Goal: Task Accomplishment & Management: Use online tool/utility

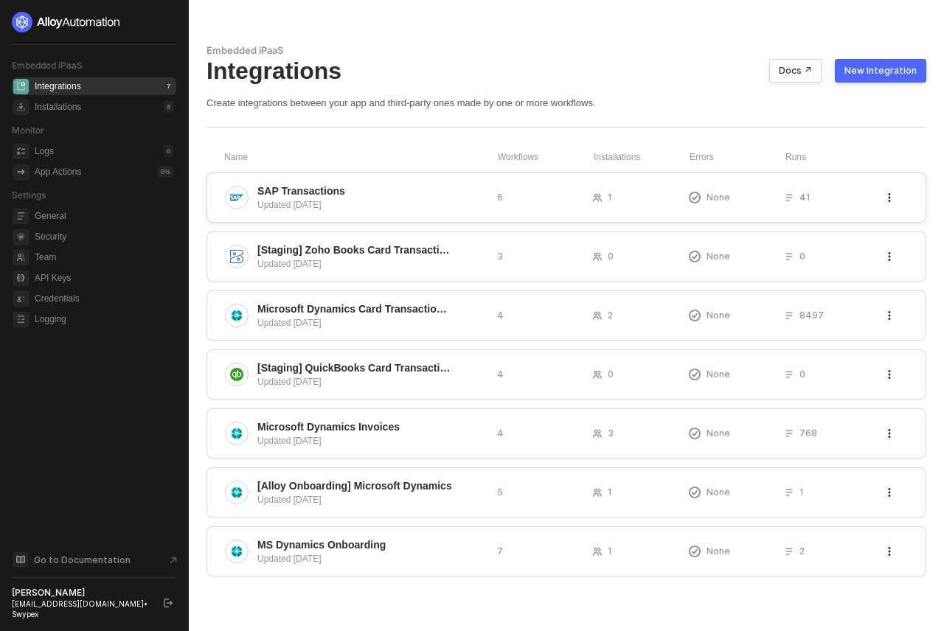
click at [374, 190] on span "SAP Transactions" at bounding box center [371, 191] width 228 height 15
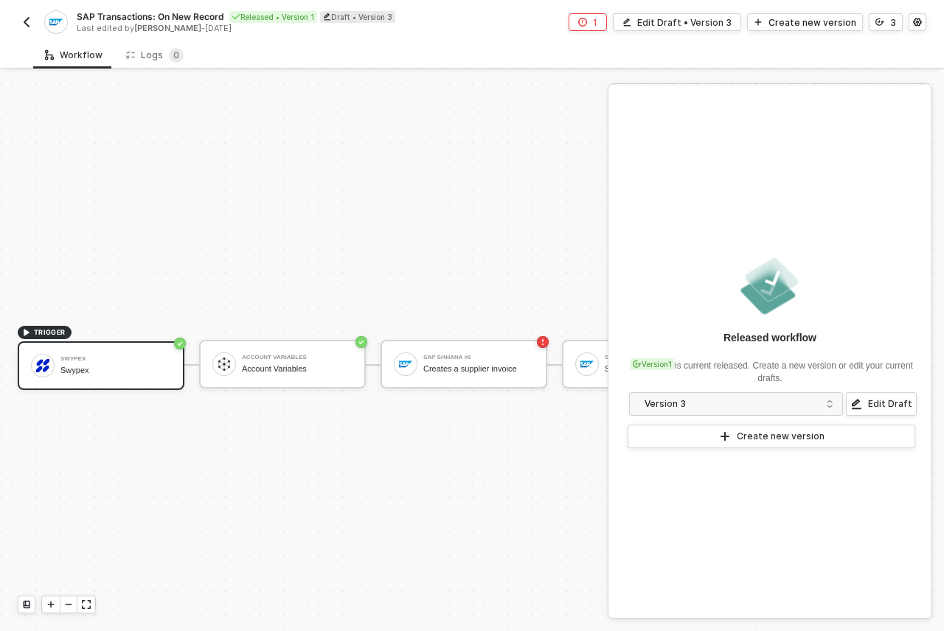
scroll to position [38, 0]
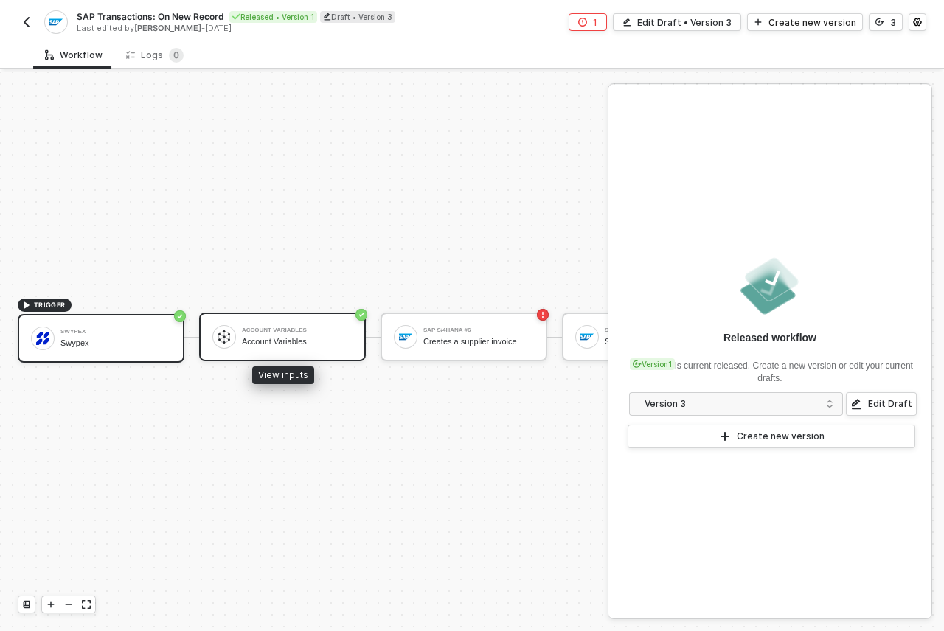
click at [285, 337] on div "Account Variables" at bounding box center [297, 342] width 111 height 10
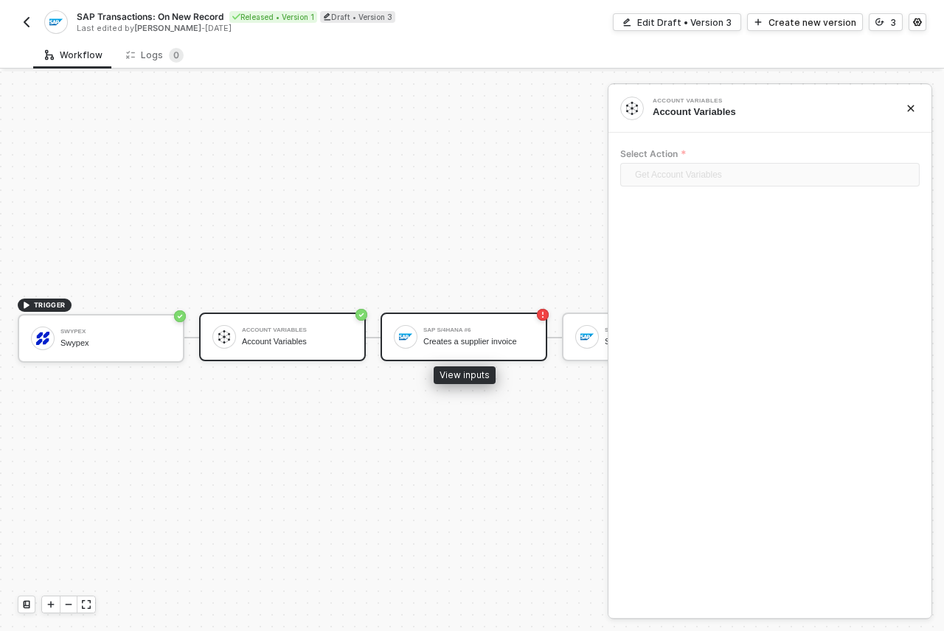
click at [479, 337] on div "Creates a supplier invoice" at bounding box center [478, 342] width 111 height 10
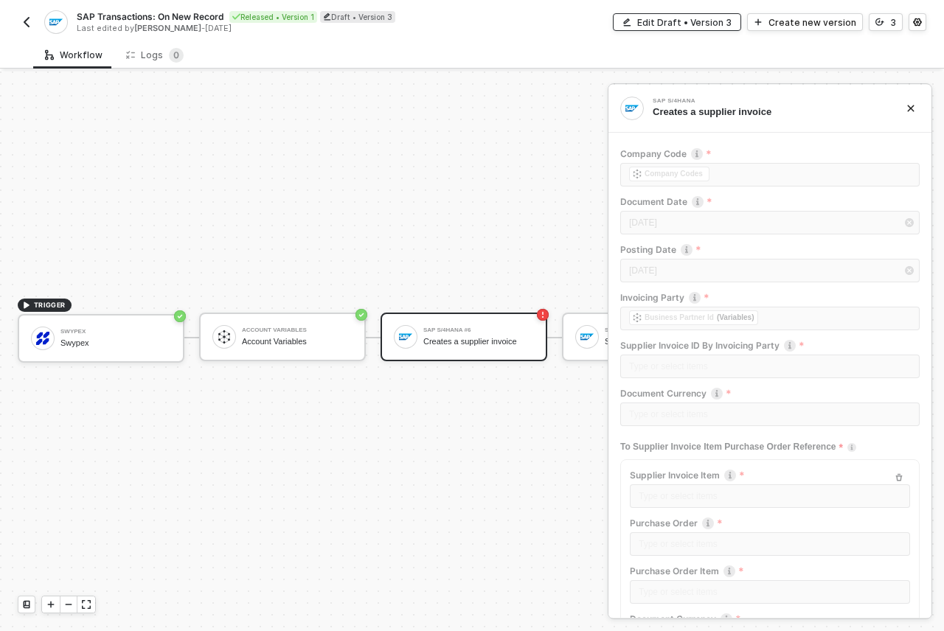
click at [714, 18] on div "Edit Draft • Version 3" at bounding box center [684, 22] width 94 height 13
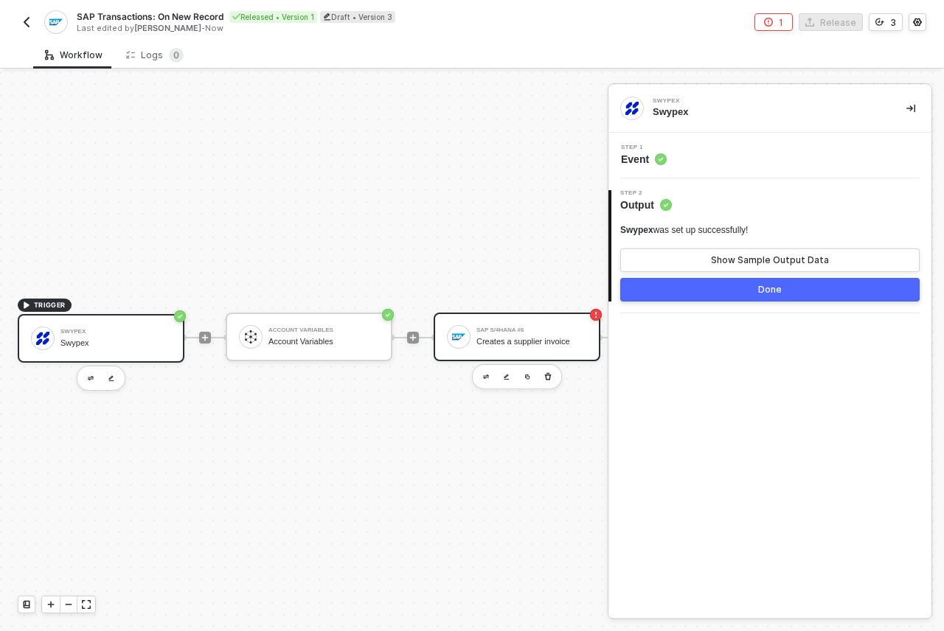
click at [499, 328] on div "SAP S/4HANA #6" at bounding box center [532, 331] width 111 height 6
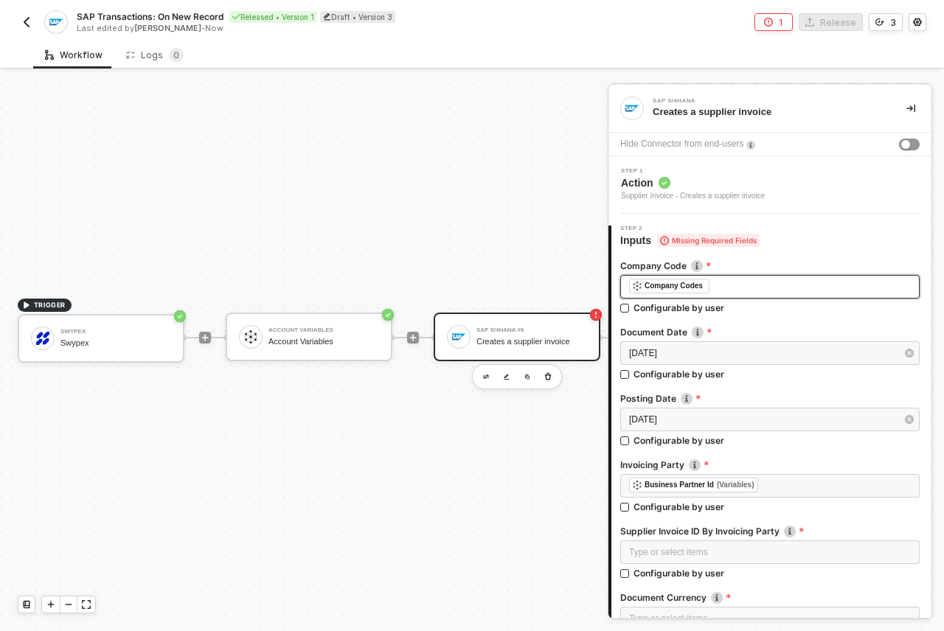
click at [725, 287] on div "﻿ ﻿ Company Codes ﻿" at bounding box center [770, 287] width 282 height 16
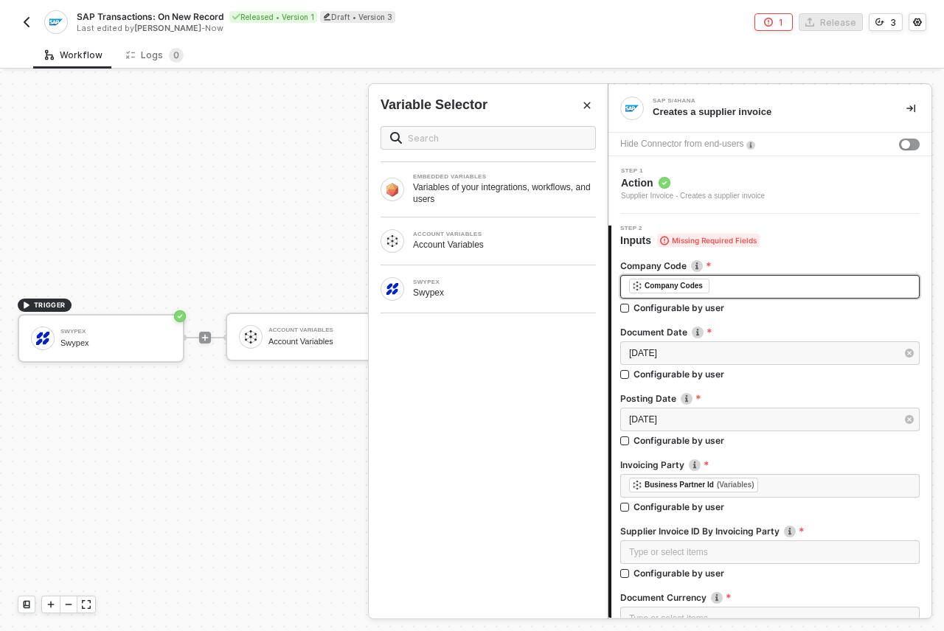
click at [725, 287] on div "﻿ ﻿ Company Codes ﻿" at bounding box center [770, 287] width 282 height 16
click at [874, 233] on div "Step 2 Inputs Missing Required Fields" at bounding box center [772, 237] width 320 height 22
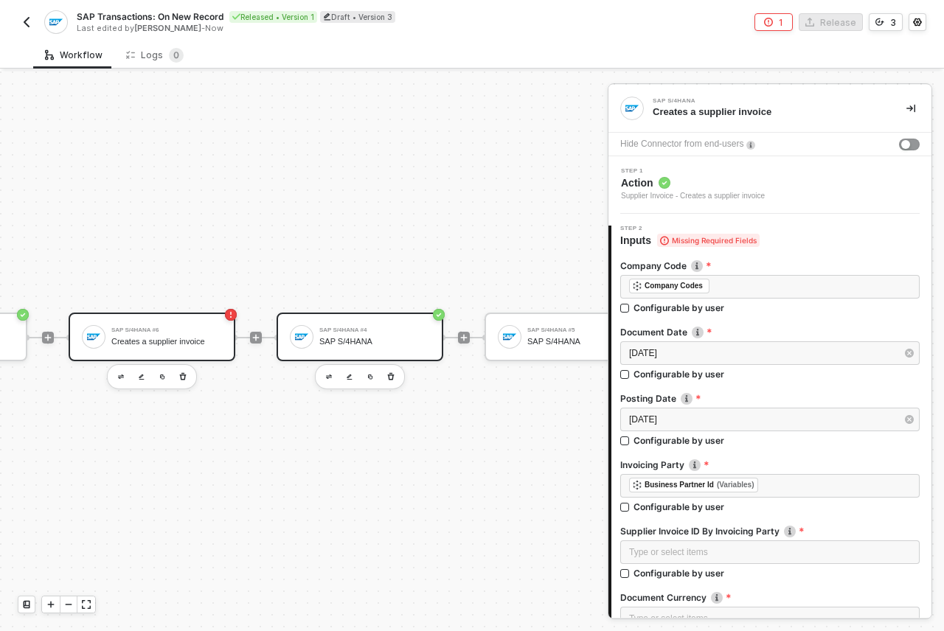
scroll to position [38, 291]
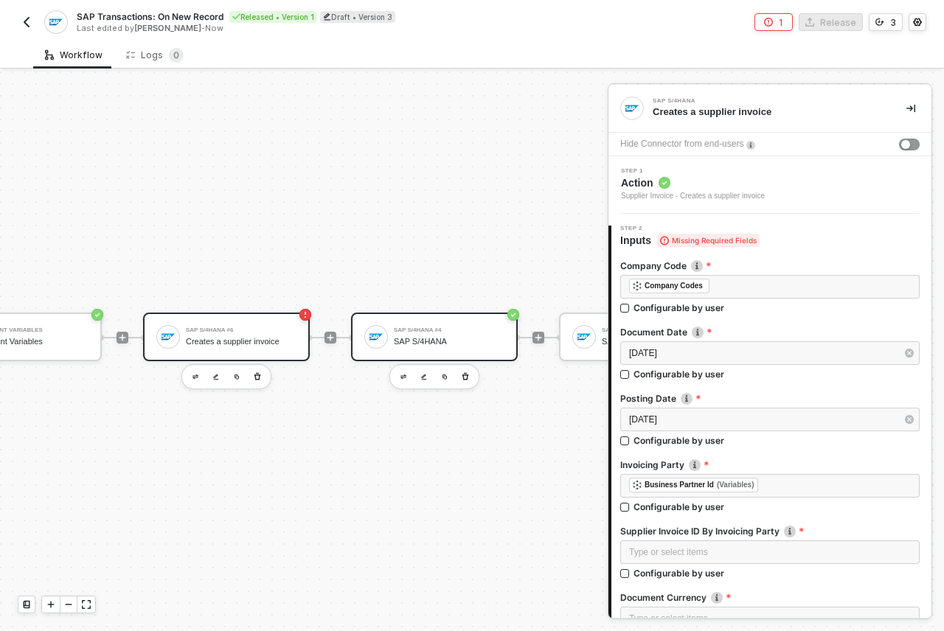
click at [435, 328] on div "SAP S/4HANA #4" at bounding box center [449, 331] width 111 height 6
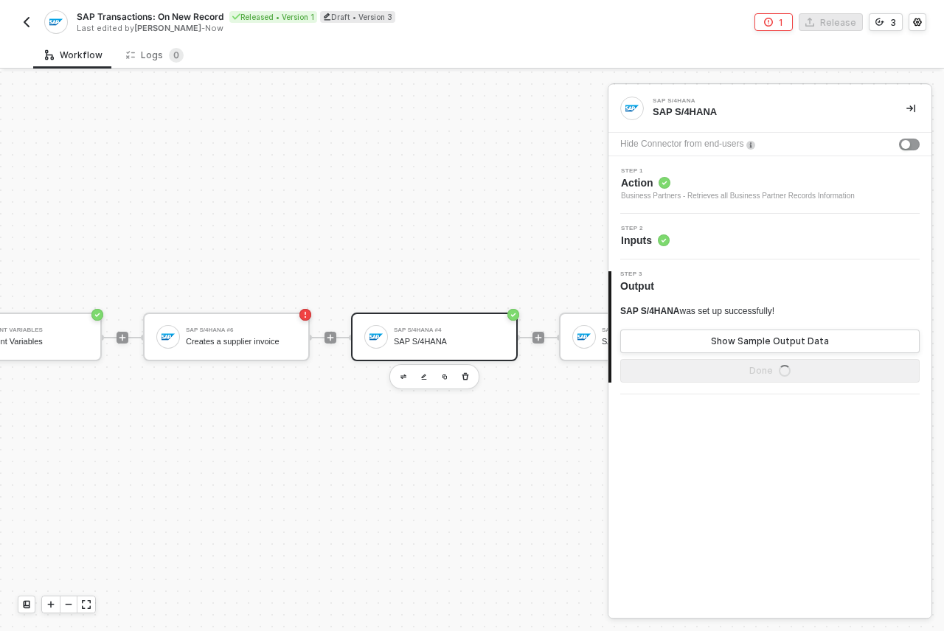
click at [688, 188] on span "Action" at bounding box center [738, 183] width 234 height 15
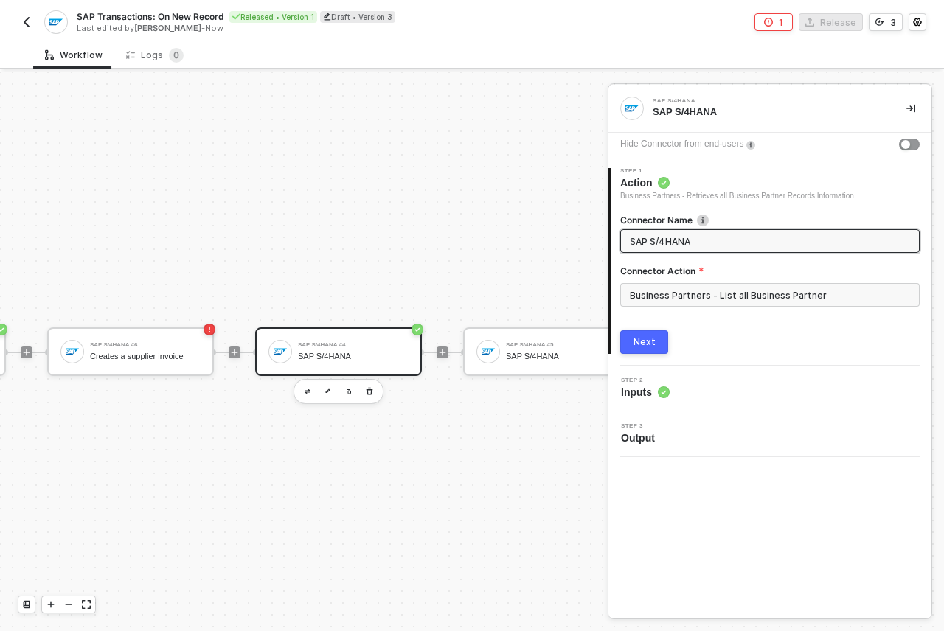
scroll to position [13, 0]
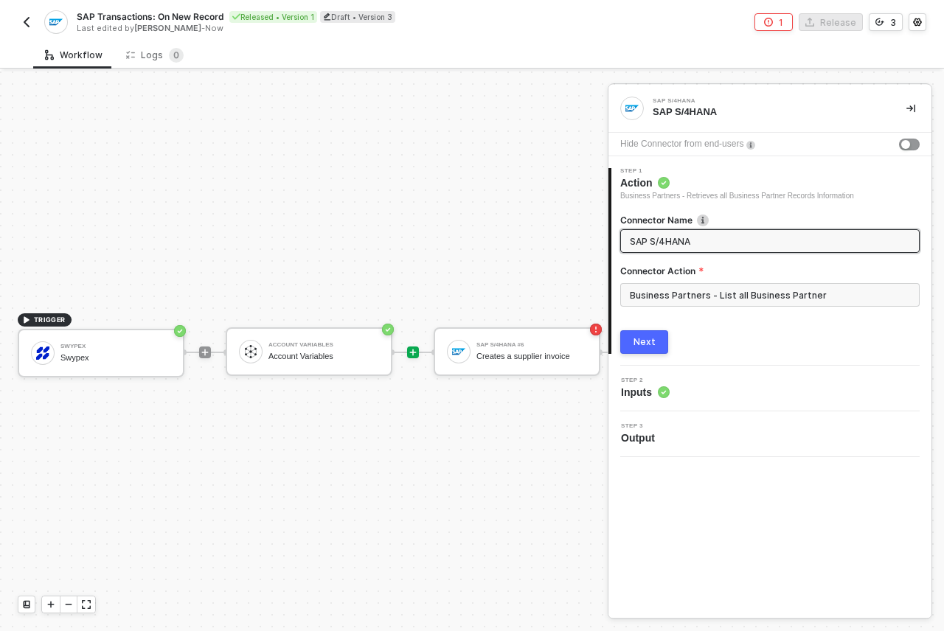
click at [414, 353] on icon "icon-play" at bounding box center [413, 352] width 9 height 9
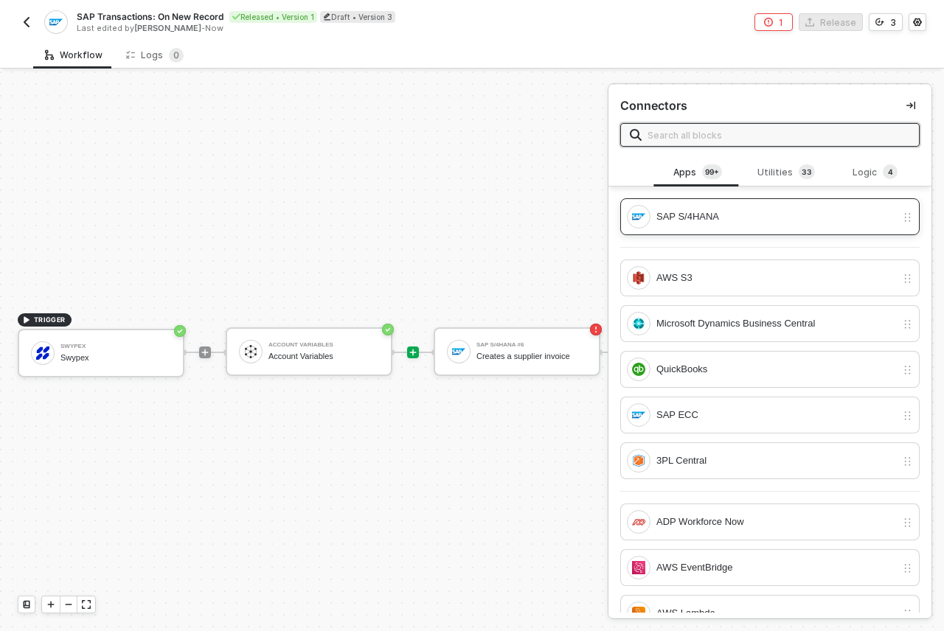
click at [744, 207] on div "SAP S/4HANA" at bounding box center [761, 217] width 269 height 24
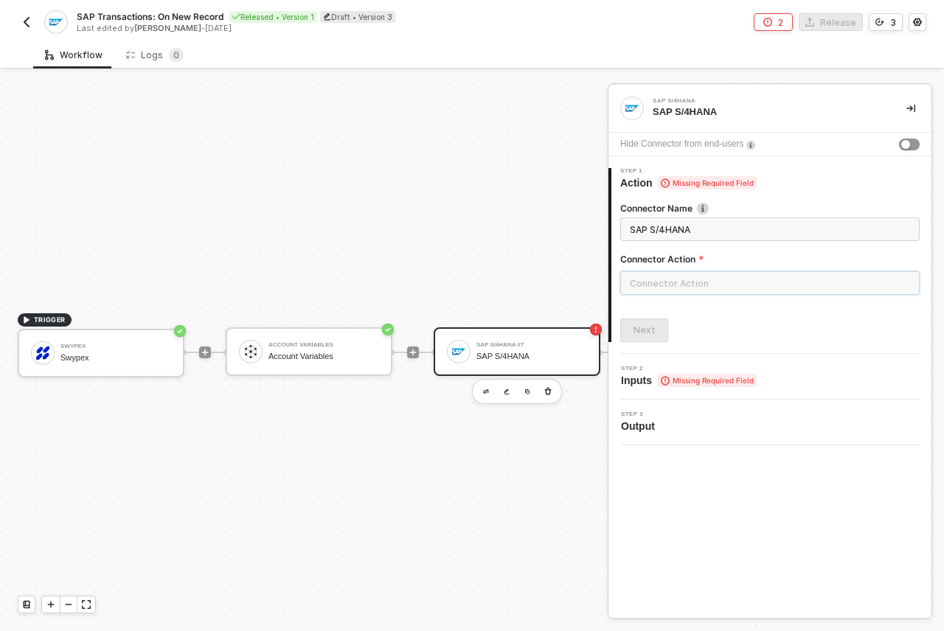
click at [690, 280] on input "text" at bounding box center [769, 283] width 299 height 24
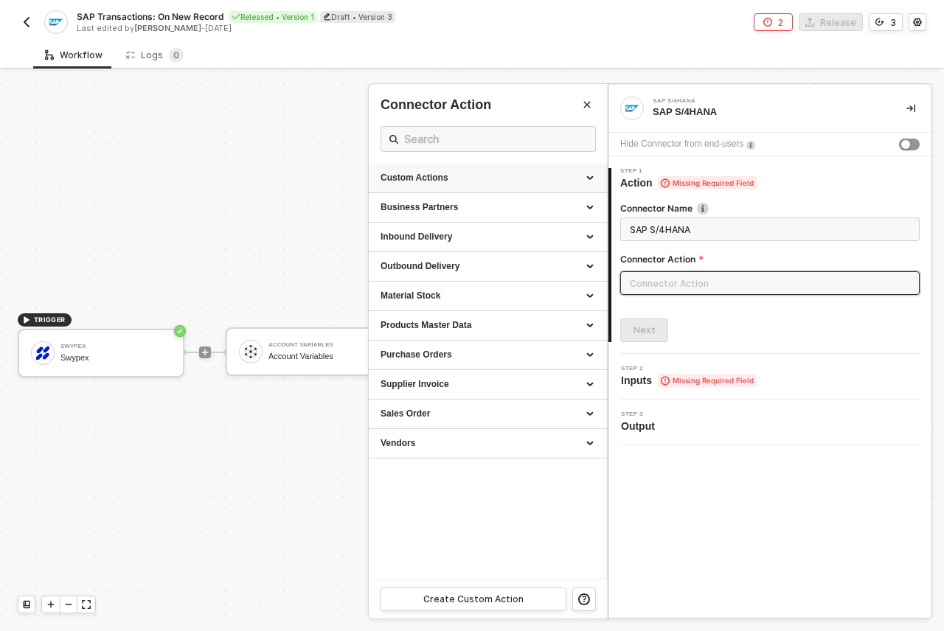
click at [580, 173] on div "Custom Actions" at bounding box center [488, 178] width 215 height 13
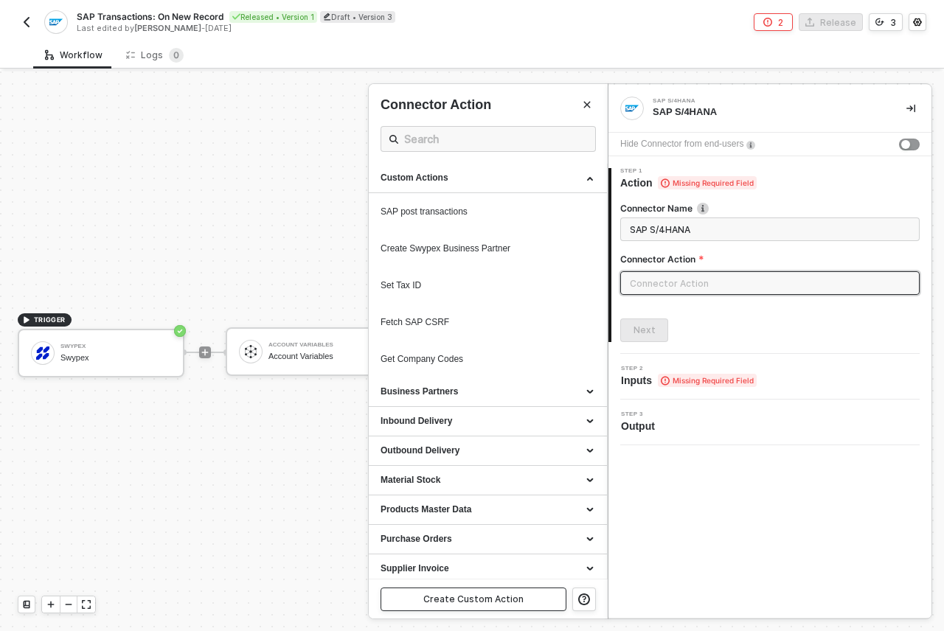
click at [499, 597] on div "Create Custom Action" at bounding box center [473, 600] width 100 height 12
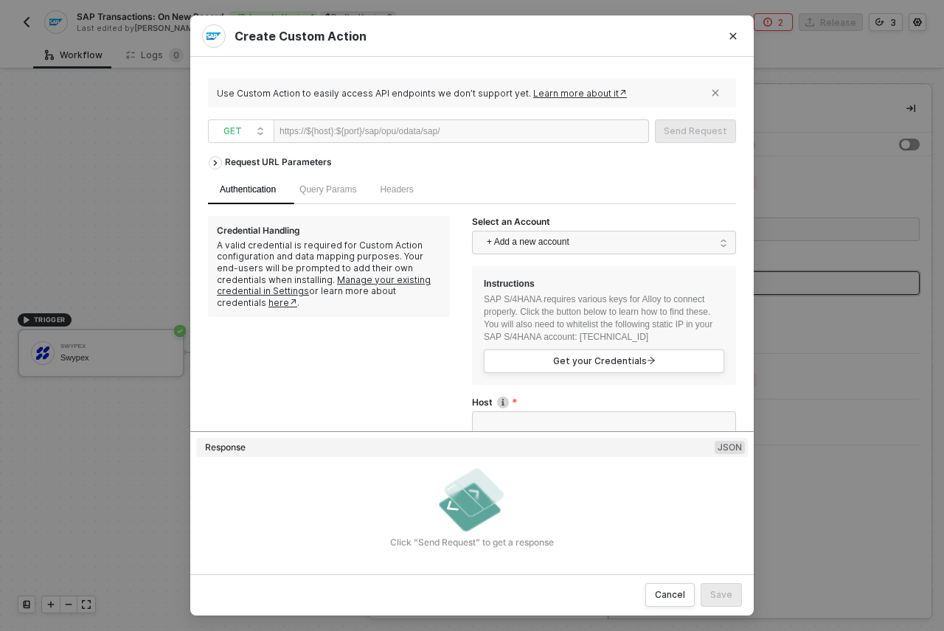
click at [310, 30] on div "Create Custom Action" at bounding box center [472, 36] width 540 height 24
click at [499, 139] on div at bounding box center [485, 132] width 91 height 24
paste div
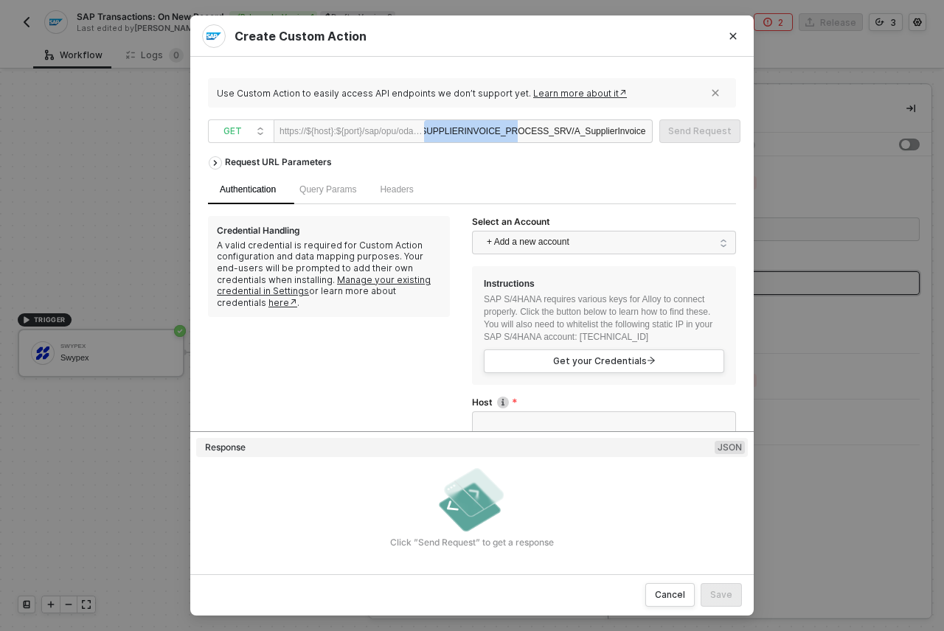
scroll to position [0, 0]
drag, startPoint x: 516, startPoint y: 128, endPoint x: 286, endPoint y: 119, distance: 229.6
click at [286, 119] on div "Use Custom Action to easily access API endpoints we don’t support yet. Learn mo…" at bounding box center [472, 316] width 528 height 482
click at [437, 131] on div "/API_SUPPLIERINVOICE_PROCESS_SRV/A_SupplierInvoice" at bounding box center [535, 132] width 222 height 24
click at [529, 174] on div "Request URL Parameters" at bounding box center [472, 162] width 528 height 27
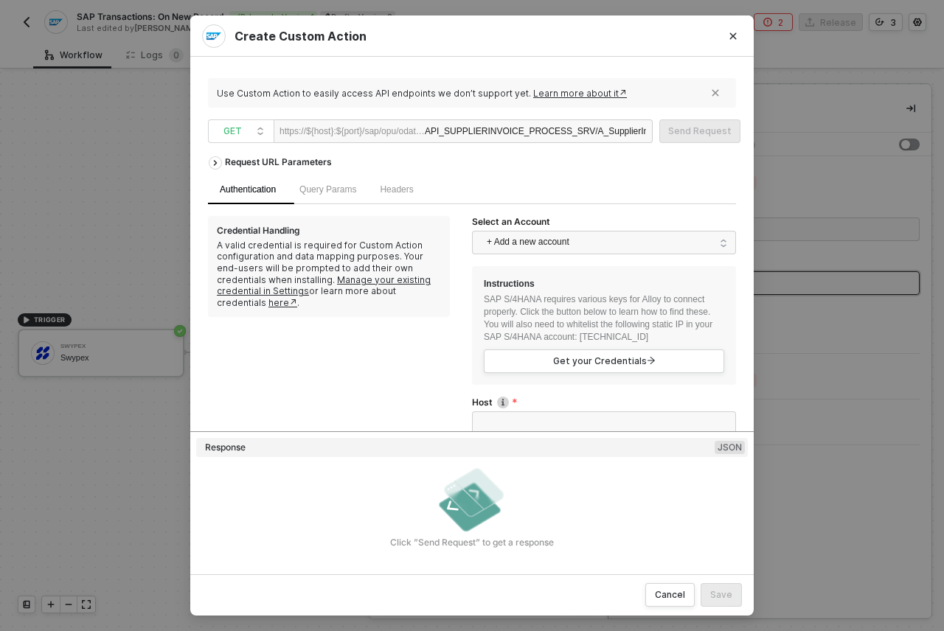
click at [683, 135] on div "GET https://${host}:${port}/sap/opu/odata/sap/ API_SUPPLIERINVOICE_PROCESS_SRV/…" at bounding box center [472, 132] width 528 height 24
click at [620, 130] on div "API_SUPPLIERINVOICE_PROCESS_SRV/A_SupplierInvoice" at bounding box center [535, 132] width 221 height 24
click at [721, 126] on div "GET https://${host}:${port}/sap/opu/odata/sap/ API_SUPPLIERINVOICE_PROCESS_SRV/…" at bounding box center [472, 132] width 528 height 24
click at [629, 130] on div "API_SUPPLIERINVOICE_PROCESS_SRV/A_SupplierInvoice" at bounding box center [535, 132] width 221 height 24
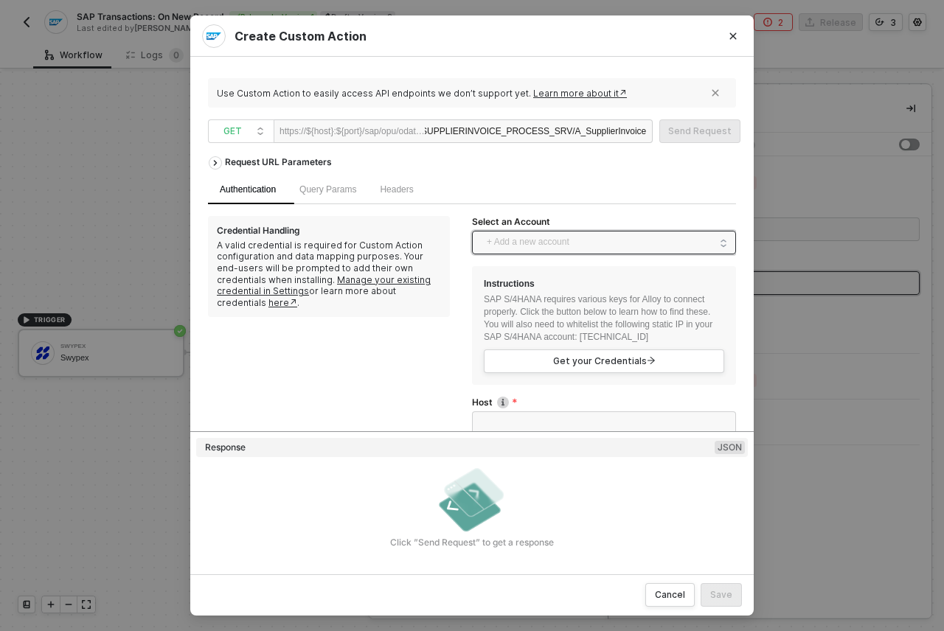
click at [526, 234] on span "+ Add a new account" at bounding box center [607, 243] width 240 height 24
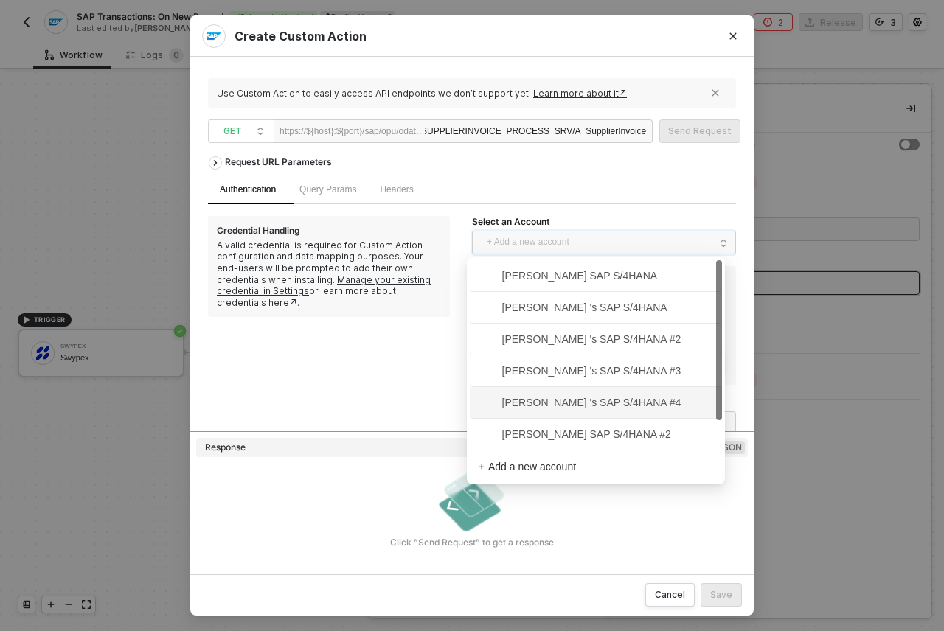
click at [568, 409] on span "Nadeem Bakr 's SAP S/4HANA #4" at bounding box center [580, 403] width 203 height 16
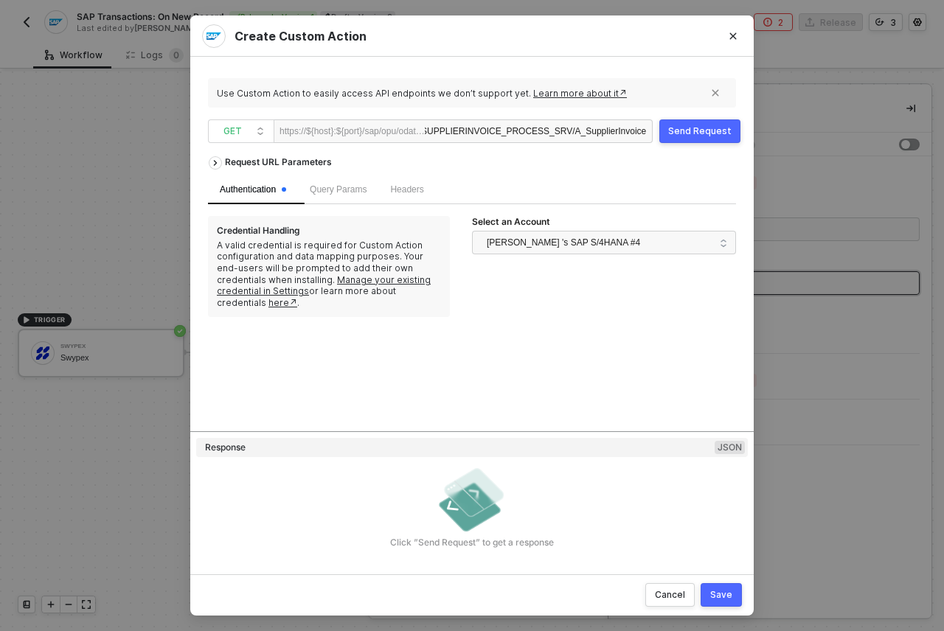
click at [243, 193] on div "Authentication" at bounding box center [253, 190] width 66 height 14
click at [510, 243] on span "Nadeem Bakr 's SAP S/4HANA #4" at bounding box center [563, 243] width 153 height 22
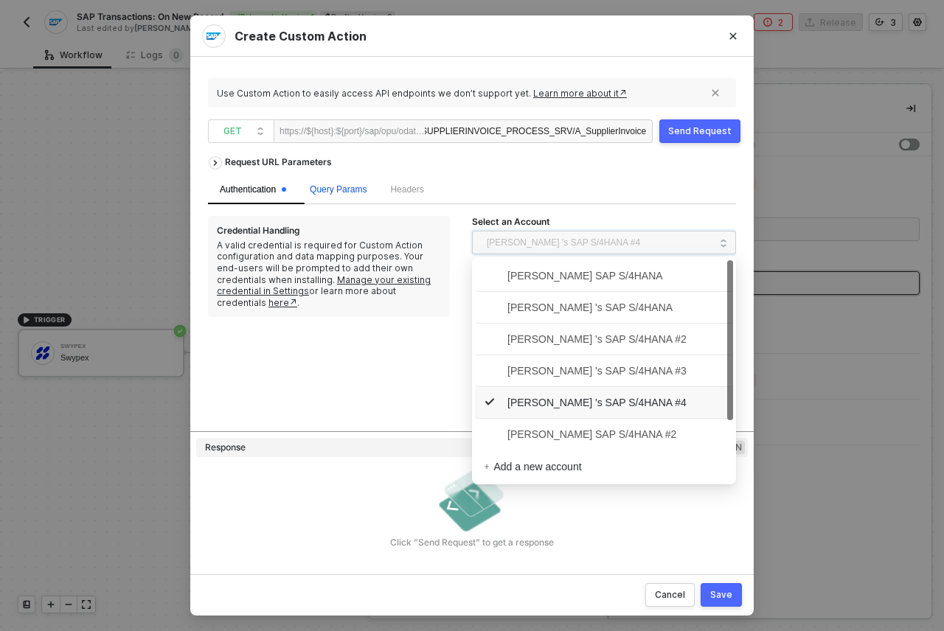
click at [361, 191] on span "Query Params" at bounding box center [338, 189] width 57 height 10
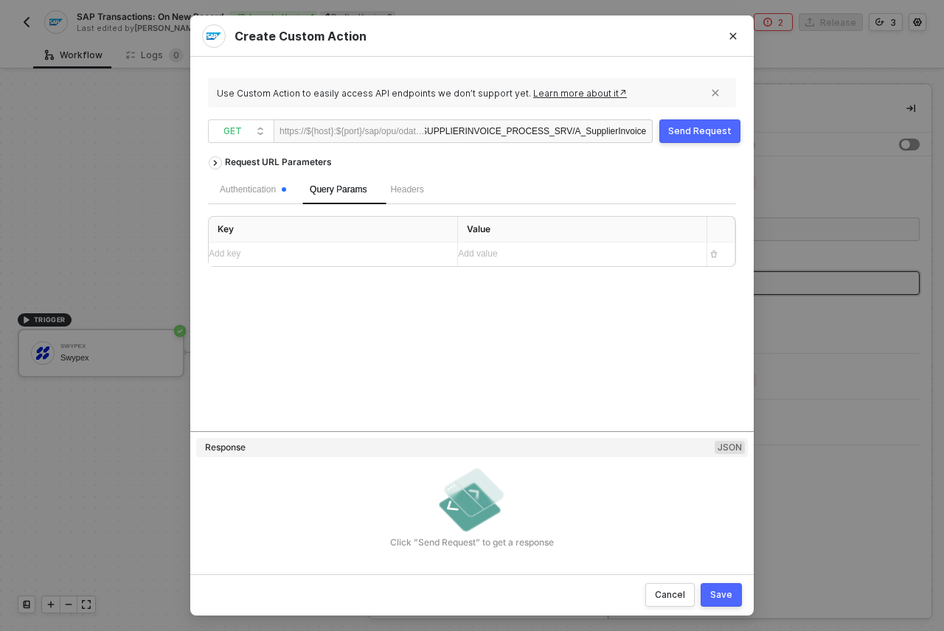
click at [435, 188] on div "Headers" at bounding box center [406, 190] width 57 height 29
click at [230, 163] on div "Request URL Parameters" at bounding box center [279, 162] width 122 height 27
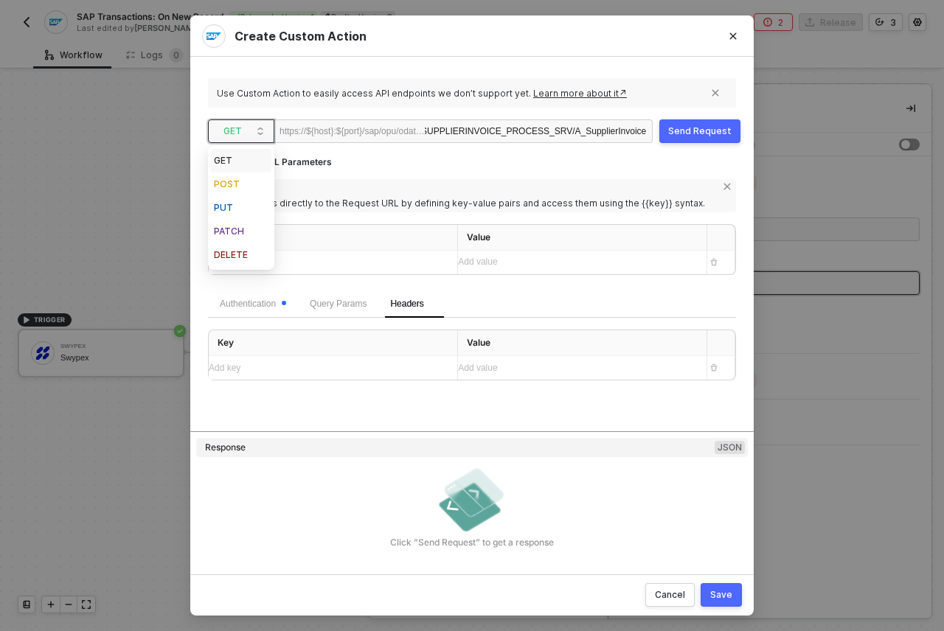
click at [232, 139] on span "GET" at bounding box center [244, 131] width 41 height 22
click at [256, 182] on div "POST" at bounding box center [241, 185] width 55 height 18
click at [460, 307] on span "Body" at bounding box center [458, 304] width 20 height 10
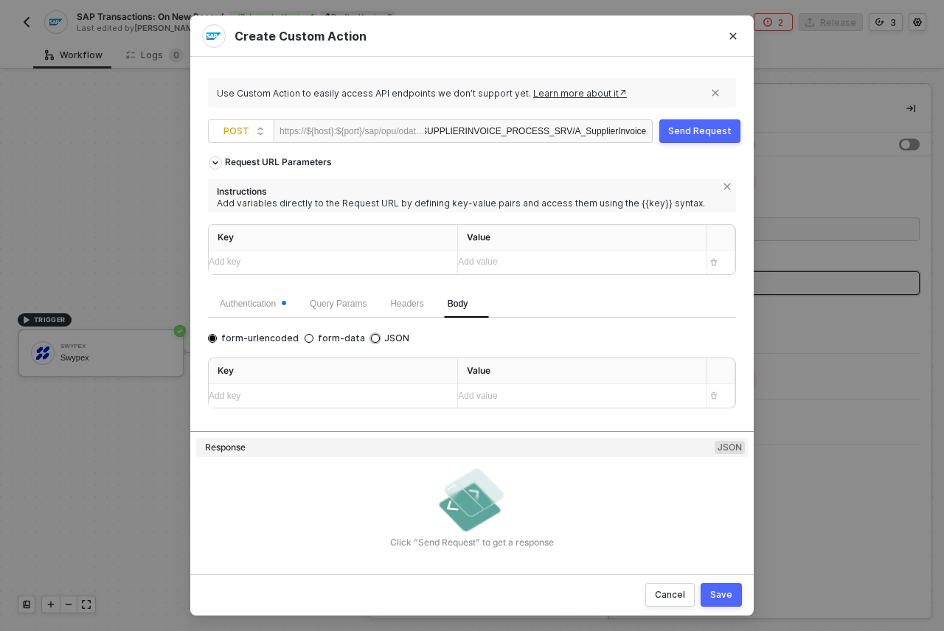
click at [371, 337] on input "JSON" at bounding box center [375, 338] width 9 height 9
radio input "true"
radio input "false"
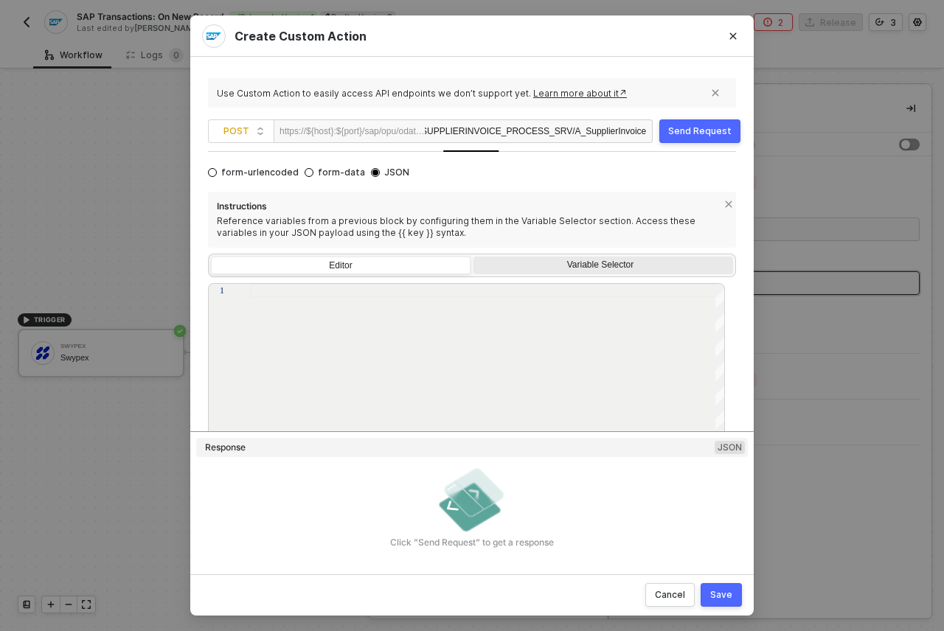
click at [553, 274] on div "Variable Selector" at bounding box center [604, 267] width 260 height 21
click at [474, 257] on input "Variable Selector" at bounding box center [474, 257] width 0 height 0
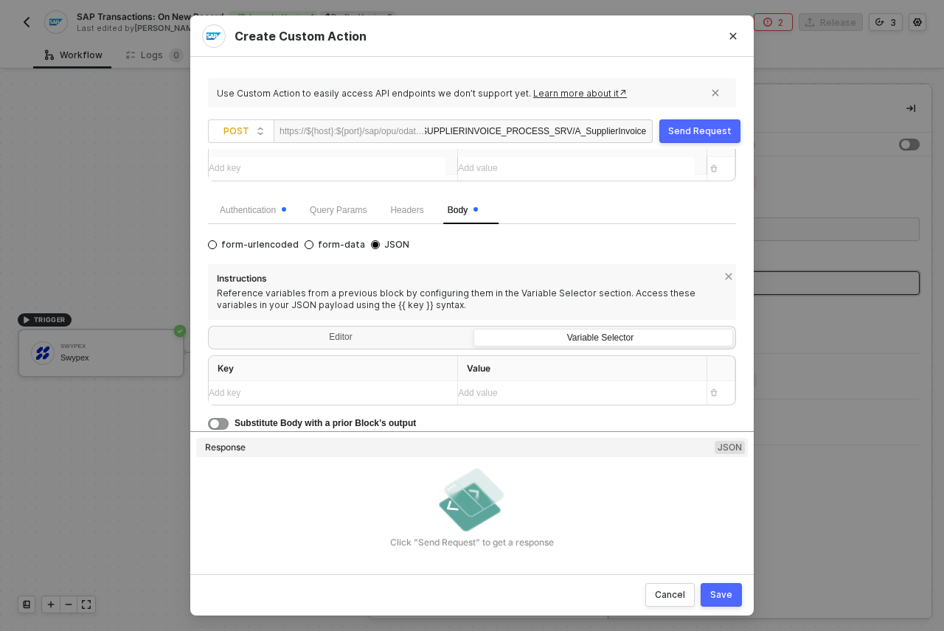
scroll to position [93, 0]
click at [477, 393] on div "Add value ﻿" at bounding box center [576, 394] width 237 height 14
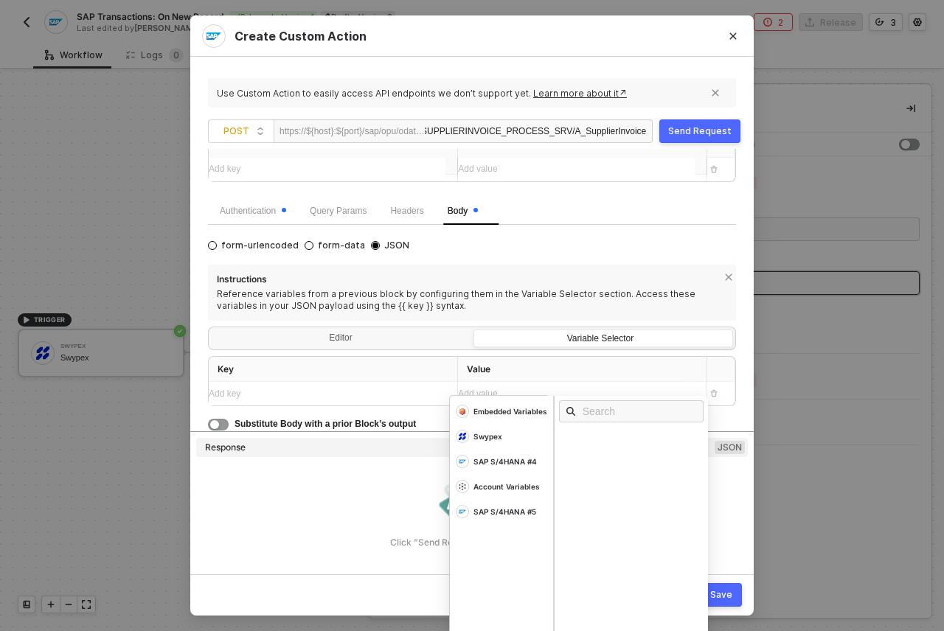
click at [372, 460] on div "Click ”Send Request” to get a response" at bounding box center [472, 502] width 552 height 91
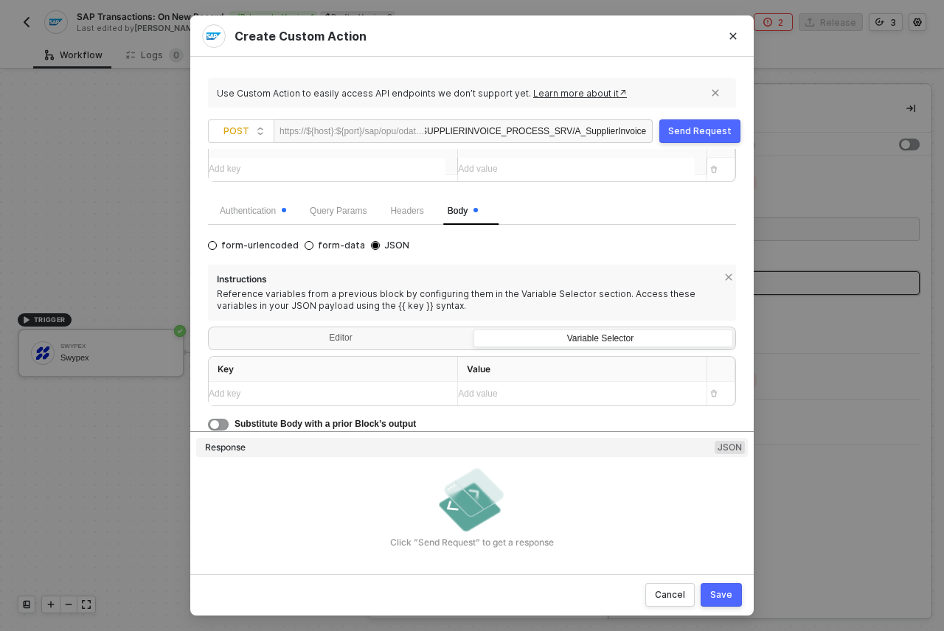
click at [378, 432] on div "Request URL Parameters Instructions Add variables directly to the Request URL b…" at bounding box center [472, 348] width 528 height 399
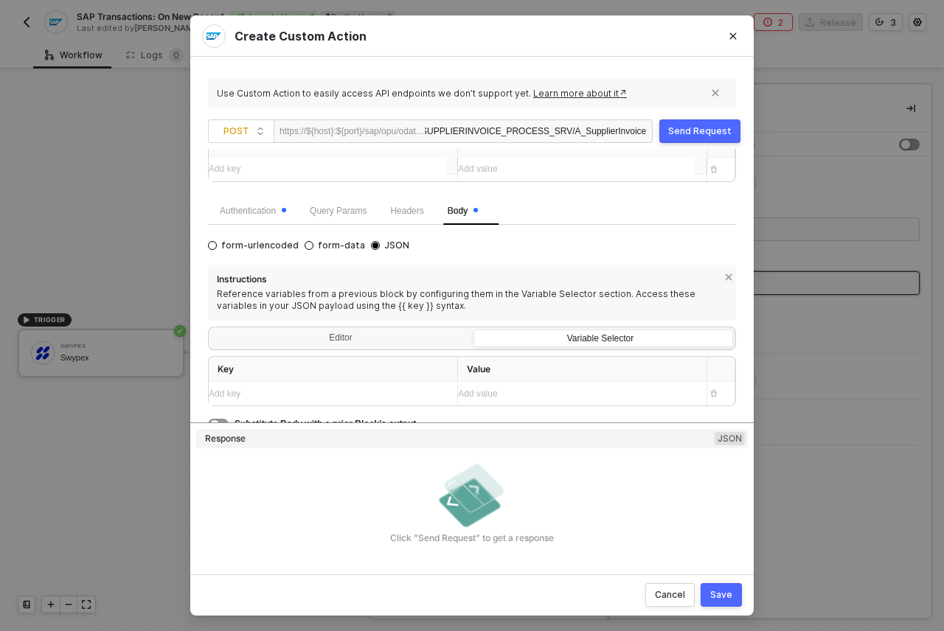
drag, startPoint x: 379, startPoint y: 431, endPoint x: 367, endPoint y: 603, distance: 173.0
click at [366, 607] on div "Create Custom Action Use Custom Action to easily access API endpoints we don’t …" at bounding box center [472, 315] width 564 height 600
drag, startPoint x: 460, startPoint y: 422, endPoint x: 451, endPoint y: 688, distance: 266.4
click at [451, 631] on html "Alloy SAP Transactions: On New Record Released • Version 1 Draft • Version 3 La…" at bounding box center [472, 315] width 944 height 631
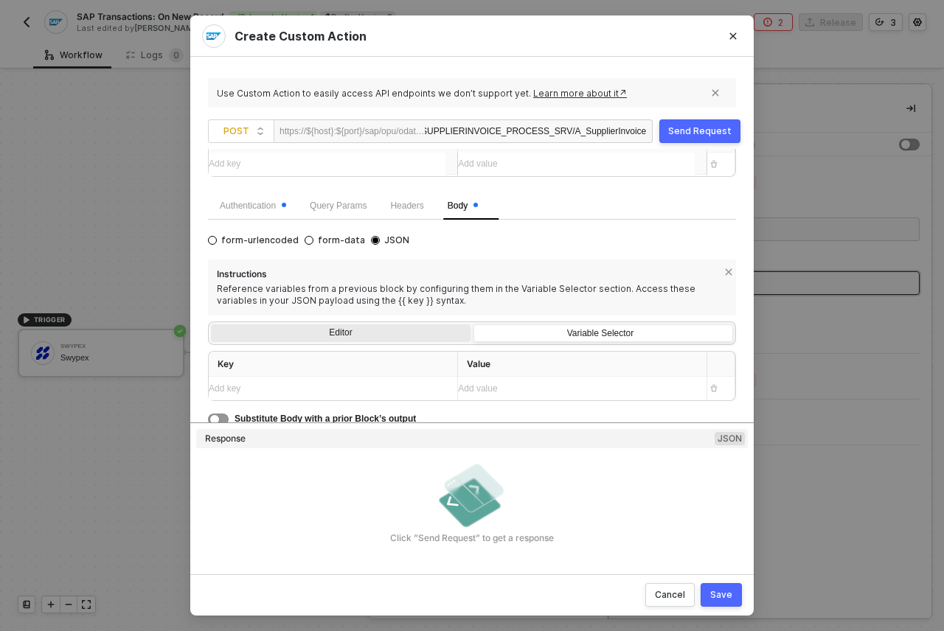
scroll to position [102, 0]
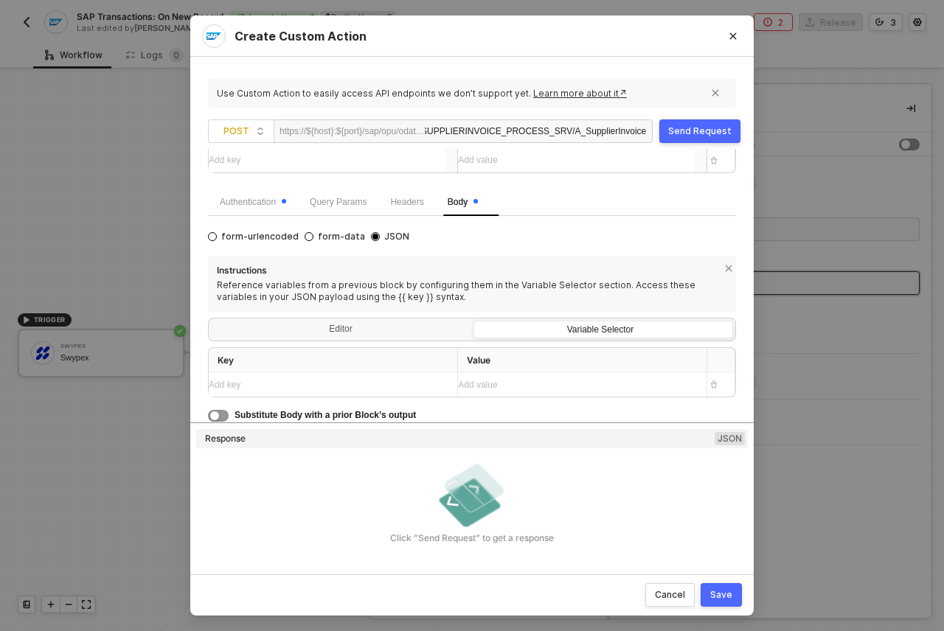
click at [519, 387] on div "Add value ﻿" at bounding box center [576, 385] width 237 height 24
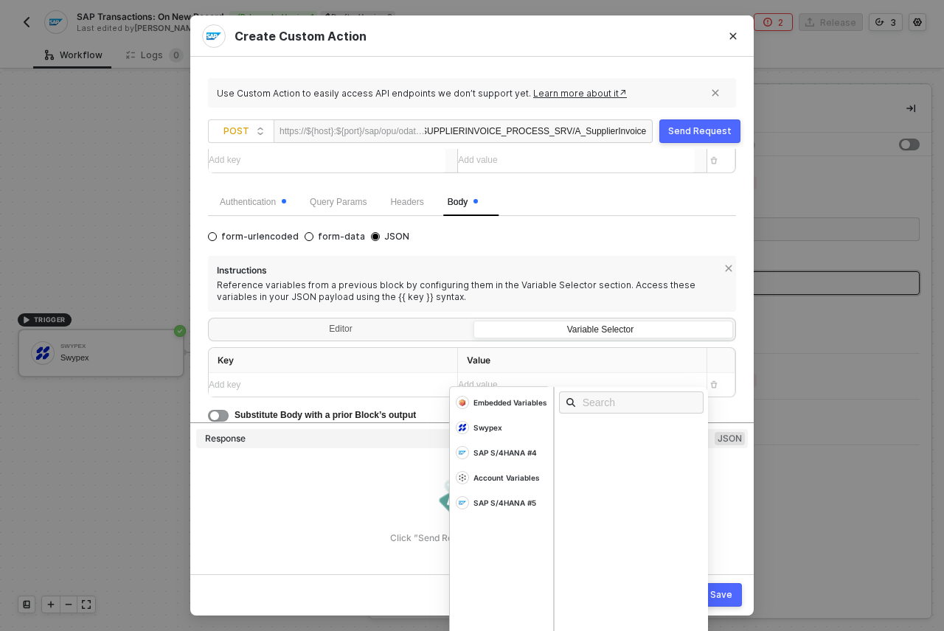
click at [353, 387] on div "Add key ﻿" at bounding box center [327, 385] width 237 height 14
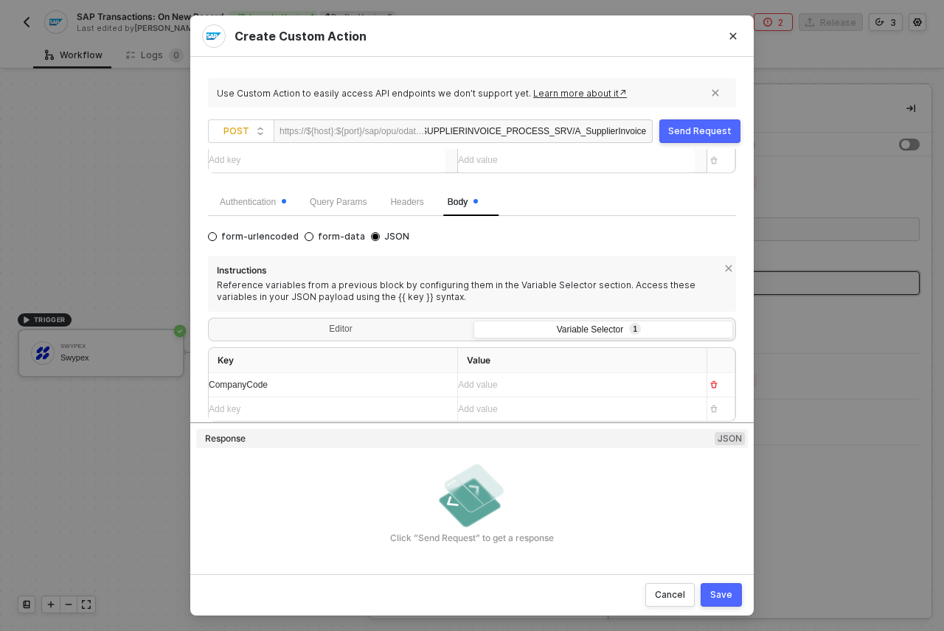
click at [263, 407] on div "Add key ﻿" at bounding box center [327, 410] width 237 height 14
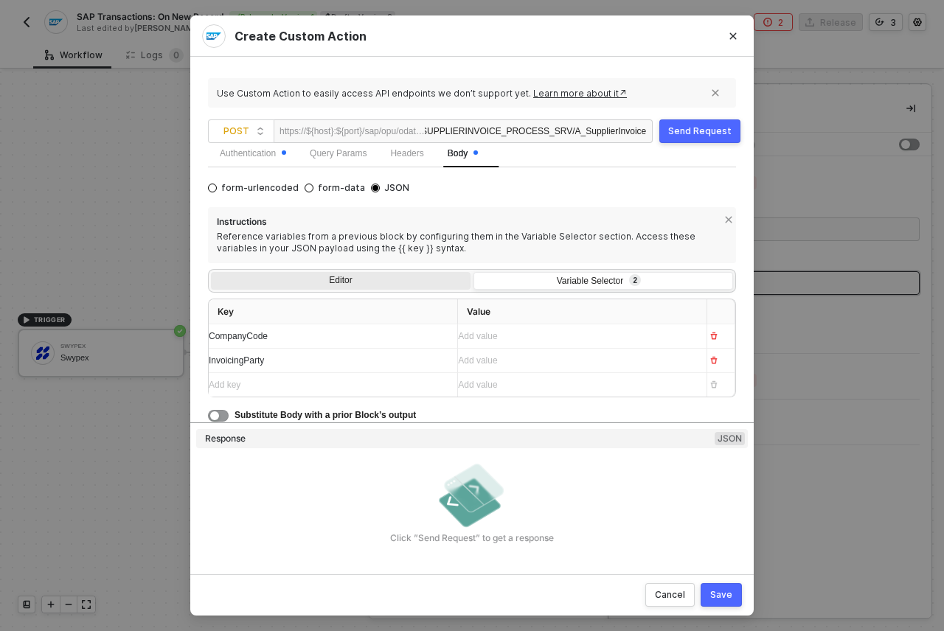
click at [392, 286] on div "Editor" at bounding box center [341, 282] width 260 height 21
click at [211, 272] on input "Editor" at bounding box center [211, 272] width 0 height 0
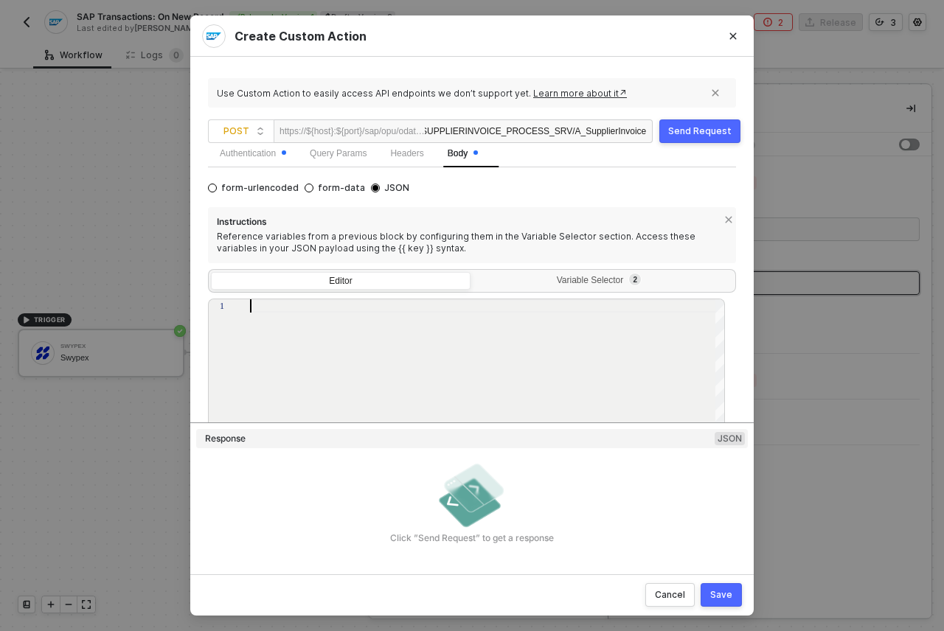
click at [364, 315] on div at bounding box center [488, 401] width 476 height 204
paste textarea "DocumentCurrency: "EUR", SupplierInvoiceItemText: "Merchant: Metro - CardHolder…"
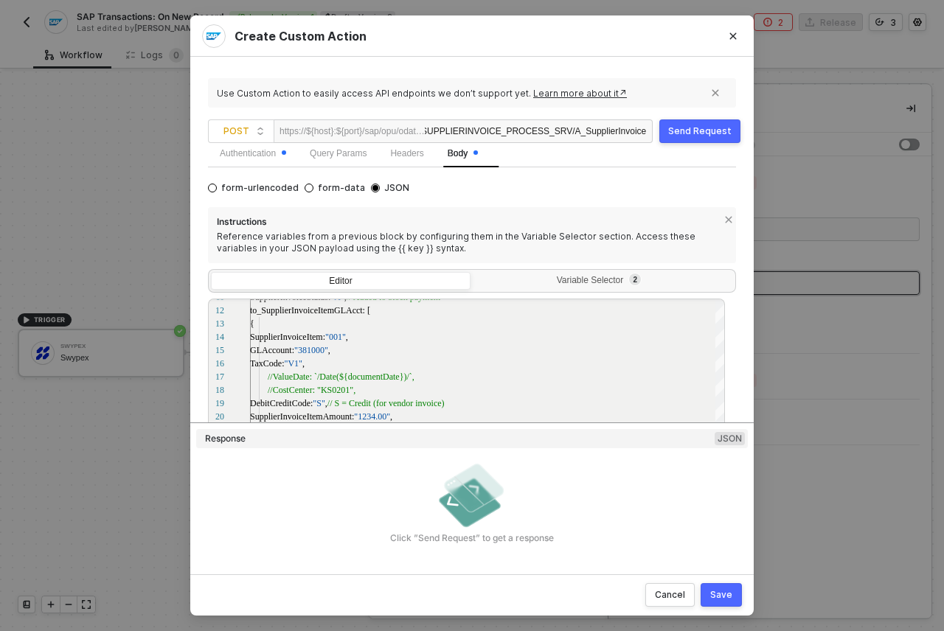
drag, startPoint x: 505, startPoint y: 423, endPoint x: 561, endPoint y: 536, distance: 126.0
click at [505, 572] on div "Use Custom Action to easily access API endpoints we don’t support yet. Learn mo…" at bounding box center [472, 315] width 564 height 517
click at [718, 439] on span "JSON" at bounding box center [730, 438] width 30 height 13
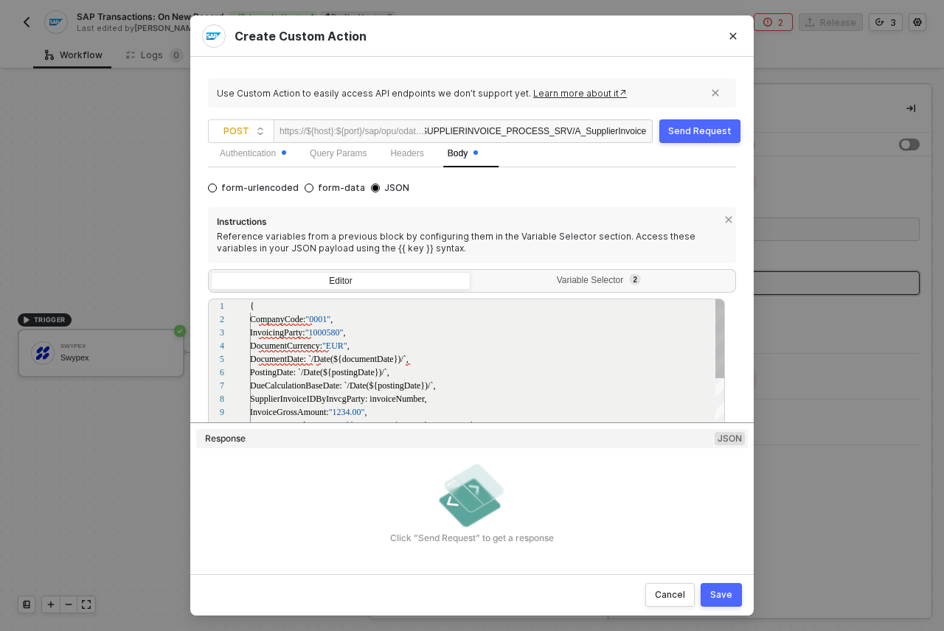
click at [325, 318] on div "12 13 14 15 16 9 10 11 6 7 8 1 2 3 4 5 to_SupplierInvoiceItemGLAcct: [ { Suppli…" at bounding box center [466, 401] width 517 height 204
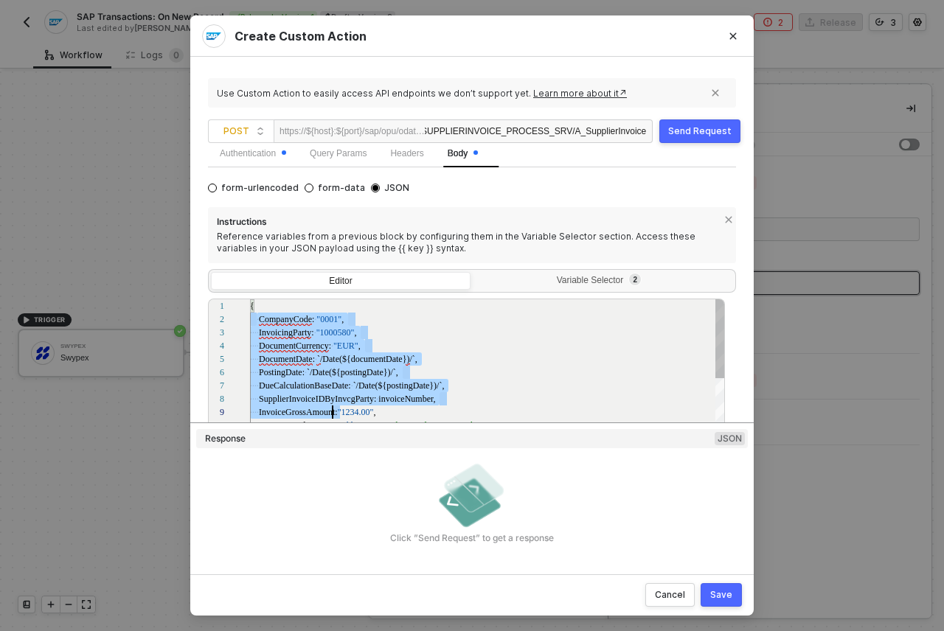
scroll to position [13, 9]
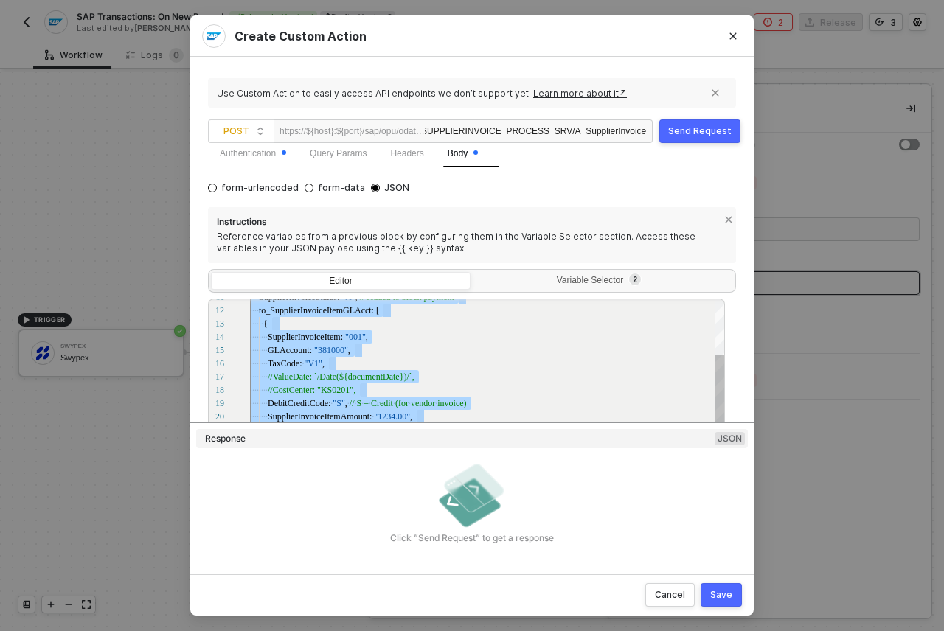
drag, startPoint x: 257, startPoint y: 318, endPoint x: 384, endPoint y: 525, distance: 243.0
type textarea "{"
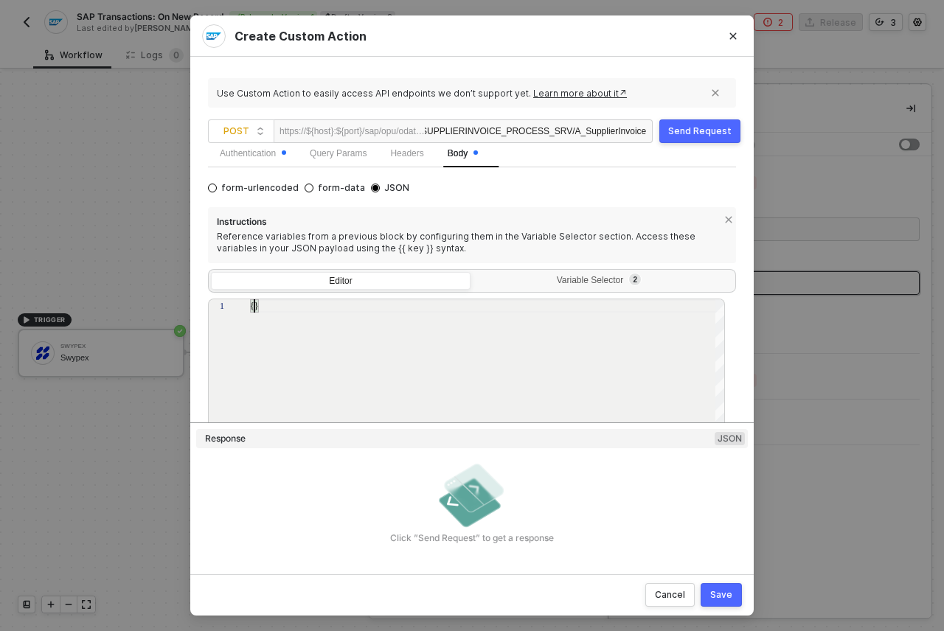
scroll to position [13, 8]
paste textarea ""SupplierInvoiceStatus": "A", // Added to block payment"
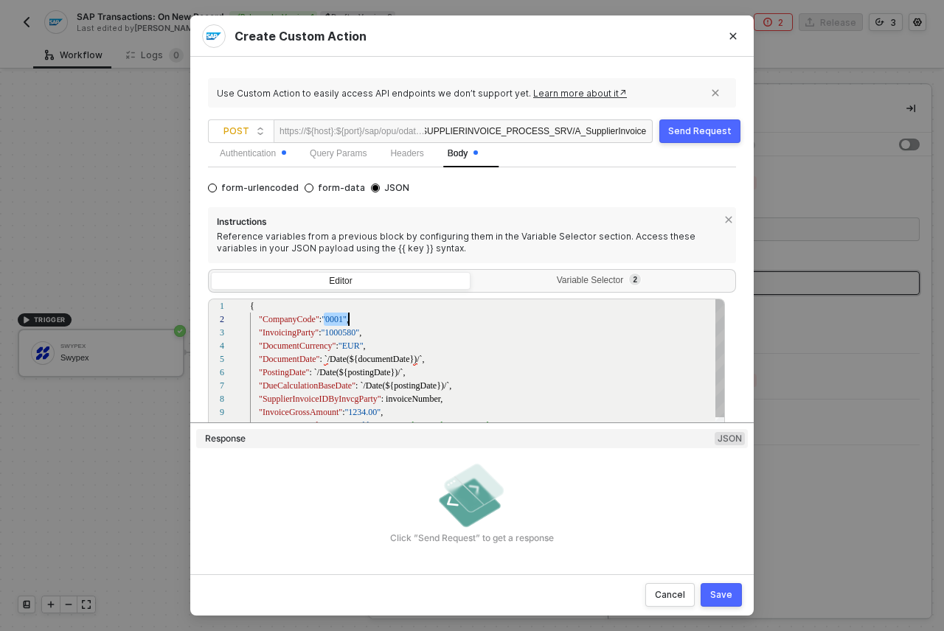
scroll to position [13, 99]
drag, startPoint x: 324, startPoint y: 319, endPoint x: 348, endPoint y: 318, distance: 24.4
type textarea "{ "CompanyCode": {{CompanyCode}}, "InvoicingParty": "1000580", "DocumentCurrenc…"
click at [431, 295] on div "View Problem (⌥F8)" at bounding box center [445, 303] width 91 height 16
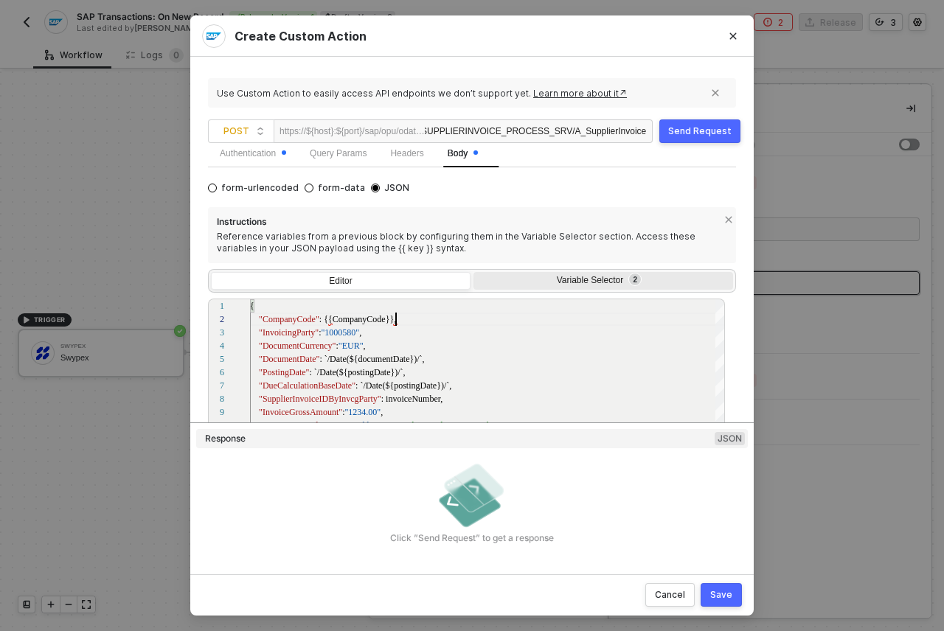
click at [558, 277] on div "Variable Selector 2" at bounding box center [602, 281] width 240 height 12
click at [474, 272] on input "Variable Selector 2" at bounding box center [474, 272] width 0 height 0
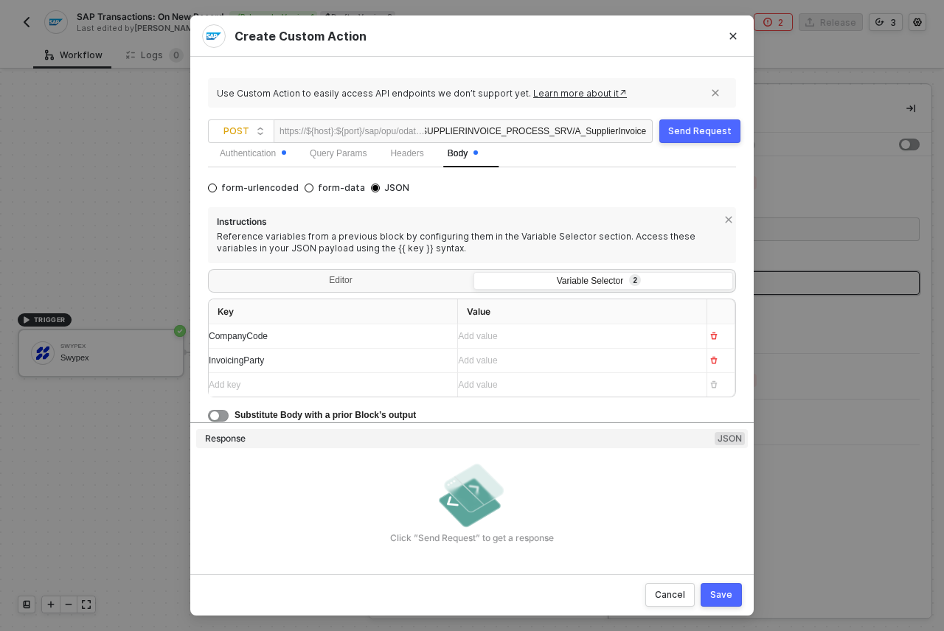
click at [257, 336] on span "CompanyCode" at bounding box center [238, 336] width 59 height 10
copy span "CompanyCode"
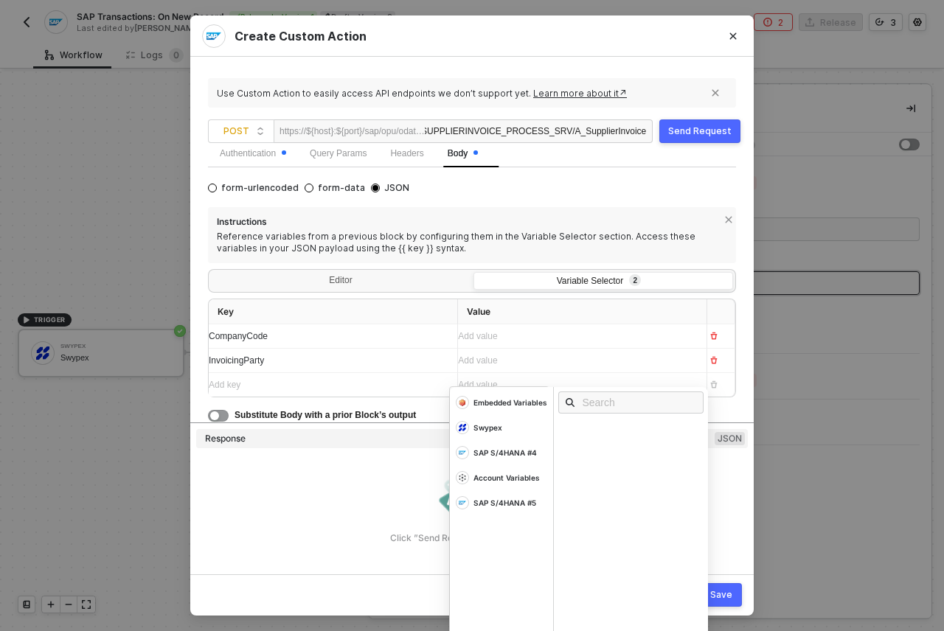
click at [501, 354] on div "Add value ﻿" at bounding box center [569, 361] width 222 height 14
click at [499, 469] on div "Account Variables" at bounding box center [501, 477] width 103 height 25
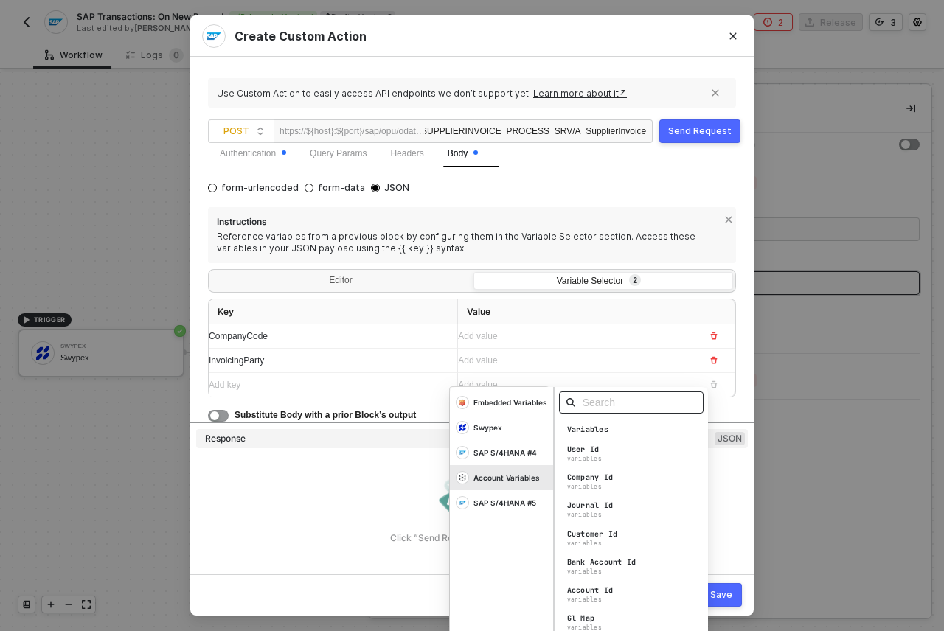
click at [622, 398] on input "text" at bounding box center [636, 403] width 107 height 16
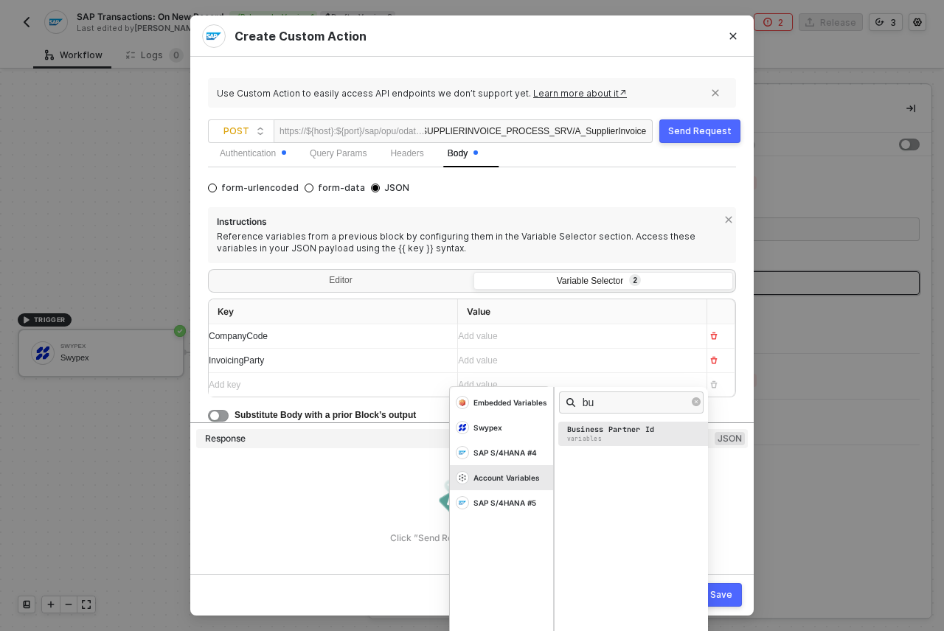
type input "bu"
click at [638, 434] on div "Business Partner Id" at bounding box center [611, 430] width 88 height 10
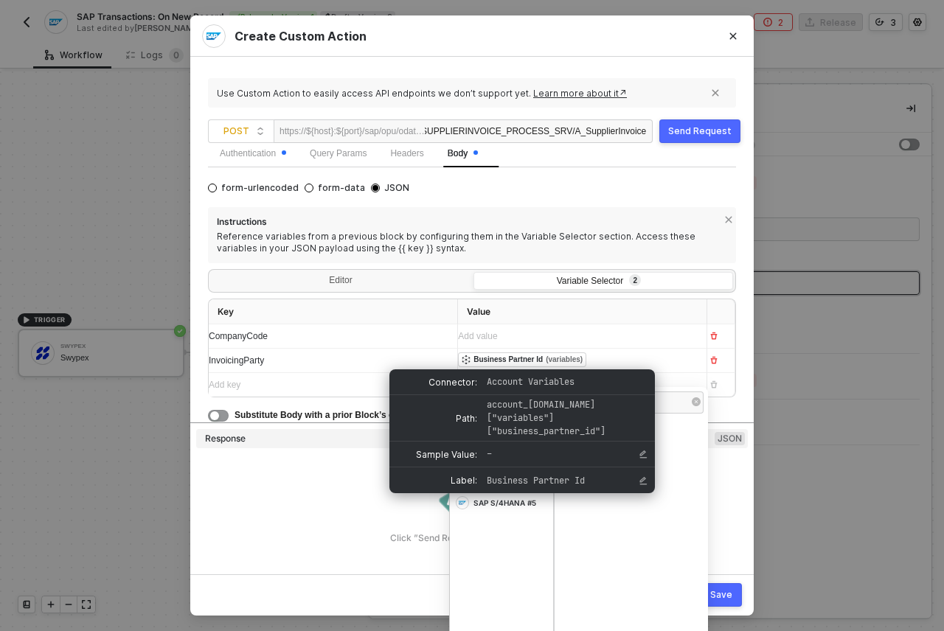
click at [485, 360] on div "Business Partner Id" at bounding box center [508, 359] width 69 height 13
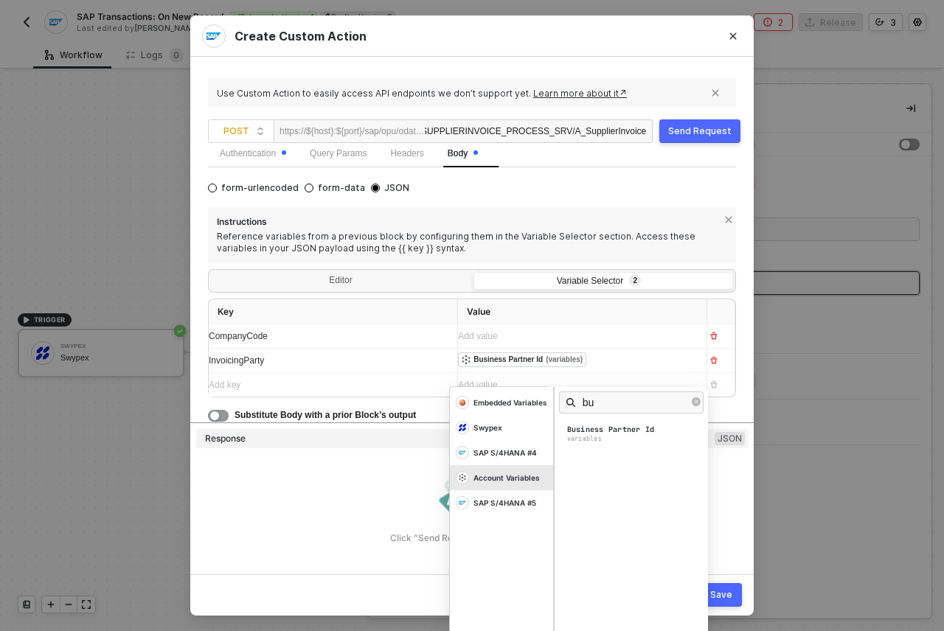
click at [648, 333] on div "Add value ﻿" at bounding box center [576, 337] width 237 height 14
click at [501, 473] on div "Account Variables" at bounding box center [507, 478] width 66 height 10
click at [633, 401] on input "text" at bounding box center [636, 403] width 107 height 16
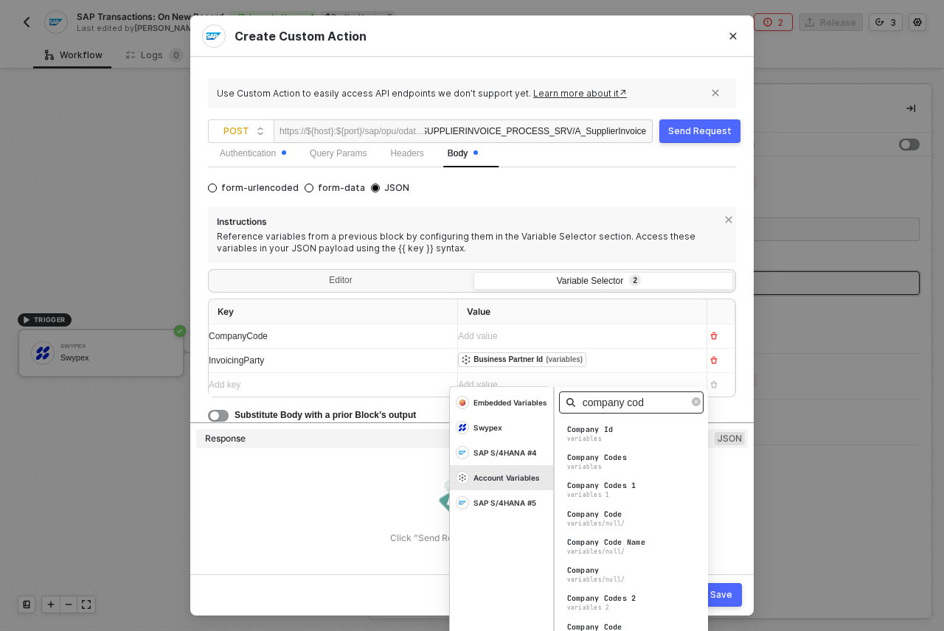
type input "company code"
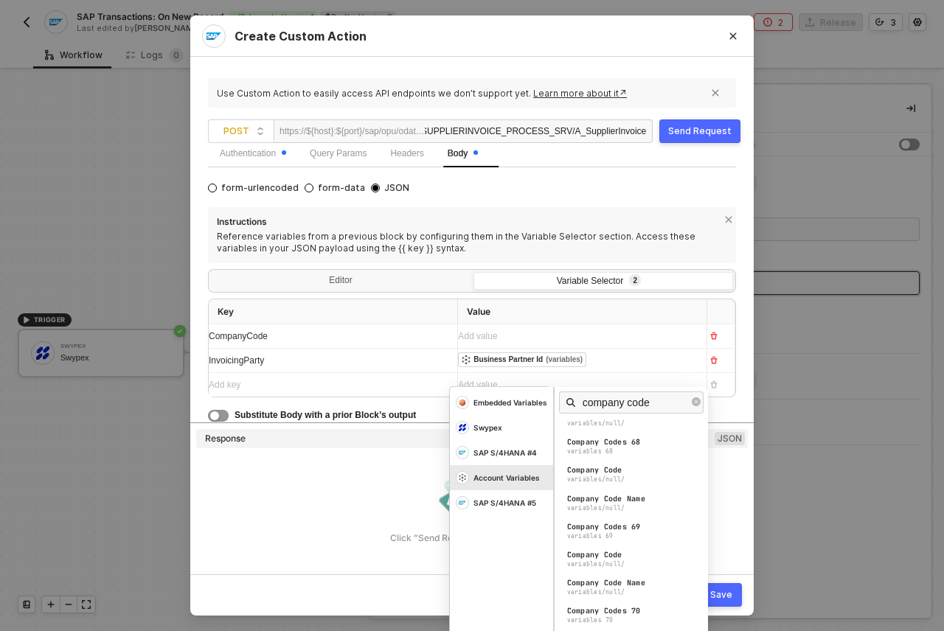
click at [279, 534] on div "Click ”Send Request” to get a response" at bounding box center [472, 539] width 552 height 12
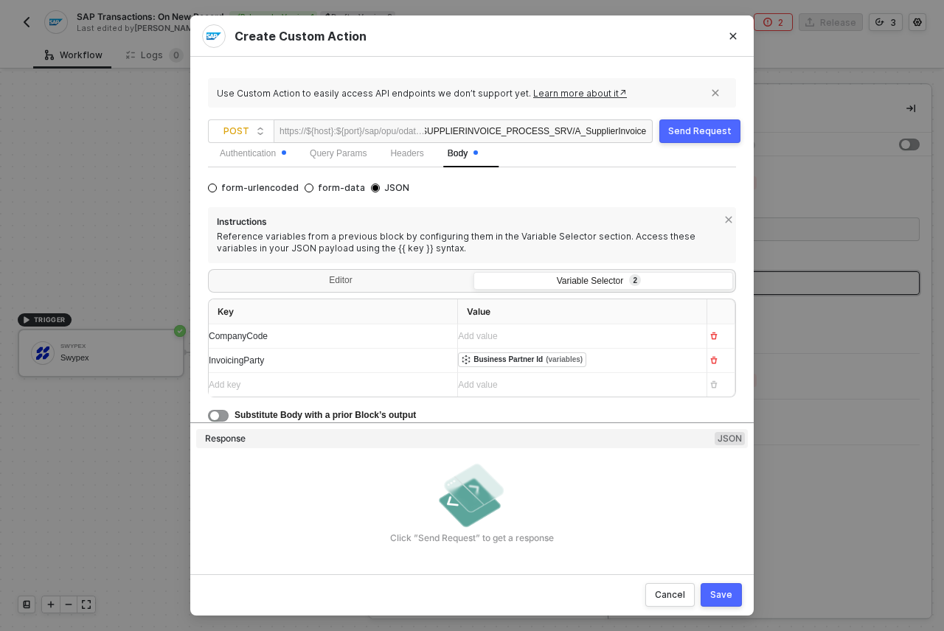
click at [286, 363] on div "InvoicingParty" at bounding box center [327, 361] width 237 height 14
click at [286, 363] on div "InvoicingParty" at bounding box center [320, 361] width 222 height 14
click at [249, 333] on span "CompanyCode" at bounding box center [238, 336] width 59 height 10
copy span "CompanyCode"
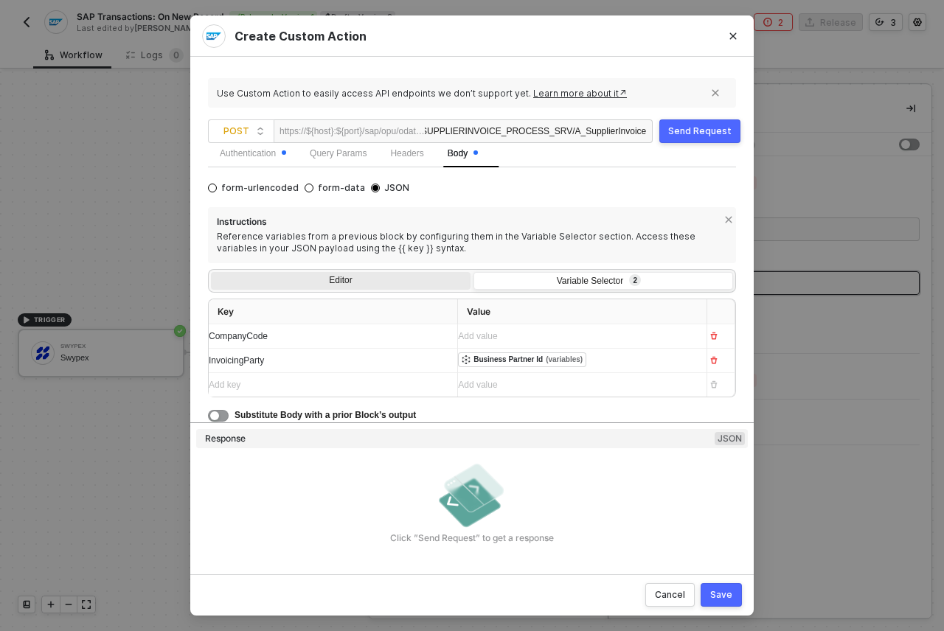
click at [407, 283] on div "Editor" at bounding box center [341, 282] width 260 height 21
click at [211, 272] on input "Editor" at bounding box center [211, 272] width 0 height 0
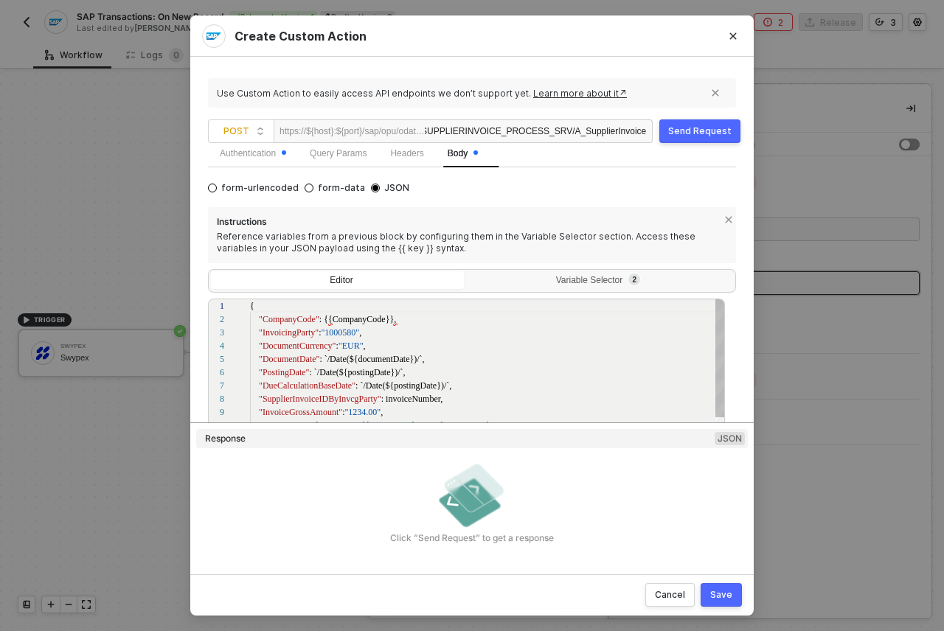
scroll to position [133, 0]
click at [250, 307] on textarea "{ "CompanyCode": {{CompanyCode}}, "InvoicingParty": "1000580", "DocumentCurrenc…" at bounding box center [250, 305] width 1 height 13
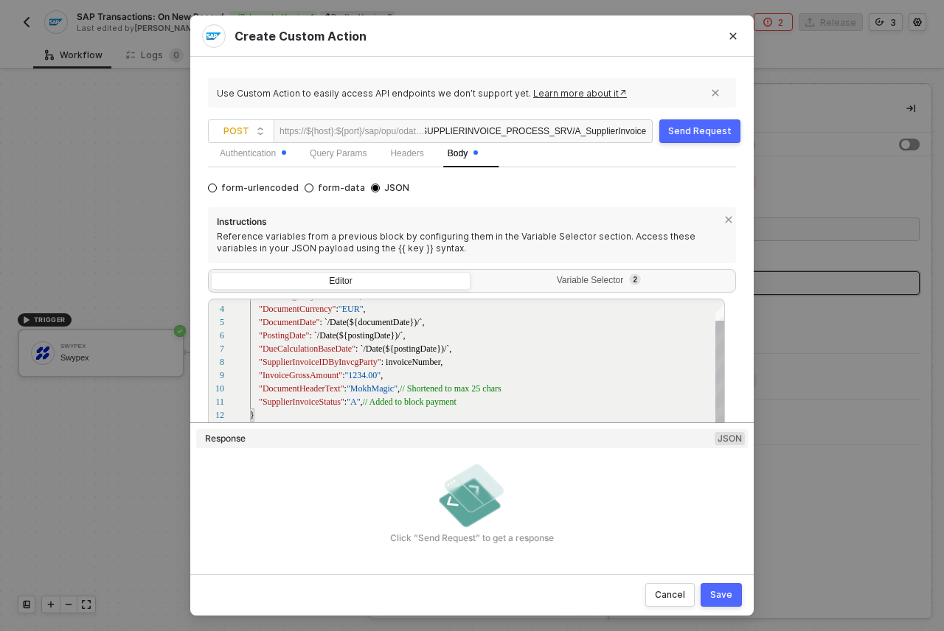
click at [283, 419] on div "}" at bounding box center [488, 415] width 476 height 13
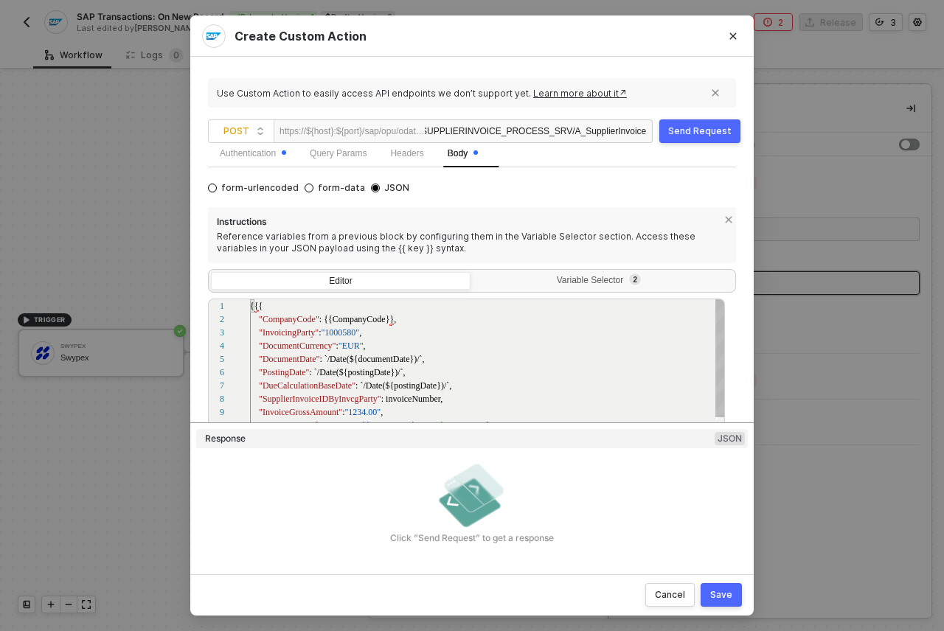
click at [333, 317] on div "3 4 5 6 7 8 9 10 11 12 1 2 "InvoicingParty" : "1000580" , "DocumentCurrency" : …" at bounding box center [466, 401] width 517 height 204
click at [398, 319] on div ""CompanyCode" : {{CompanyCode}}," at bounding box center [488, 319] width 476 height 13
type textarea "{ "CompanyCode": {{CompanyCode}}, "InvoicingParty": "1000580", "DocumentCurrenc…"
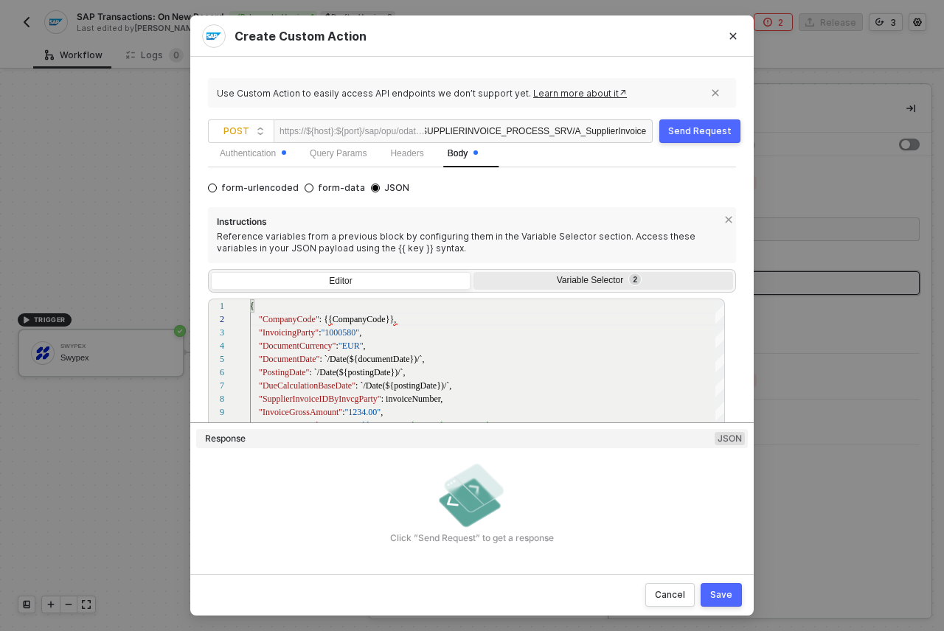
click at [558, 274] on div "Variable Selector 2" at bounding box center [604, 282] width 260 height 21
click at [474, 272] on input "Variable Selector 2" at bounding box center [474, 272] width 0 height 0
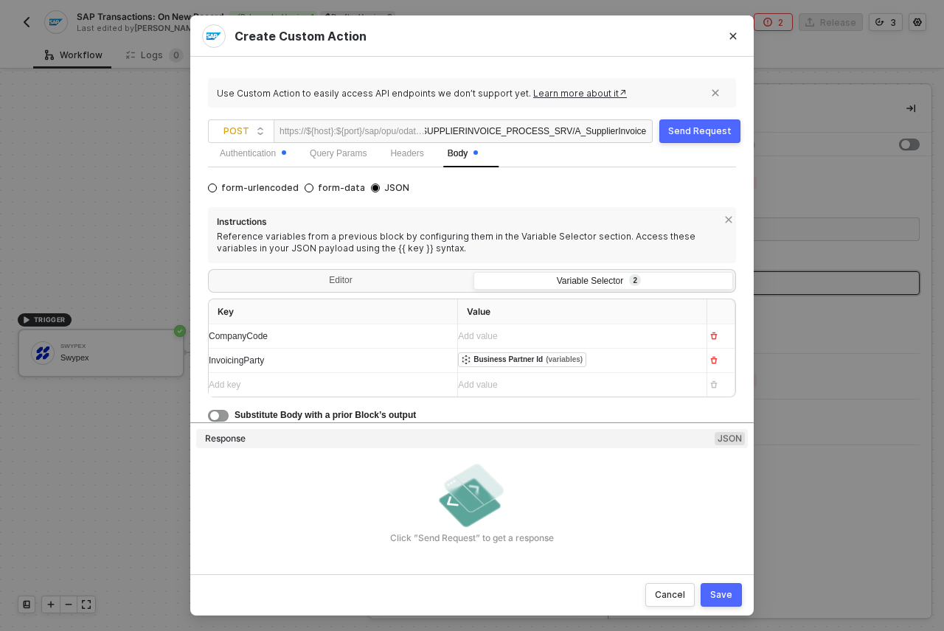
click at [240, 359] on span "InvoicingParty" at bounding box center [236, 361] width 55 height 10
click at [249, 384] on div "Add key ﻿" at bounding box center [327, 385] width 237 height 14
click at [266, 408] on div "Add key ﻿" at bounding box center [327, 410] width 237 height 14
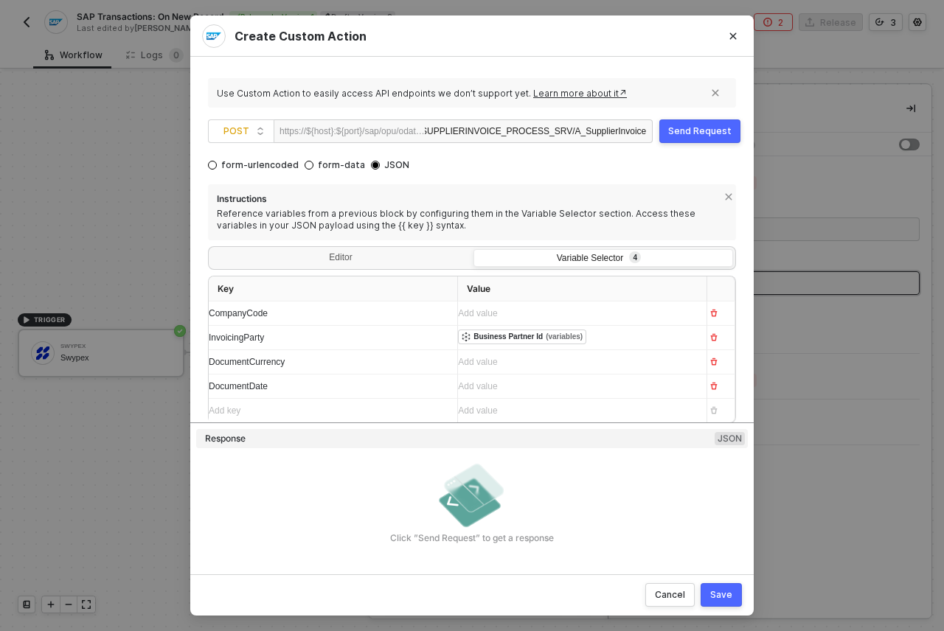
scroll to position [199, 0]
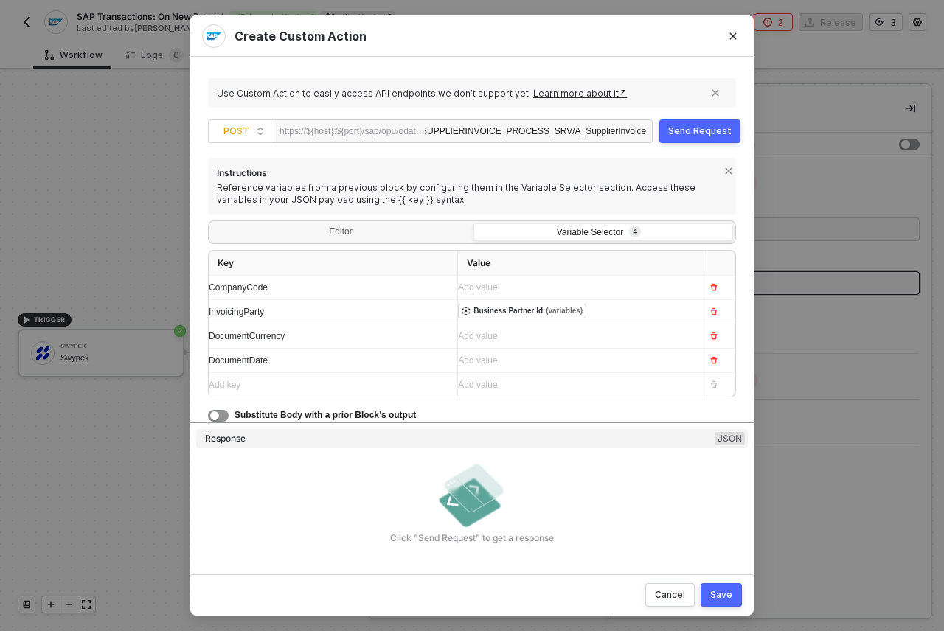
click at [271, 386] on div "Add key ﻿" at bounding box center [327, 385] width 237 height 14
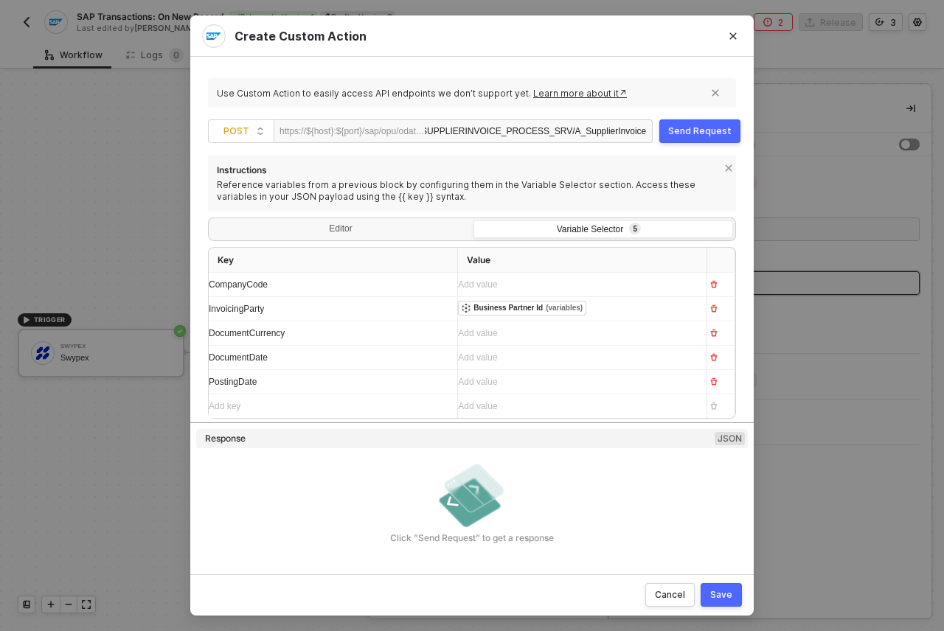
click at [254, 404] on div "Add key ﻿" at bounding box center [327, 407] width 237 height 14
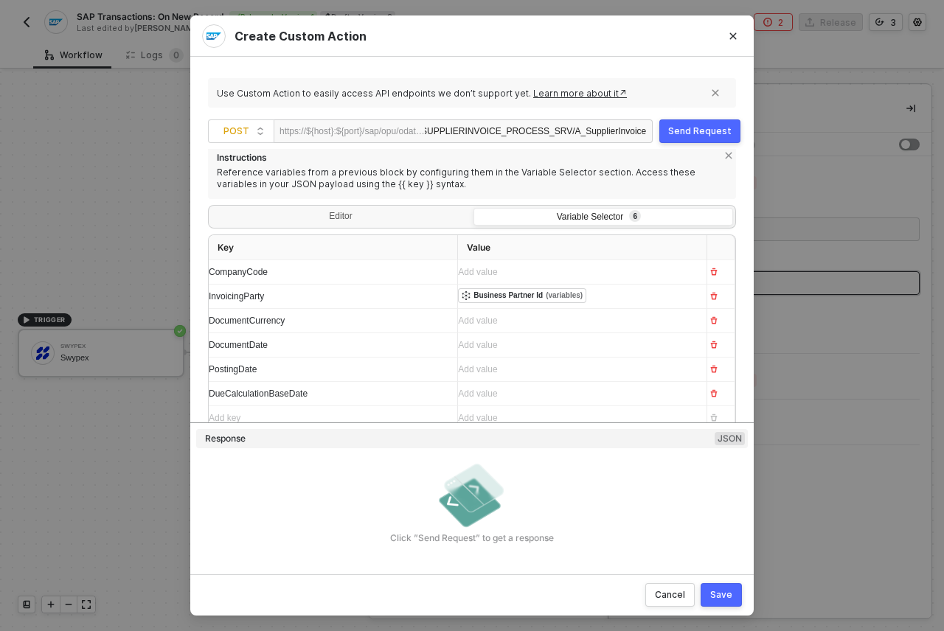
scroll to position [229, 0]
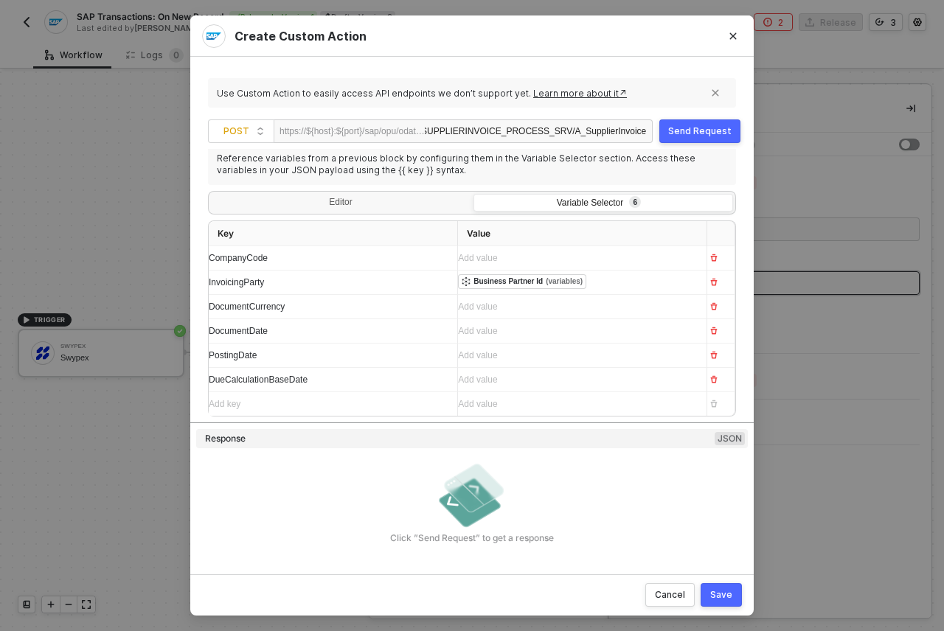
click at [246, 404] on div "Add key ﻿" at bounding box center [327, 405] width 237 height 14
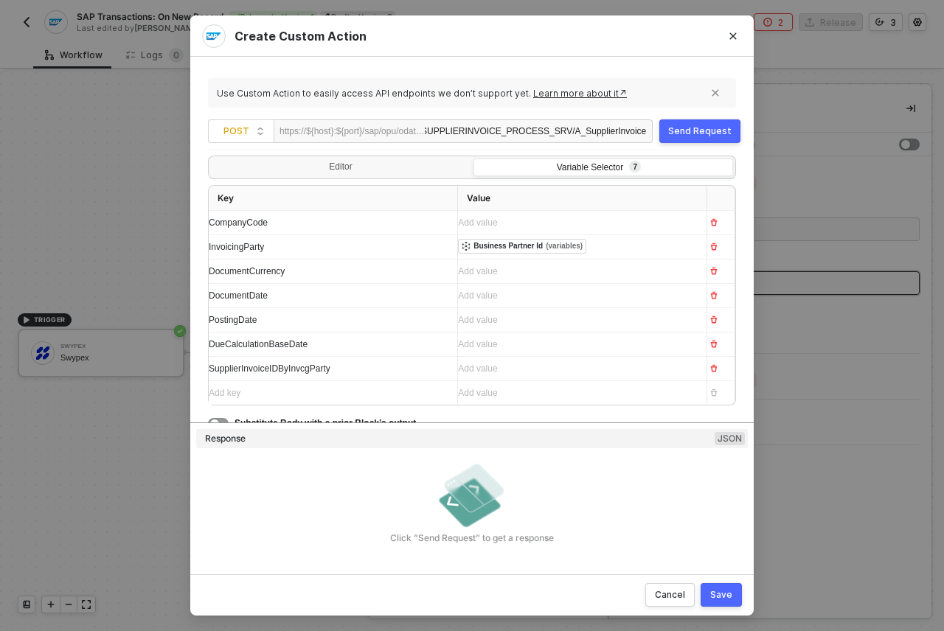
scroll to position [272, 0]
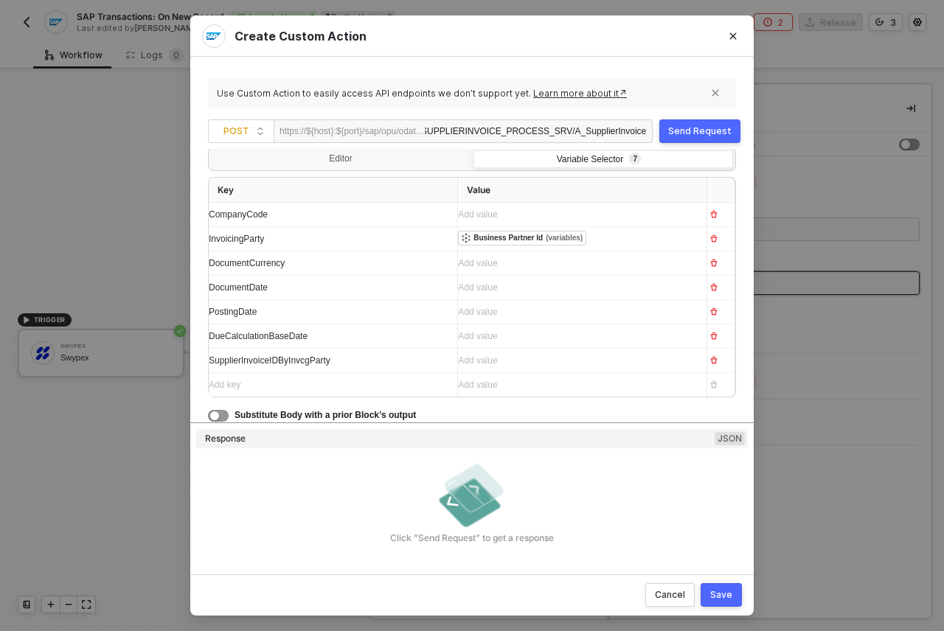
click at [252, 379] on div "Add key ﻿" at bounding box center [327, 385] width 237 height 14
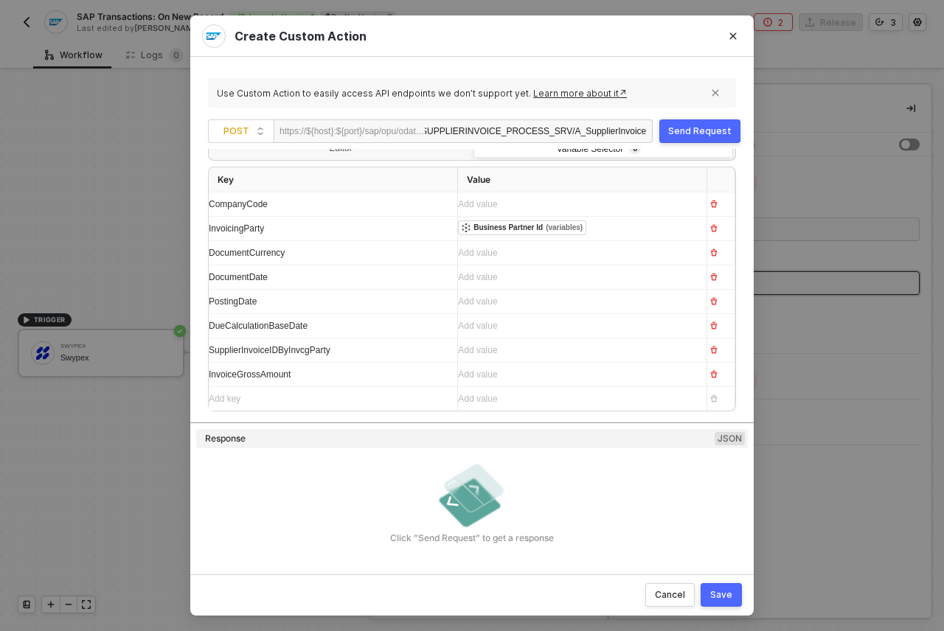
scroll to position [297, 0]
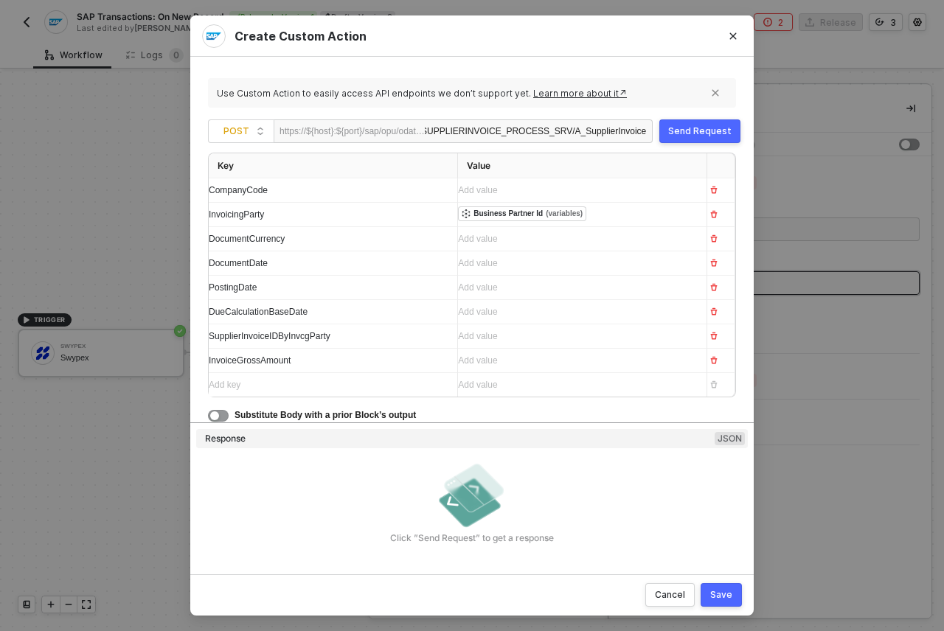
click at [243, 380] on div "Add key ﻿" at bounding box center [320, 385] width 222 height 14
click at [281, 408] on div "Add key ﻿" at bounding box center [327, 410] width 237 height 14
click at [281, 408] on div "Add key ﻿" at bounding box center [320, 410] width 222 height 14
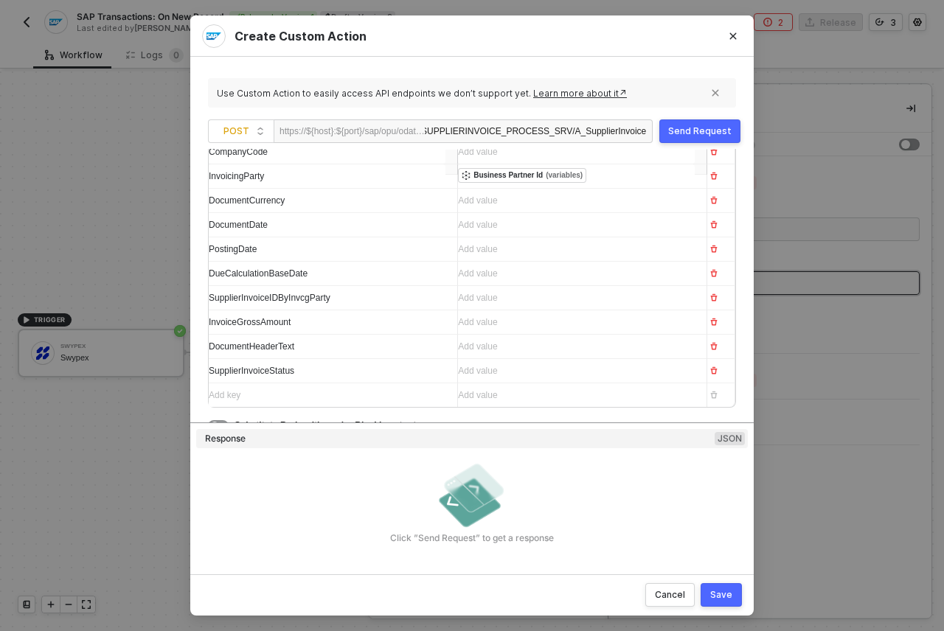
scroll to position [345, 0]
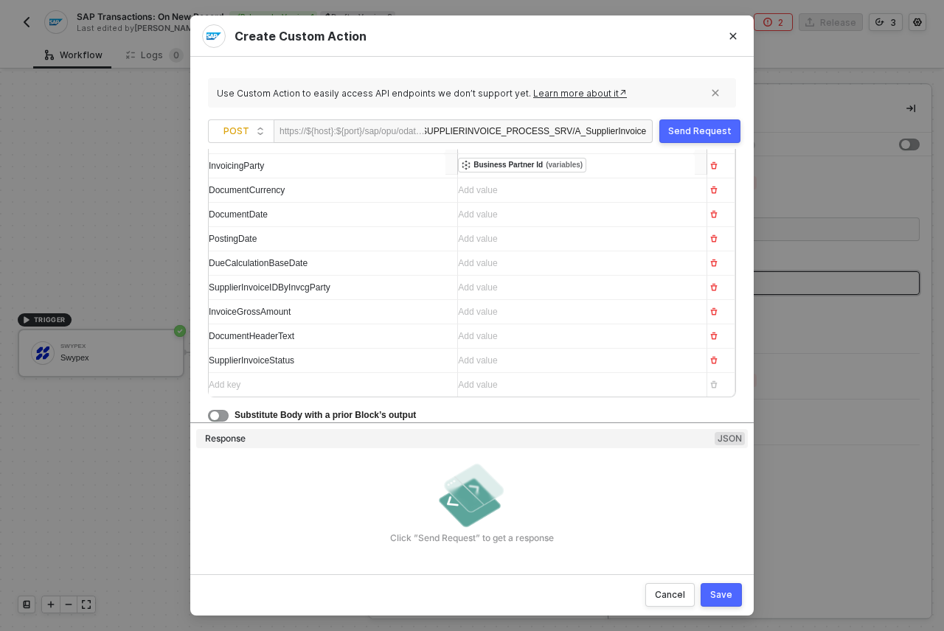
click at [255, 389] on div "Add key ﻿" at bounding box center [327, 385] width 237 height 14
click at [235, 409] on div "Add key ﻿" at bounding box center [327, 410] width 237 height 14
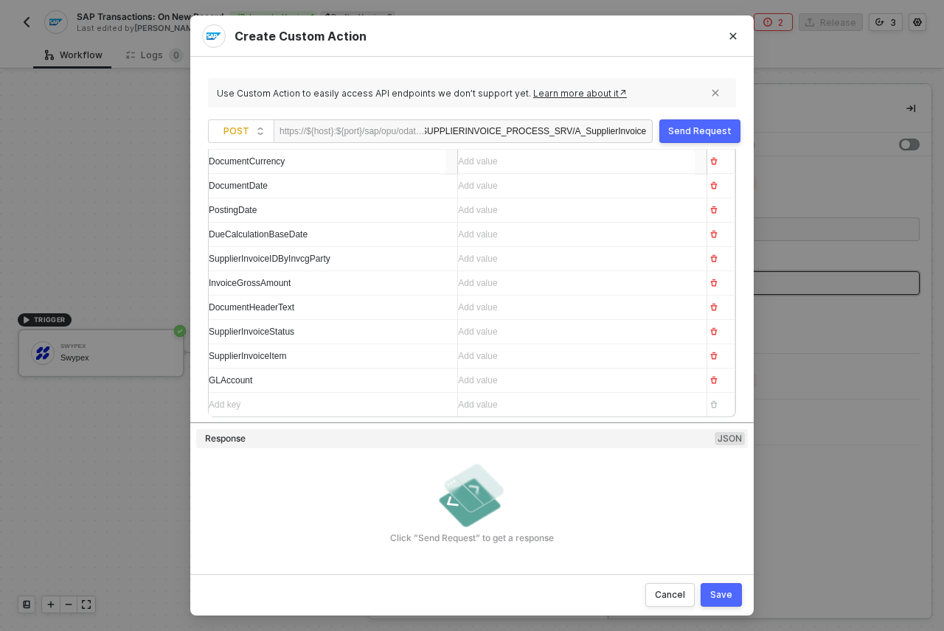
scroll to position [394, 0]
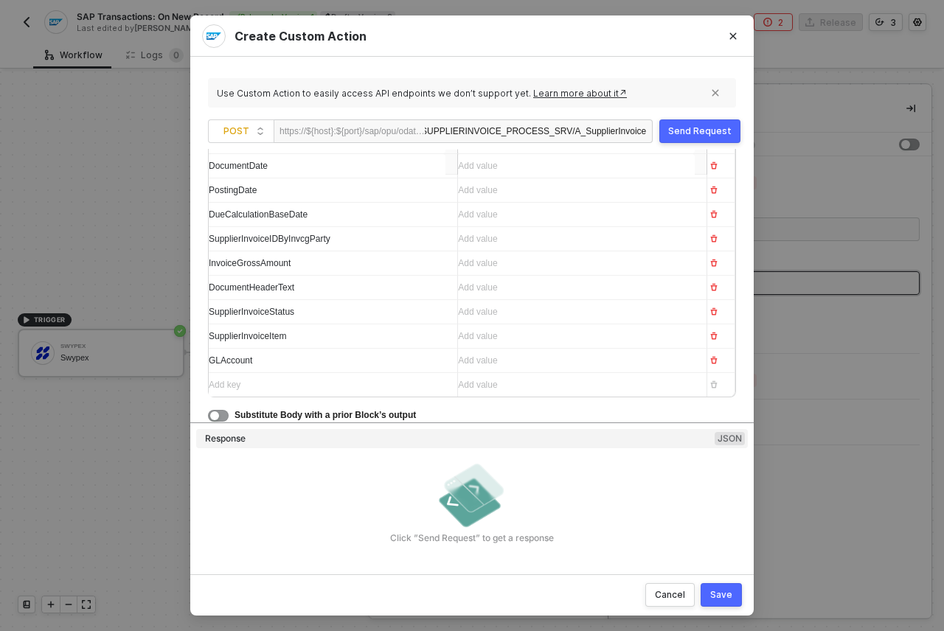
click at [231, 381] on div "Add key ﻿" at bounding box center [327, 385] width 237 height 14
click at [223, 387] on div "Add key ﻿" at bounding box center [327, 385] width 237 height 14
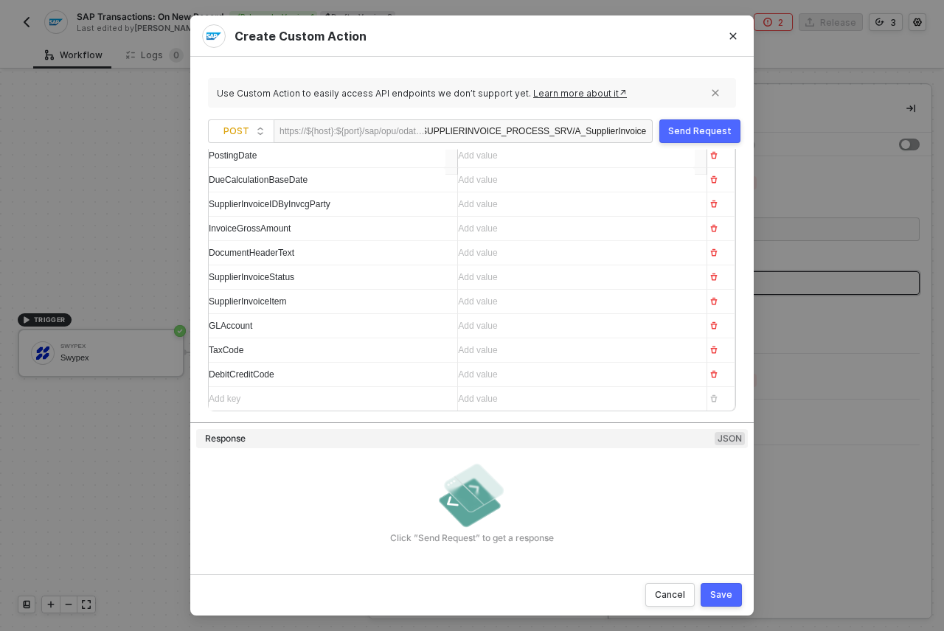
scroll to position [443, 0]
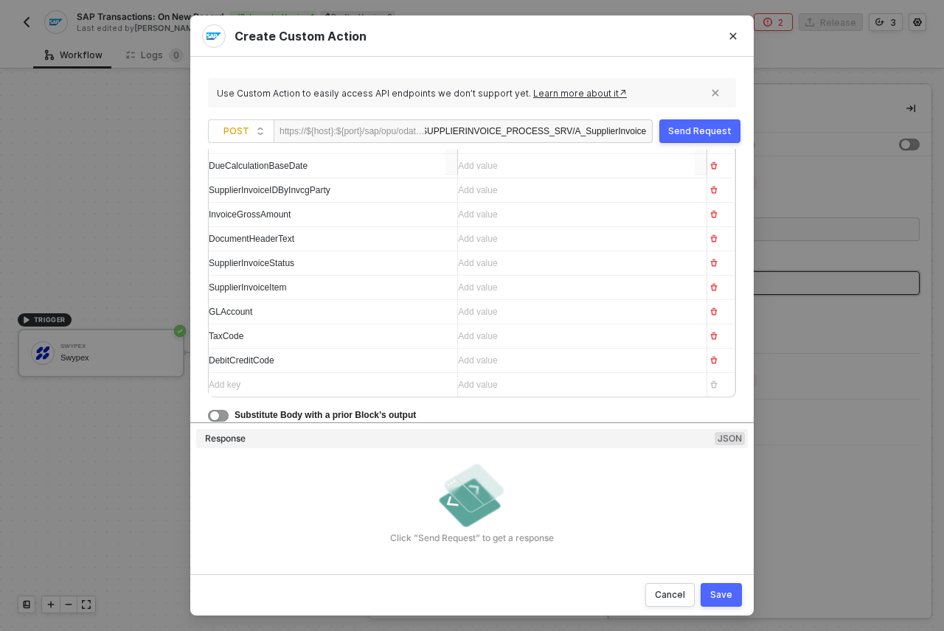
click at [236, 389] on div "Add key ﻿" at bounding box center [327, 385] width 237 height 14
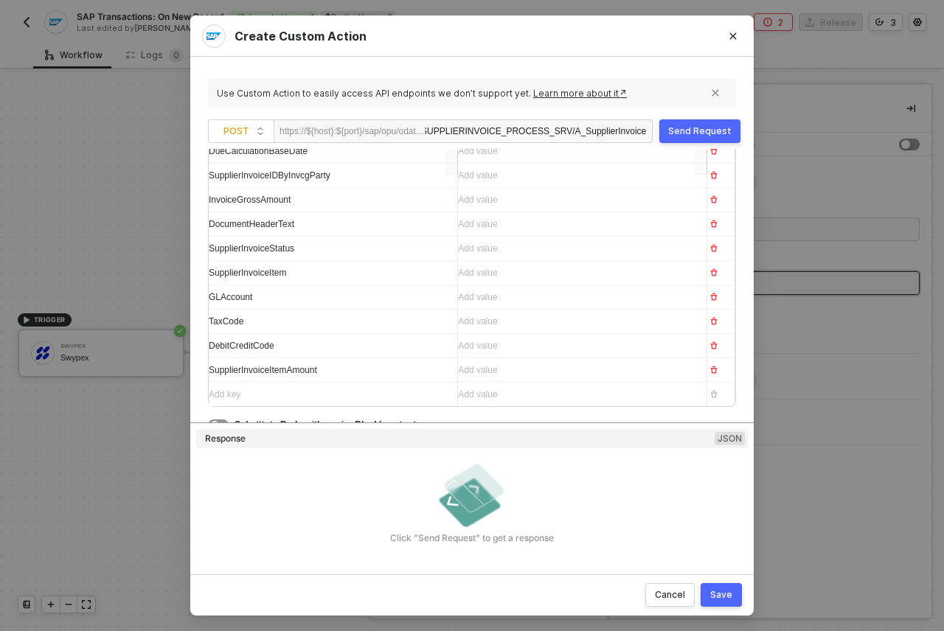
scroll to position [467, 0]
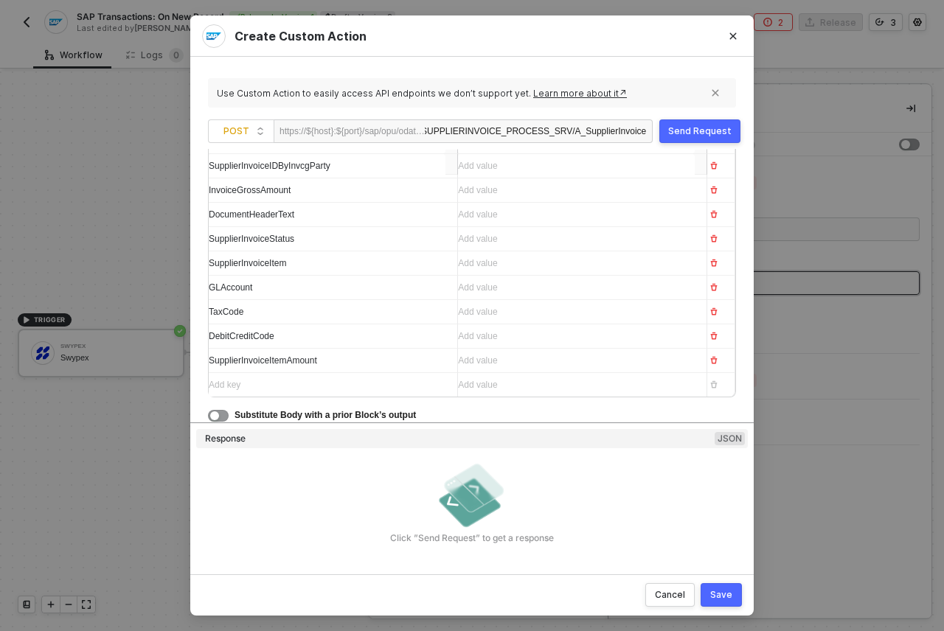
click at [241, 385] on div "Add key ﻿" at bounding box center [327, 385] width 237 height 14
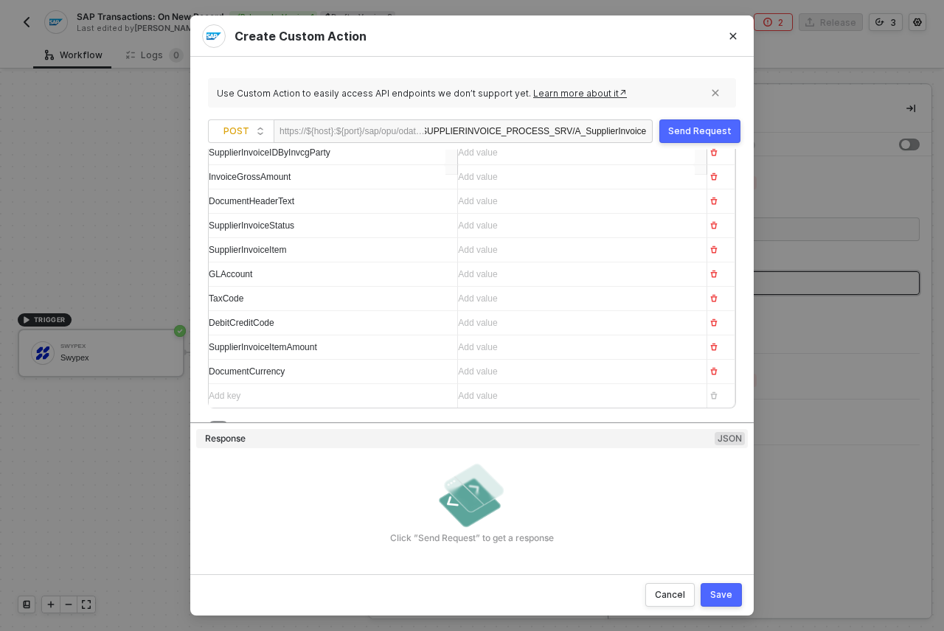
scroll to position [491, 0]
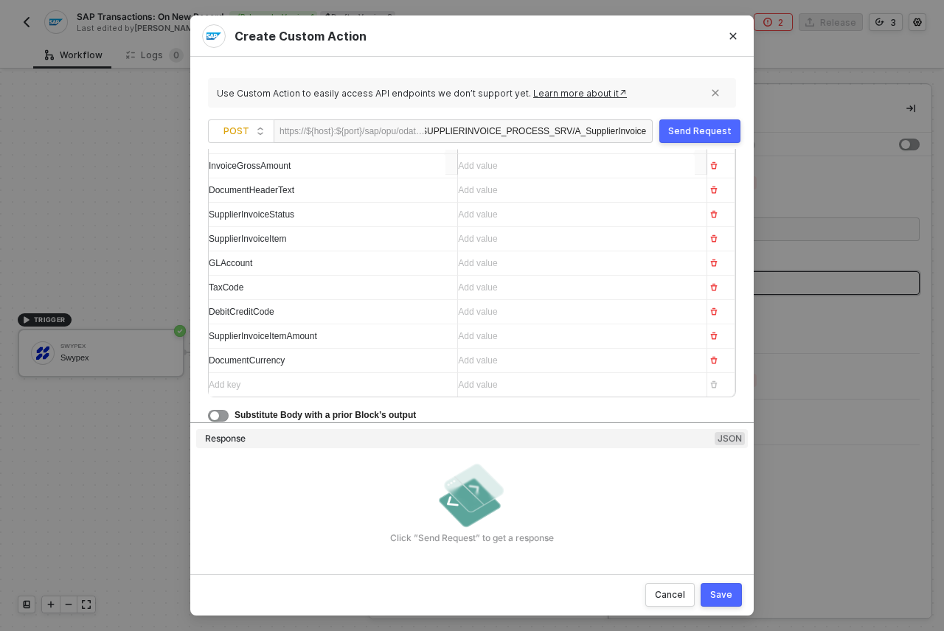
click at [243, 389] on div "Add key ﻿" at bounding box center [327, 385] width 237 height 14
click at [561, 396] on div "Add value ﻿ Embedded Variables Swypex SAP S/4HANA #4 Account Variables SAP S/4H…" at bounding box center [576, 385] width 237 height 24
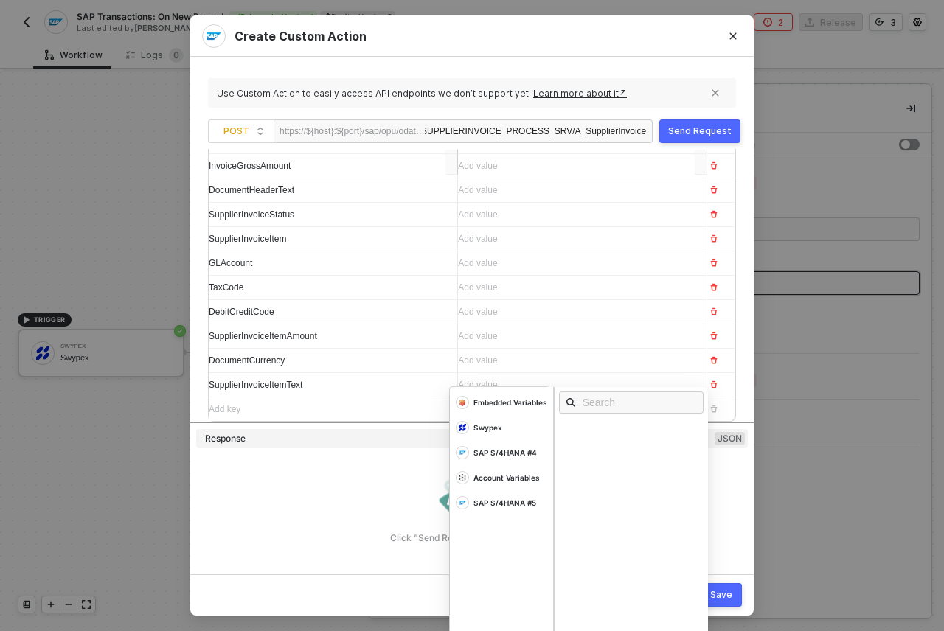
click at [308, 492] on div "Click ”Send Request” to get a response" at bounding box center [472, 502] width 552 height 86
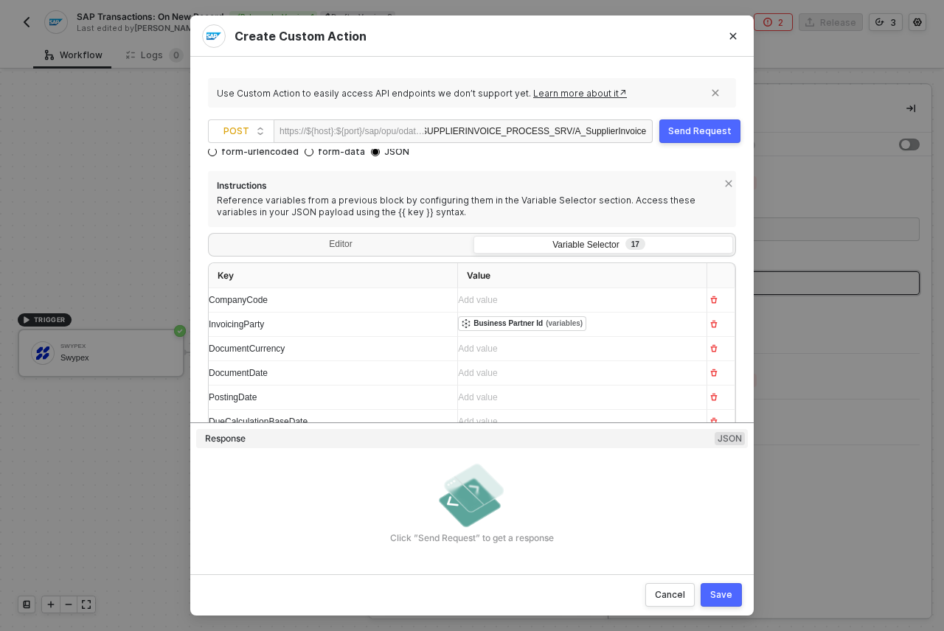
scroll to position [0, 0]
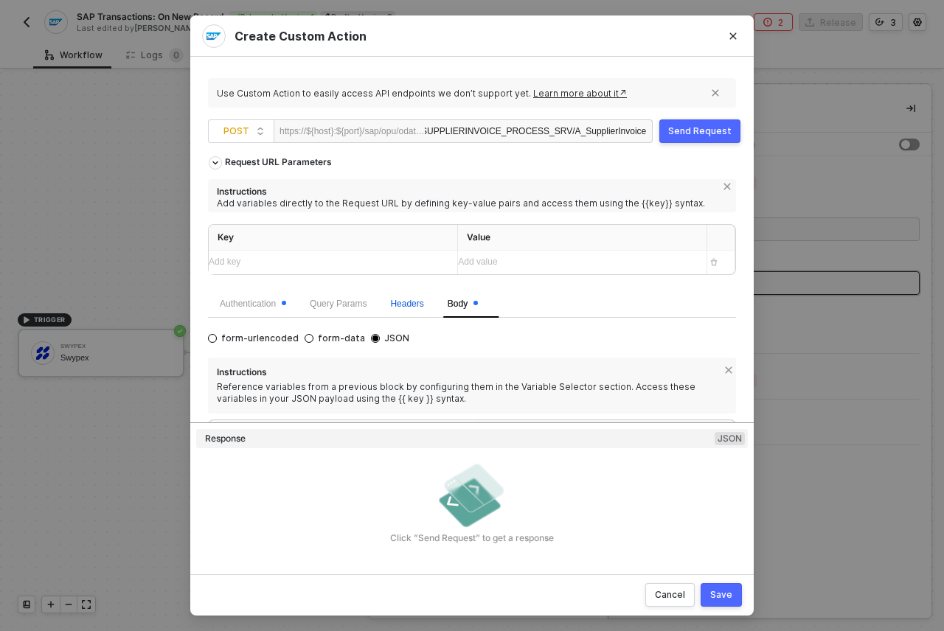
click at [421, 303] on span "Headers" at bounding box center [406, 304] width 33 height 10
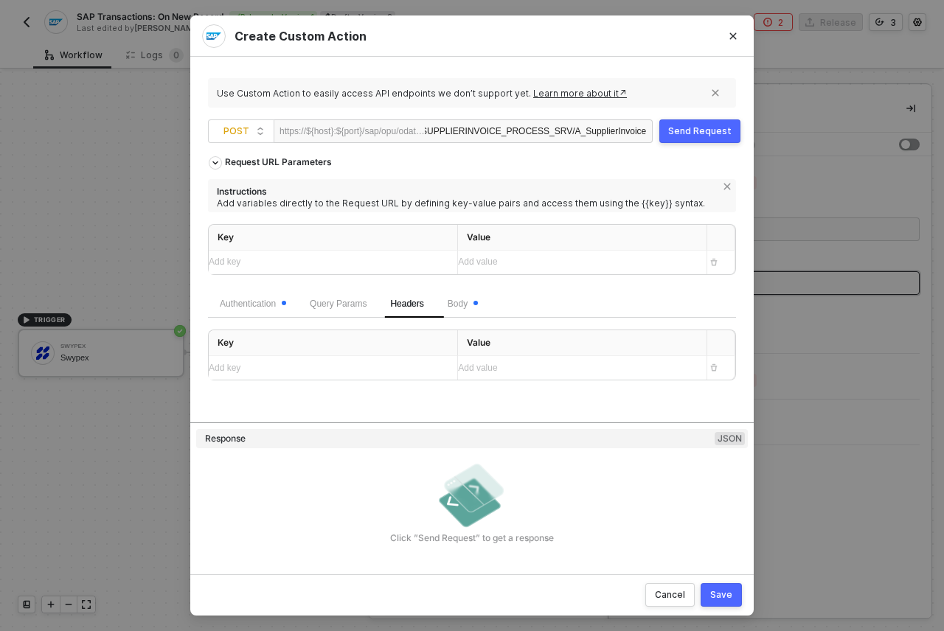
click at [510, 302] on div "Authentication Query Params Headers Body" at bounding box center [472, 304] width 528 height 29
click at [472, 308] on span "Body" at bounding box center [463, 304] width 30 height 10
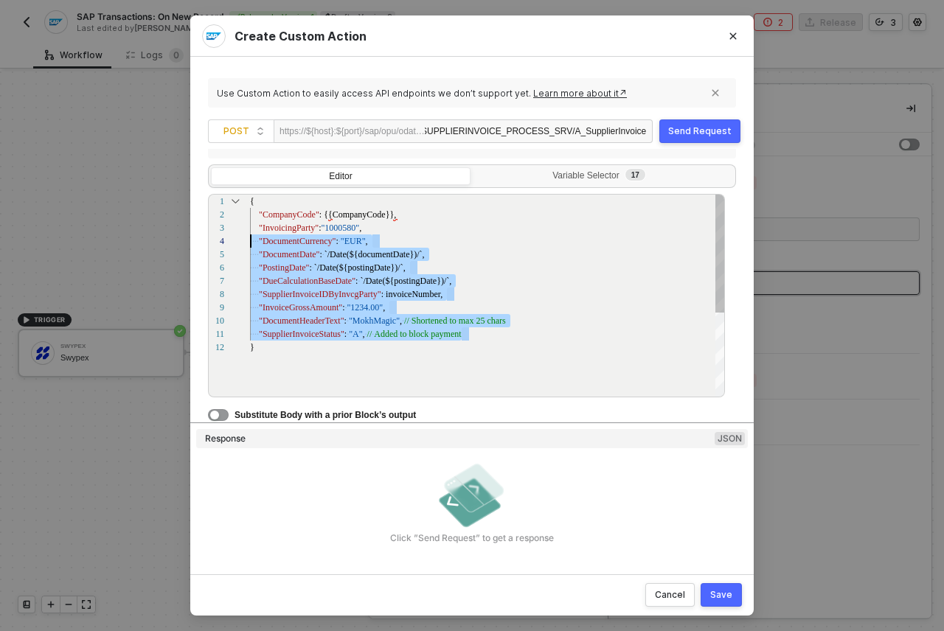
scroll to position [27, 0]
drag, startPoint x: 477, startPoint y: 331, endPoint x: 236, endPoint y: 232, distance: 260.3
type textarea "{ "CompanyCode": {{CompanyCode}}, }"
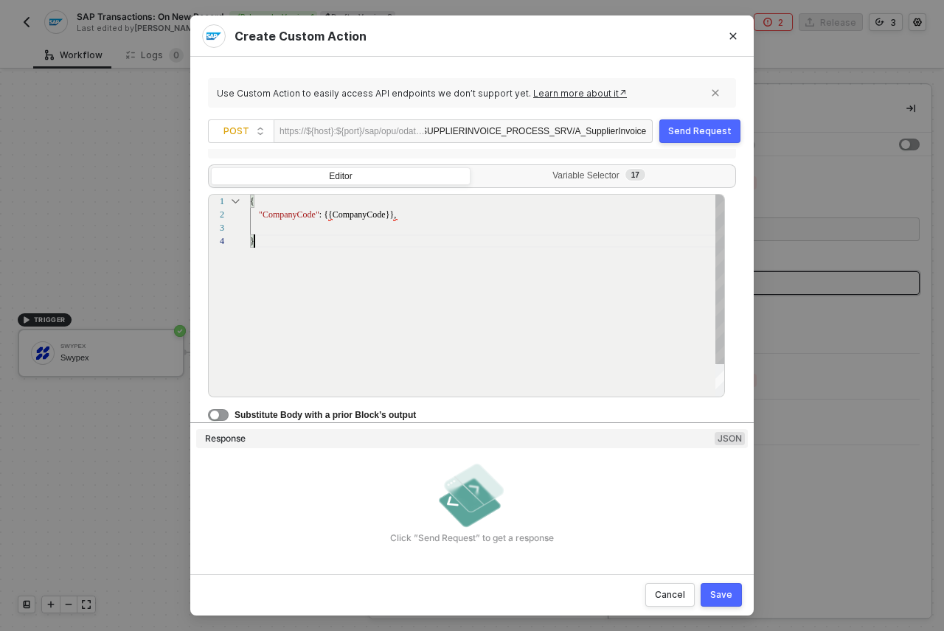
click at [443, 291] on div "{ "CompanyCode" : {{CompanyCode}}, }" at bounding box center [488, 316] width 476 height 243
click at [722, 595] on div "Save" at bounding box center [721, 595] width 22 height 12
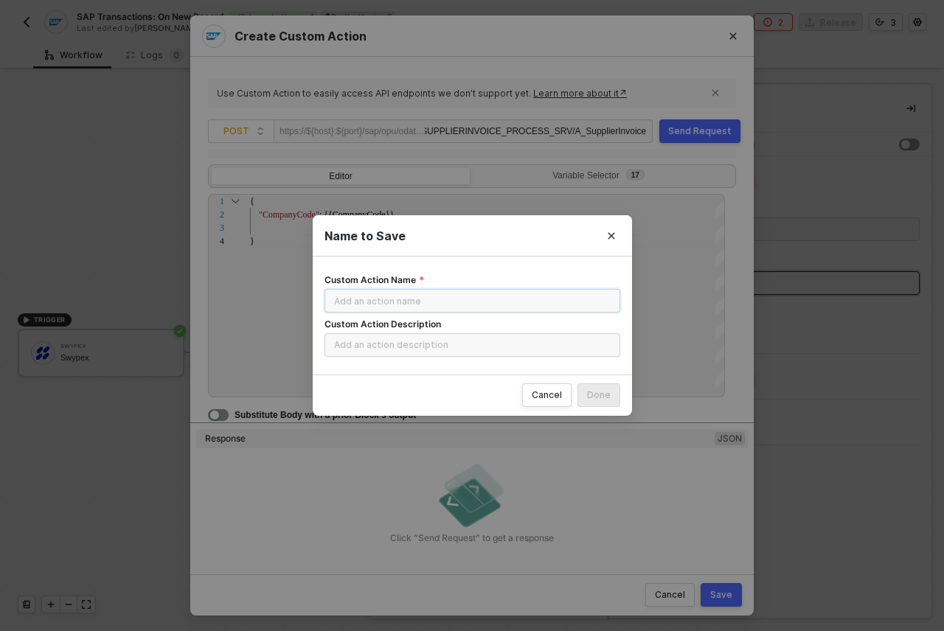
click at [430, 305] on input "Custom Action Name" at bounding box center [473, 301] width 296 height 24
click at [419, 346] on input "Custom Action Description" at bounding box center [473, 345] width 296 height 24
click at [430, 304] on input "Custom Action Name" at bounding box center [473, 301] width 296 height 24
type input "Create Supplier Invoice"
click at [420, 342] on input "Custom Action Description" at bounding box center [473, 345] width 296 height 24
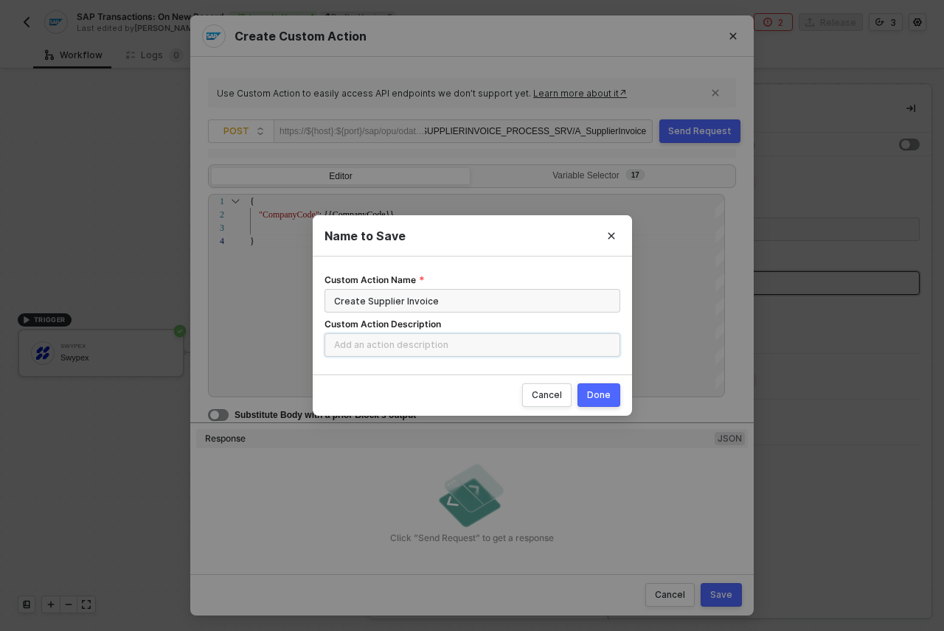
click at [496, 351] on input "Custom Action Description" at bounding box center [473, 345] width 296 height 24
type input "Creates a Swypex Transaction as a Supplier Invoice"
click at [592, 392] on div "Done" at bounding box center [599, 395] width 24 height 12
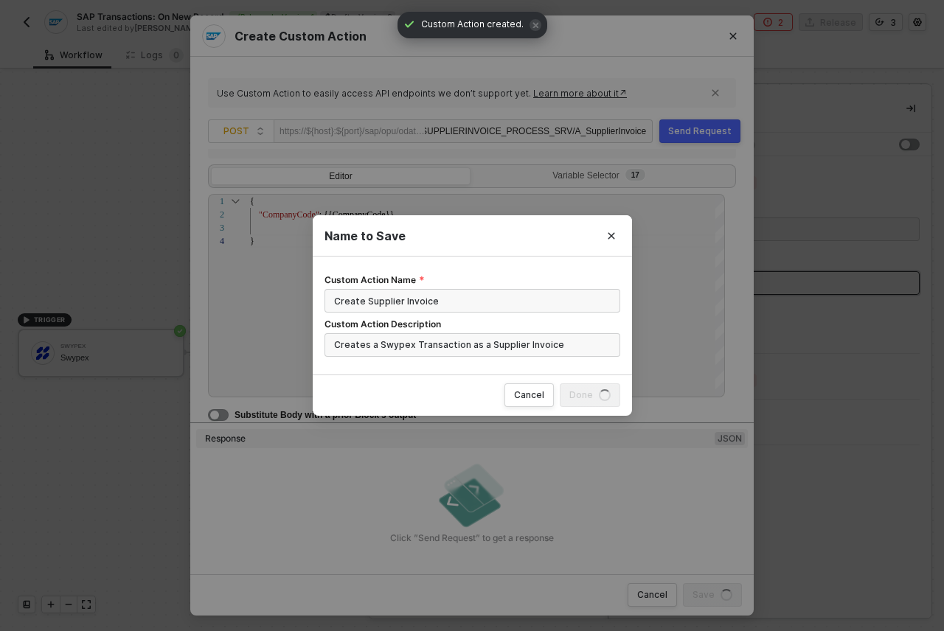
radio input "true"
radio input "false"
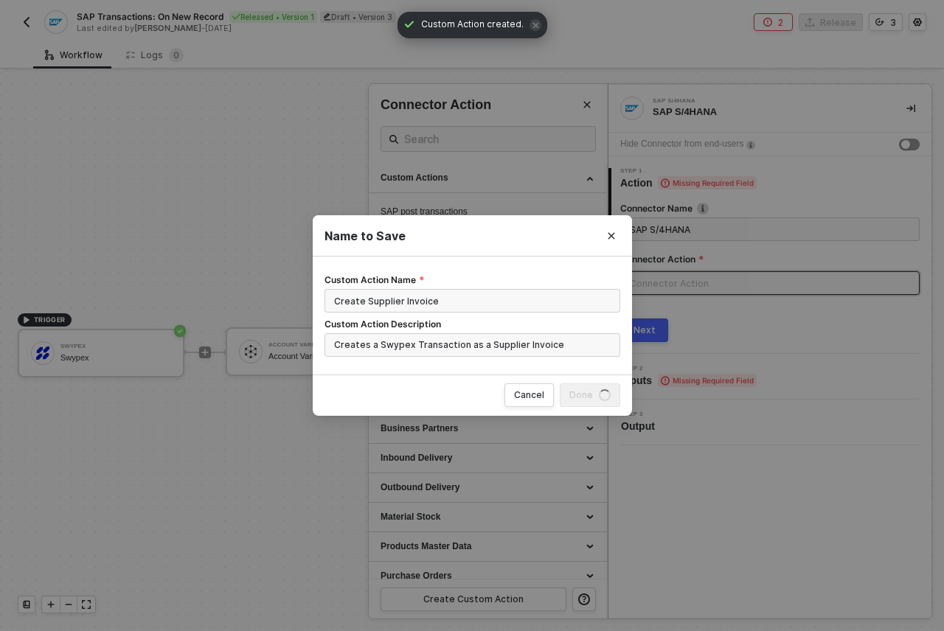
scroll to position [0, 0]
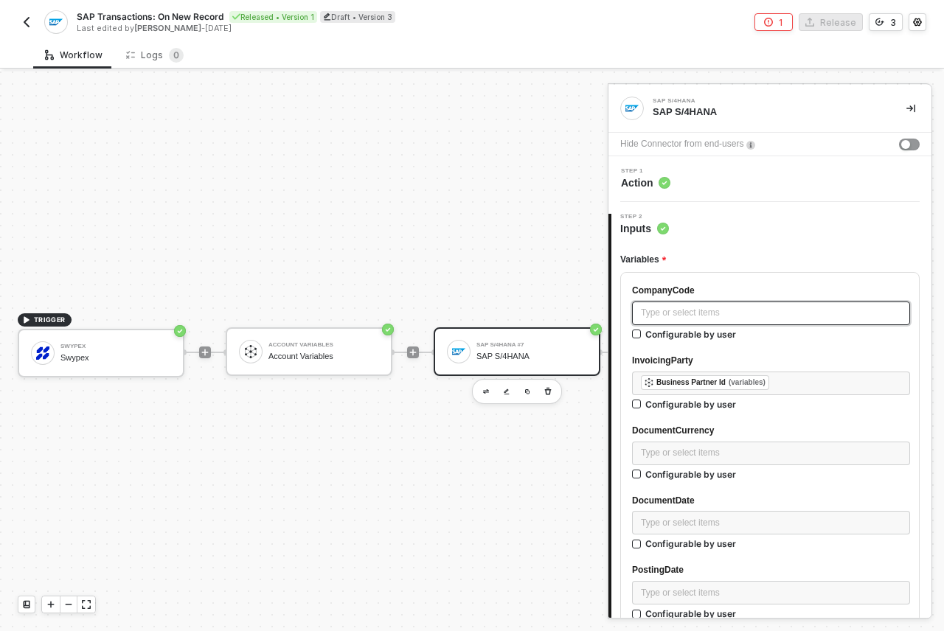
click at [776, 317] on div "Type or select items ﻿" at bounding box center [771, 313] width 260 height 14
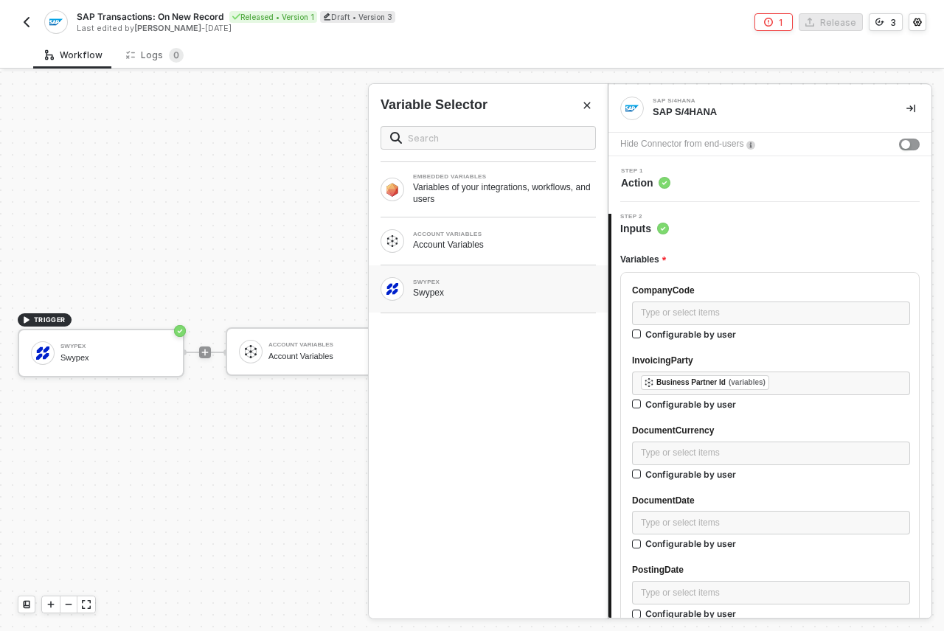
click at [502, 292] on div "Swypex" at bounding box center [504, 293] width 183 height 12
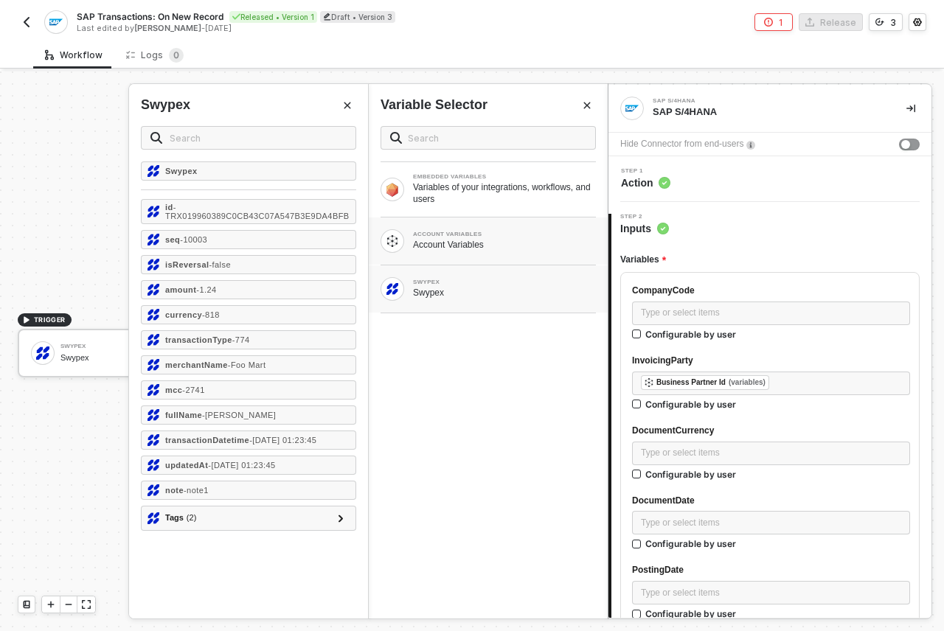
click at [485, 241] on div "Account Variables" at bounding box center [504, 245] width 183 height 12
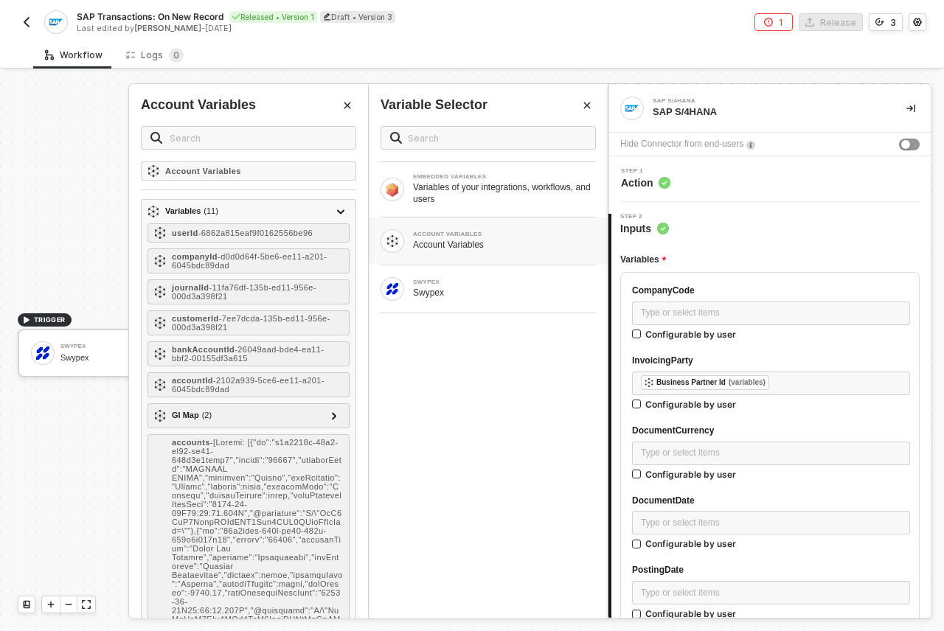
click at [538, 396] on div "EMBEDDED VARIABLES Variables of your integrations, workflows, and users ACCOUNT…" at bounding box center [488, 366] width 239 height 505
click at [709, 458] on div "Type or select items ﻿" at bounding box center [771, 453] width 260 height 14
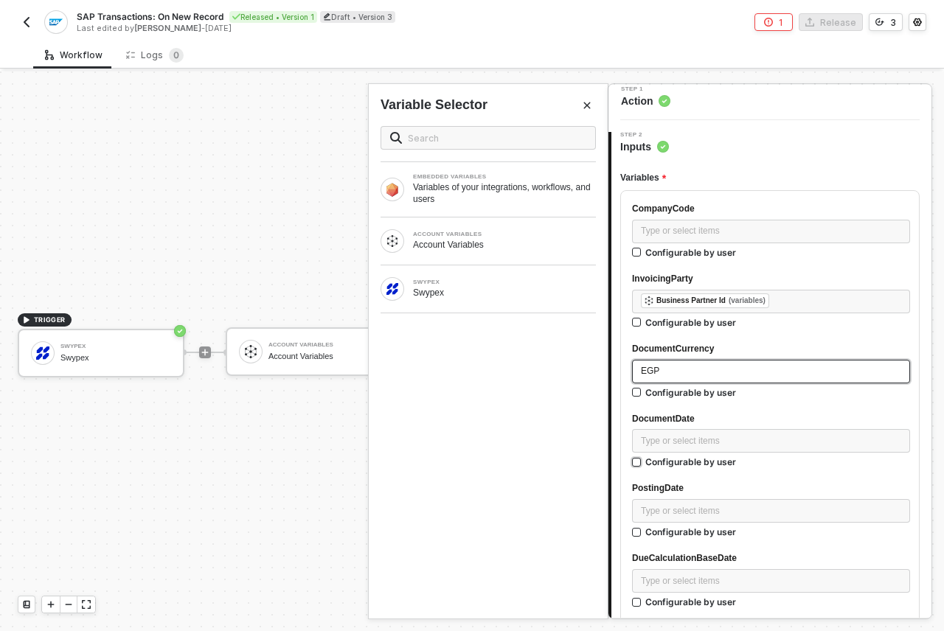
scroll to position [91, 0]
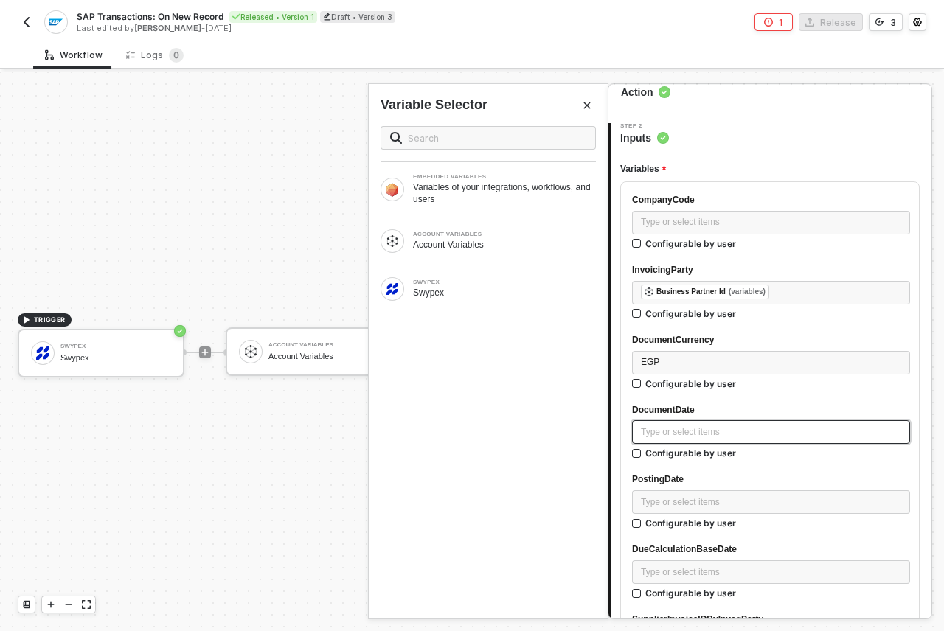
click at [681, 441] on div "Type or select items ﻿" at bounding box center [771, 432] width 278 height 24
click at [682, 428] on div "Type or select items ﻿" at bounding box center [771, 433] width 260 height 14
click at [486, 291] on div "Swypex" at bounding box center [504, 293] width 183 height 12
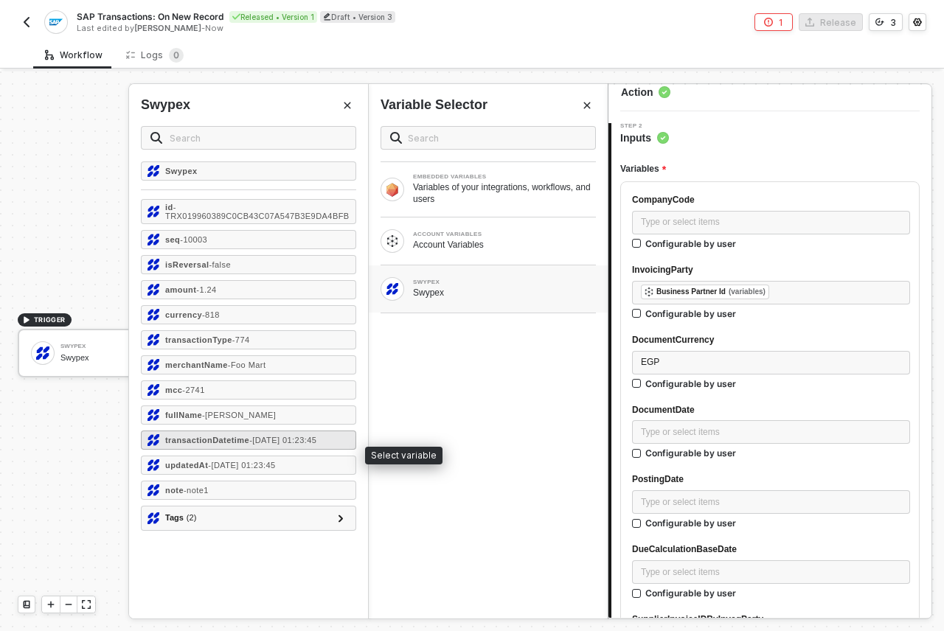
click at [280, 445] on div "transactionDatetime - 2025-07-01 01:23:45" at bounding box center [240, 440] width 151 height 9
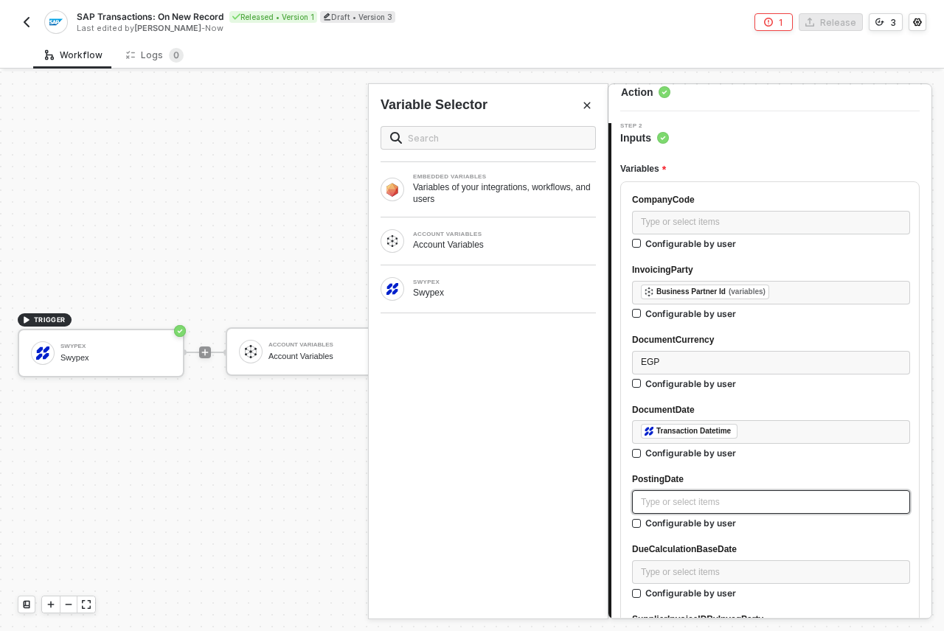
click at [654, 496] on div "Type or select items ﻿" at bounding box center [771, 503] width 260 height 14
click at [651, 503] on div "Type or select items ﻿" at bounding box center [771, 503] width 260 height 14
click at [511, 308] on div "SWYPEX Swypex" at bounding box center [488, 289] width 239 height 47
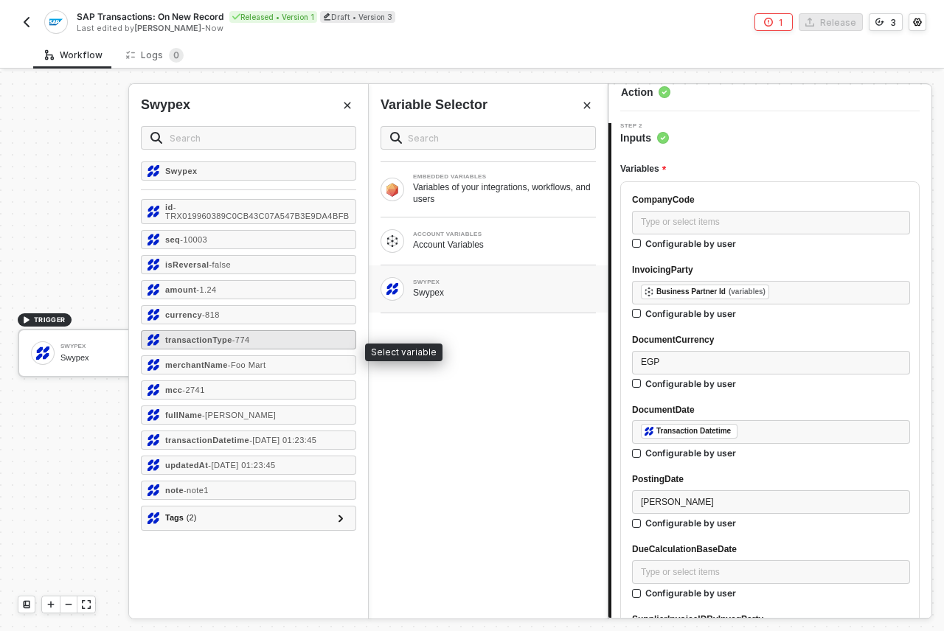
click at [324, 349] on div "transactionType - 774" at bounding box center [248, 339] width 215 height 19
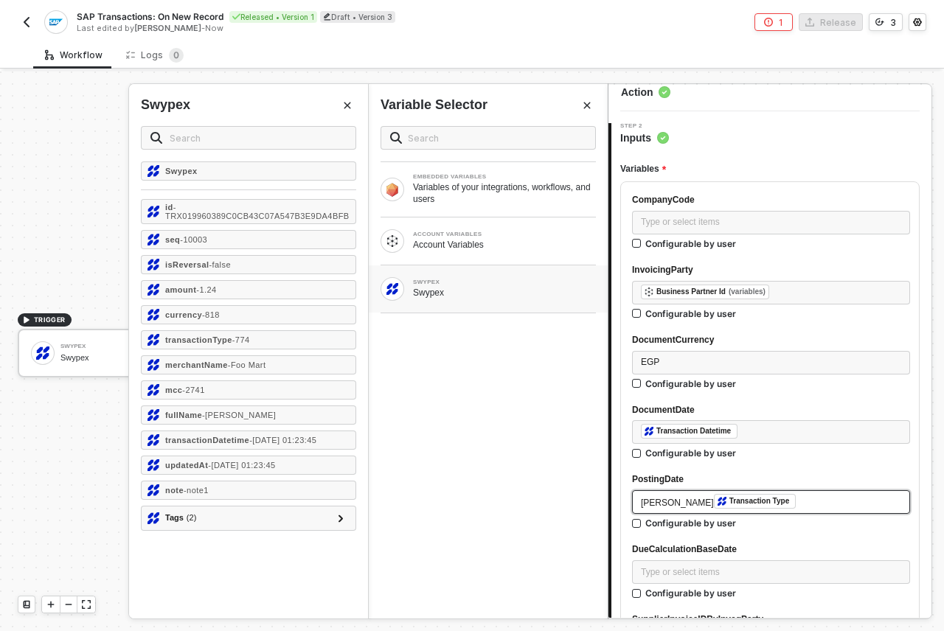
click at [648, 499] on span "tran" at bounding box center [677, 503] width 73 height 10
click at [249, 445] on strong "transactionDatetime" at bounding box center [207, 440] width 84 height 9
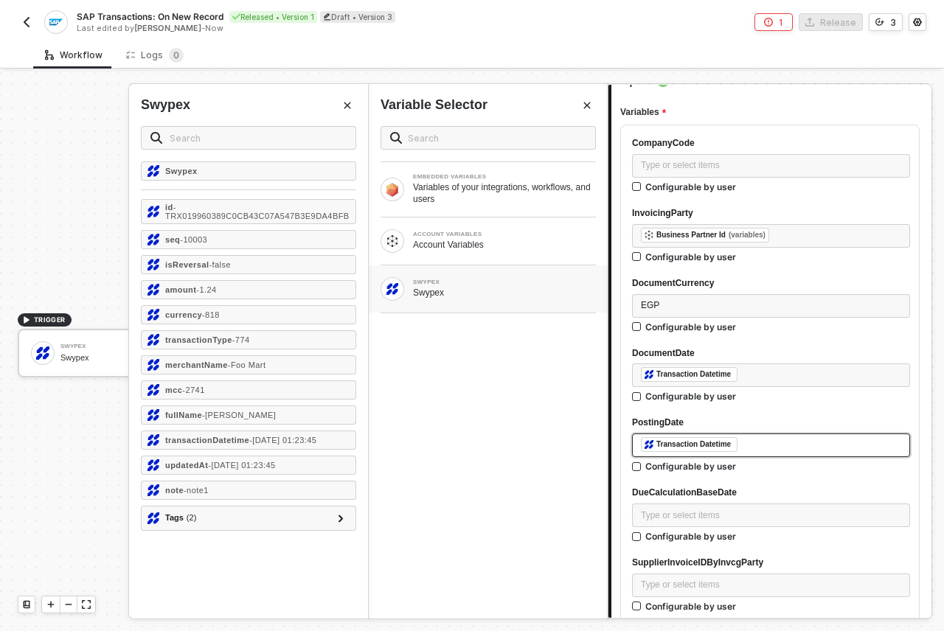
scroll to position [156, 0]
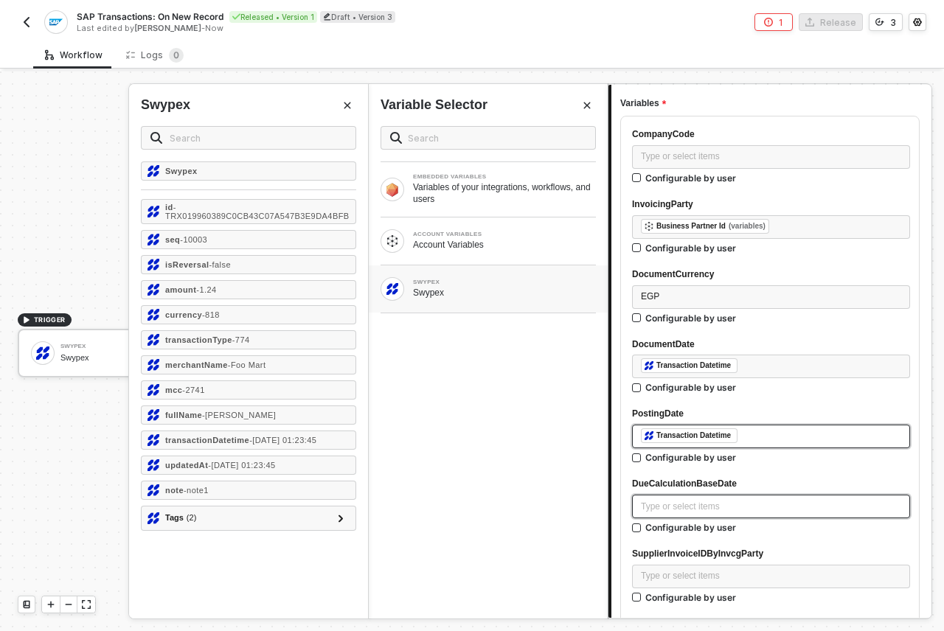
click at [696, 503] on div "Type or select items ﻿" at bounding box center [771, 507] width 260 height 14
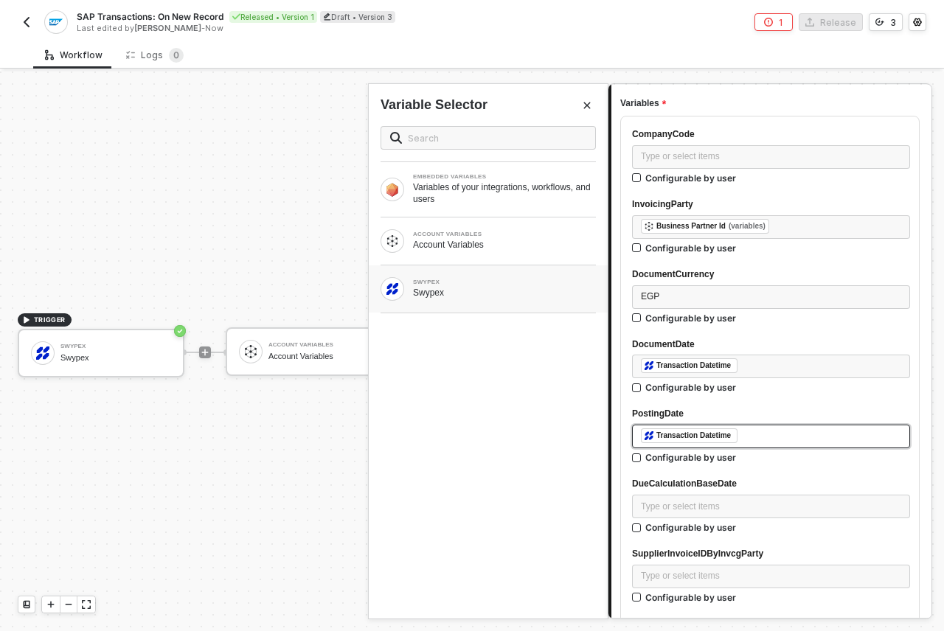
click at [432, 283] on div "SWYPEX" at bounding box center [504, 283] width 183 height 6
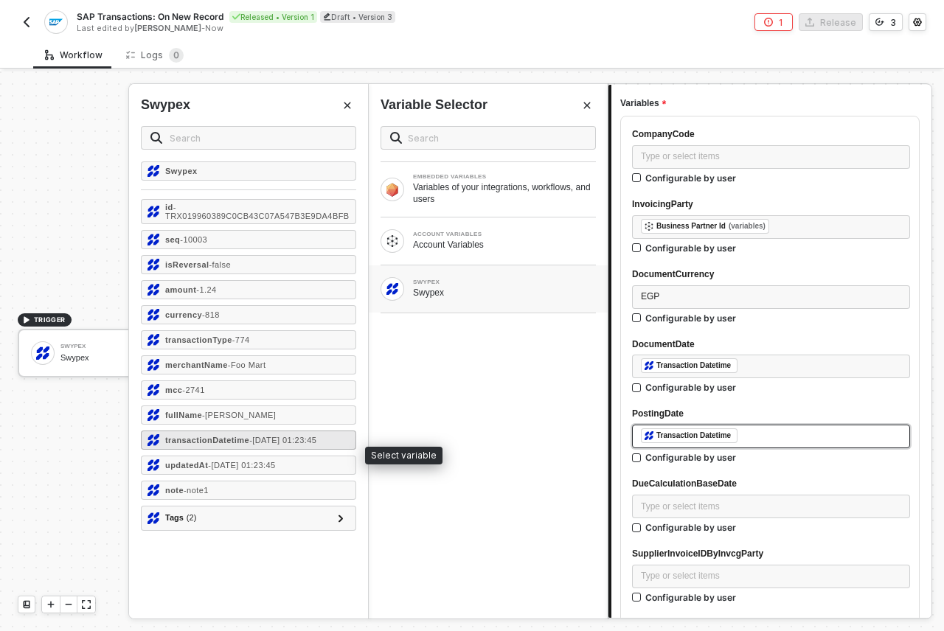
click at [271, 443] on span "- 2025-07-01 01:23:45" at bounding box center [282, 440] width 67 height 9
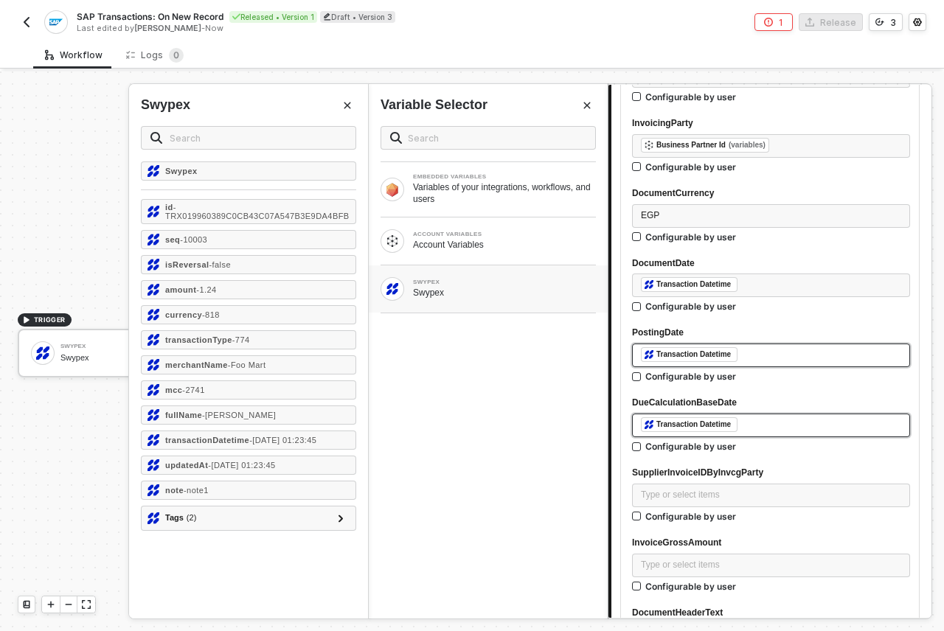
scroll to position [352, 0]
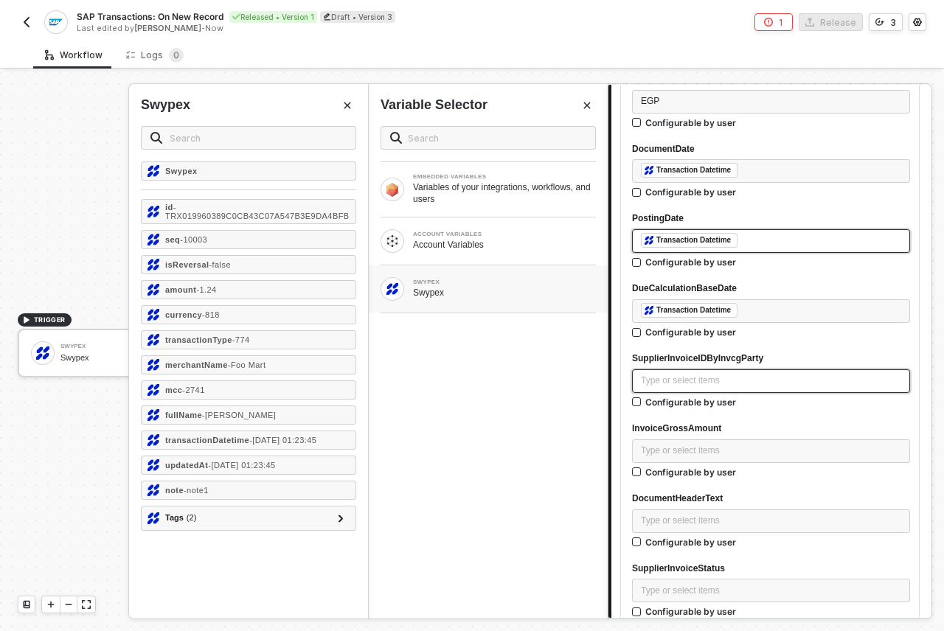
click at [703, 385] on div "Type or select items ﻿" at bounding box center [771, 381] width 260 height 14
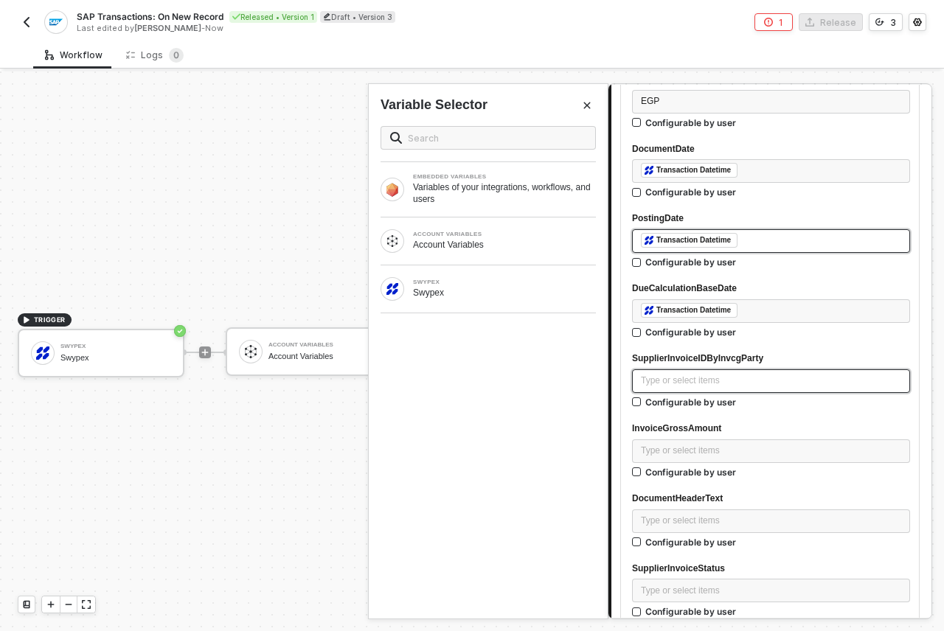
click at [683, 384] on div "Type or select items ﻿" at bounding box center [771, 381] width 260 height 14
click at [687, 378] on div "Type or select items ﻿" at bounding box center [771, 381] width 260 height 14
click at [523, 296] on div "Swypex" at bounding box center [504, 293] width 183 height 12
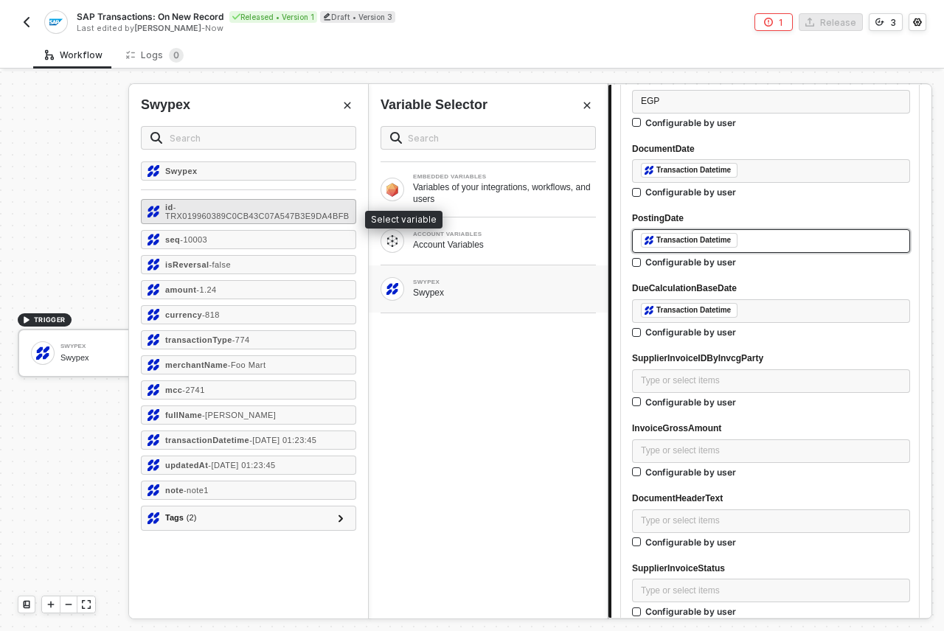
click at [286, 221] on div "id - TRX019960389C0CB43C07A547B3E9DA4BFB" at bounding box center [257, 212] width 184 height 18
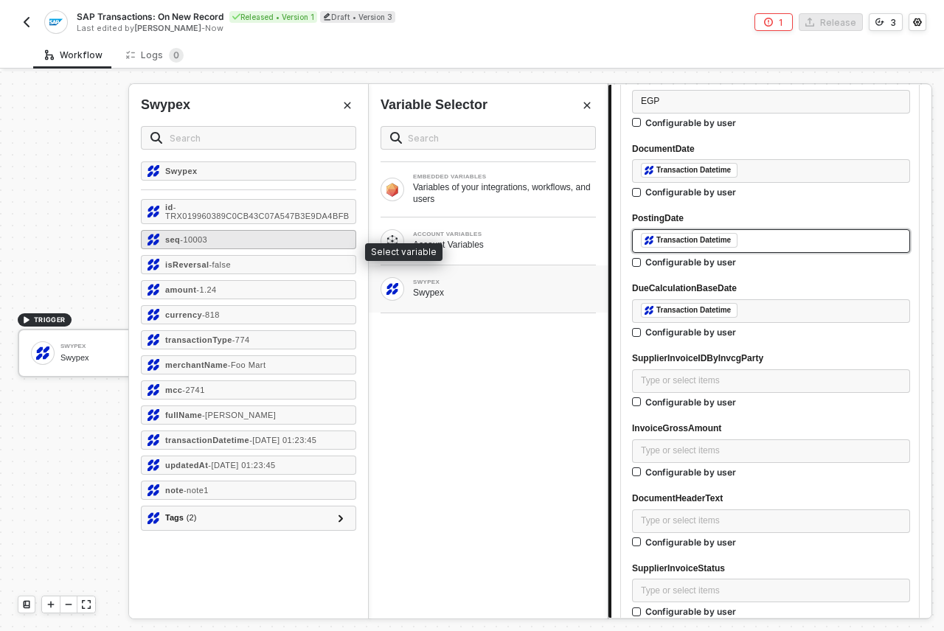
click at [278, 243] on div "seq - 10003" at bounding box center [248, 239] width 215 height 19
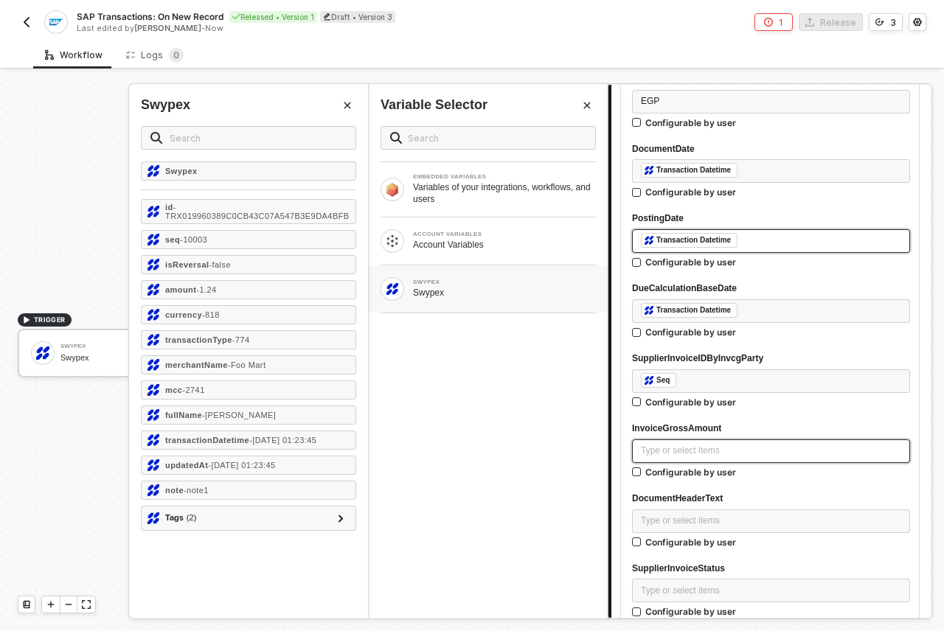
click at [669, 455] on div "Type or select items ﻿" at bounding box center [771, 451] width 260 height 14
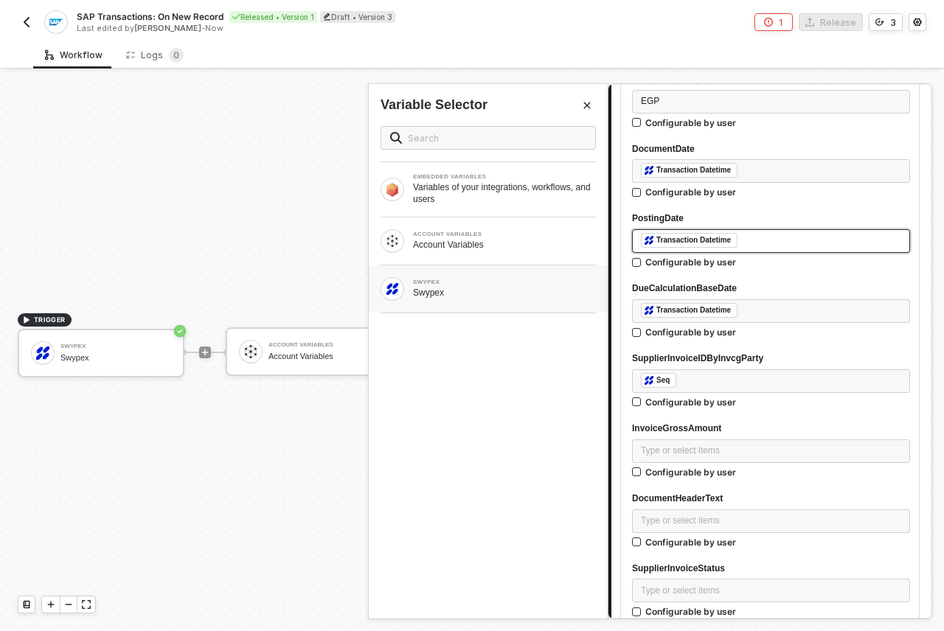
click at [482, 291] on div "Swypex" at bounding box center [504, 293] width 183 height 12
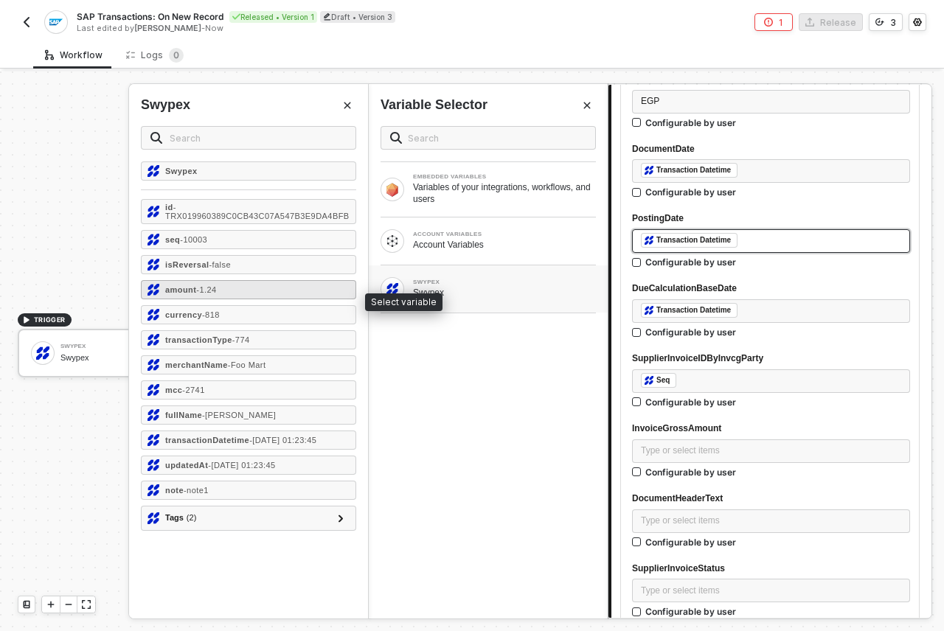
click at [240, 299] on div "amount - 1.24" at bounding box center [248, 289] width 215 height 19
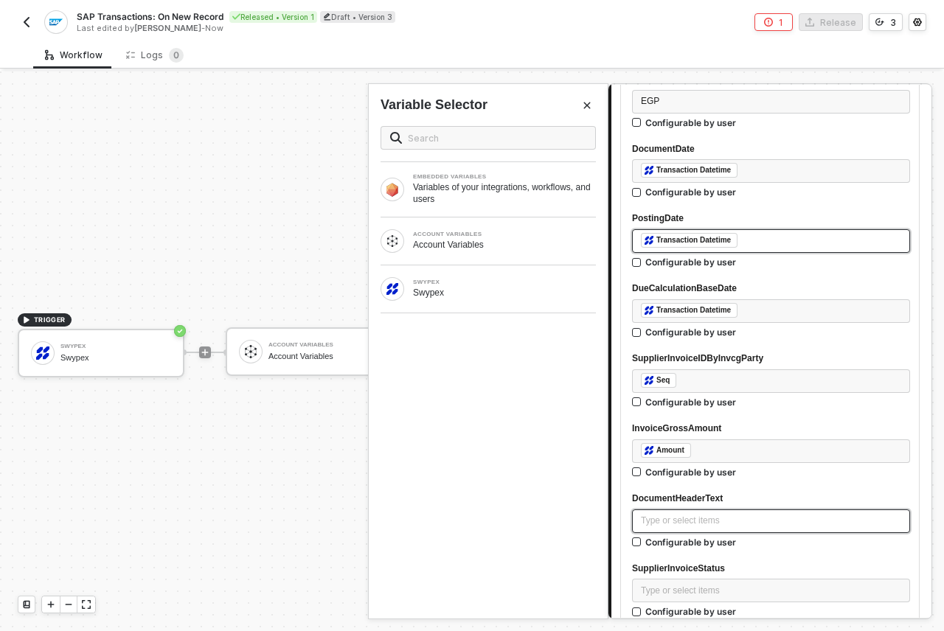
click at [684, 528] on div "Type or select items ﻿" at bounding box center [771, 522] width 278 height 24
click at [467, 299] on div "SWYPEX Swypex" at bounding box center [488, 289] width 215 height 24
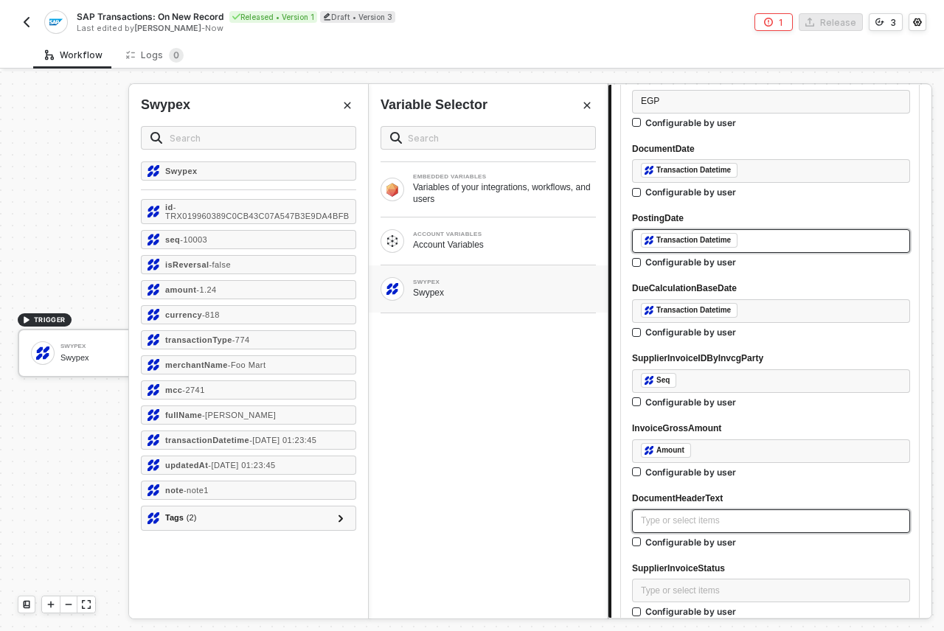
click at [662, 519] on div "Type or select items ﻿" at bounding box center [771, 521] width 260 height 14
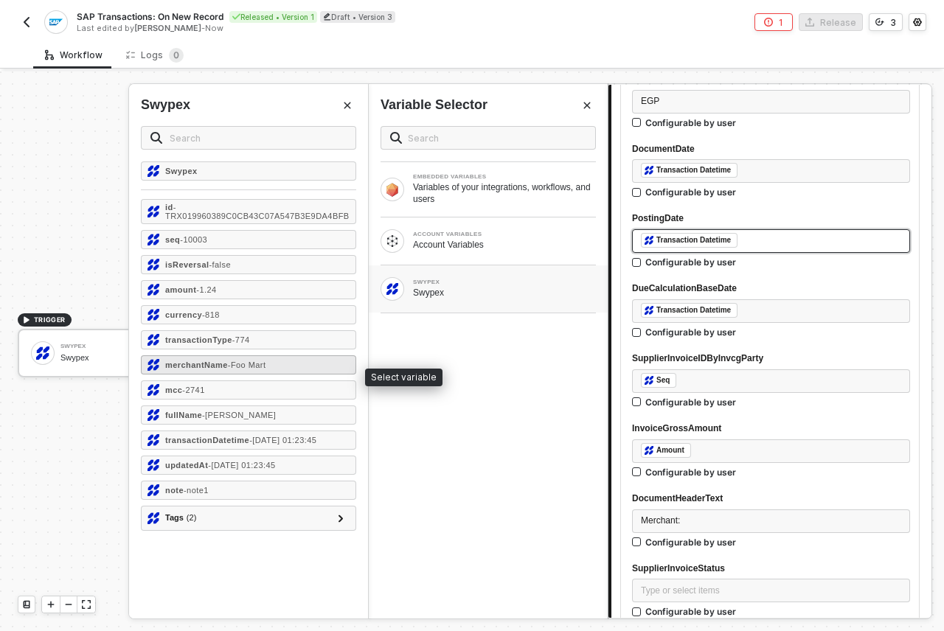
click at [291, 375] on div "merchantName - Foo Mart" at bounding box center [248, 365] width 215 height 19
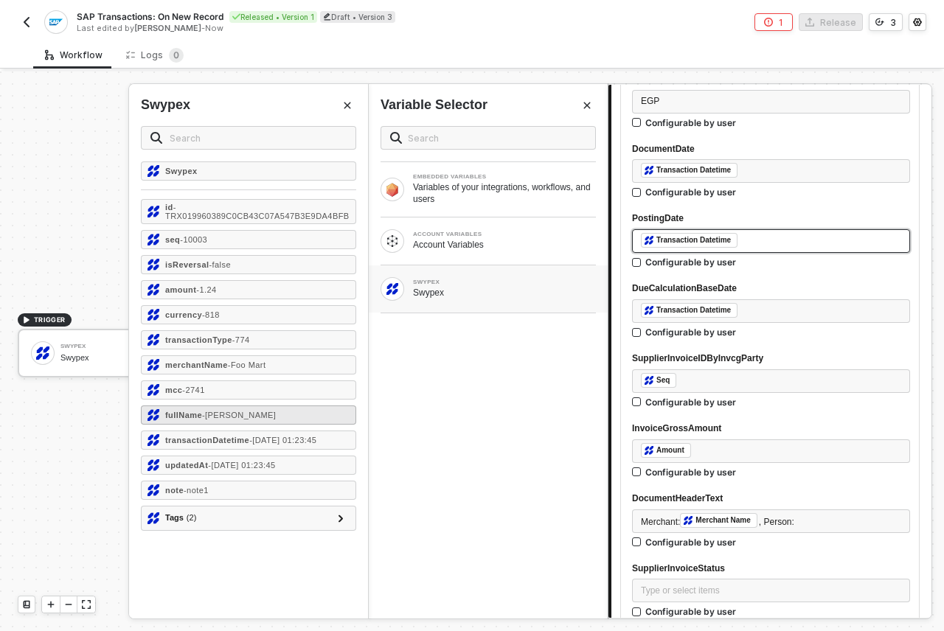
click at [274, 423] on div "fullName - John Smith" at bounding box center [248, 415] width 215 height 19
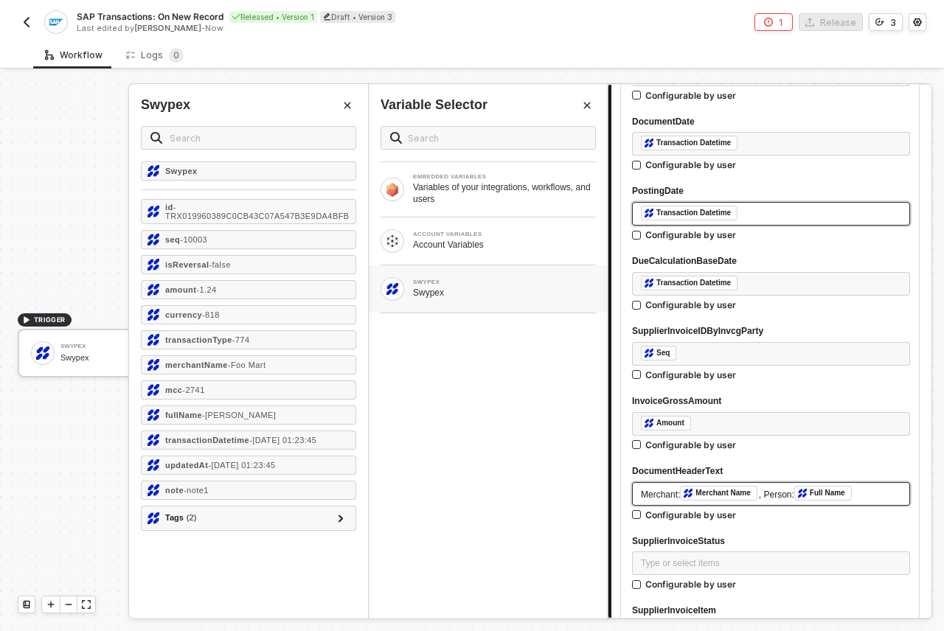
scroll to position [398, 0]
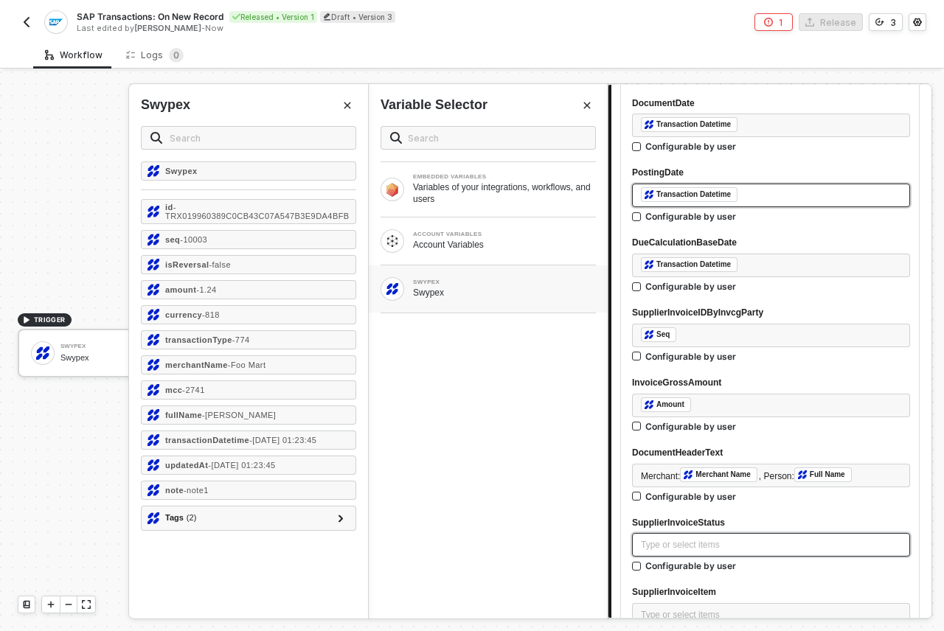
click at [696, 555] on div "Type or select items ﻿" at bounding box center [771, 545] width 278 height 24
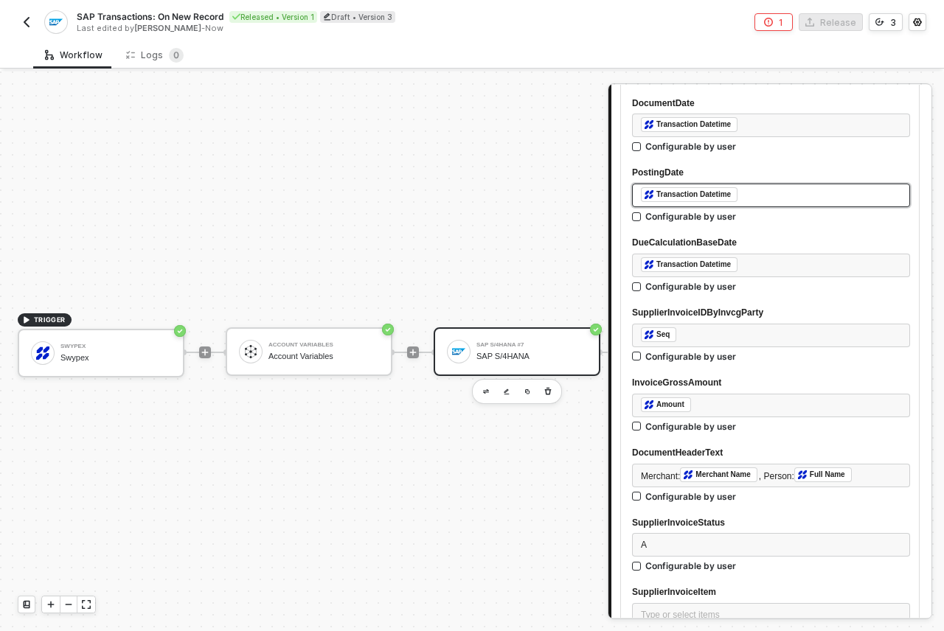
click at [758, 524] on div "SupplierInvoiceStatus" at bounding box center [771, 523] width 278 height 14
click at [713, 541] on div "A" at bounding box center [771, 545] width 260 height 14
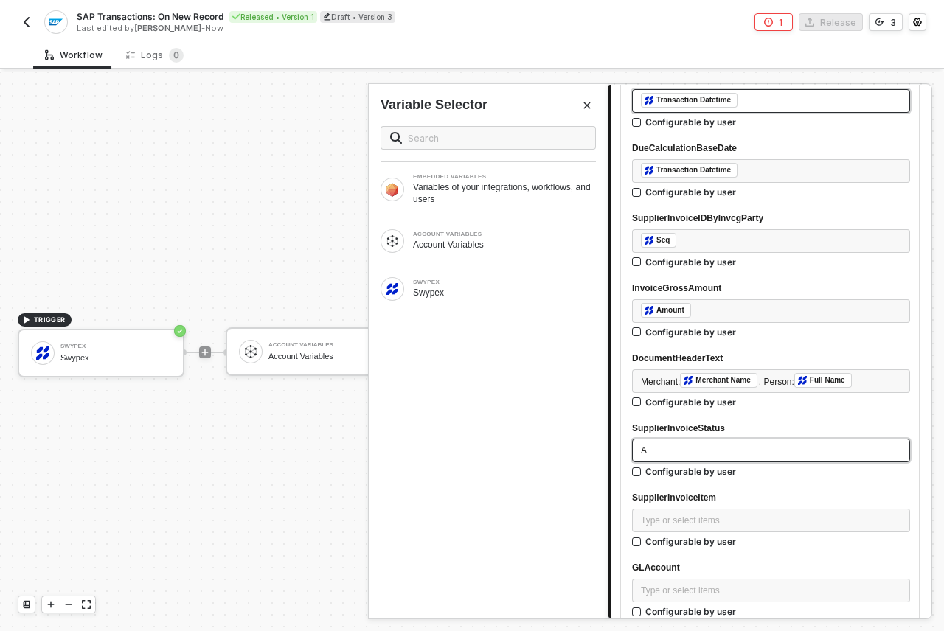
scroll to position [568, 0]
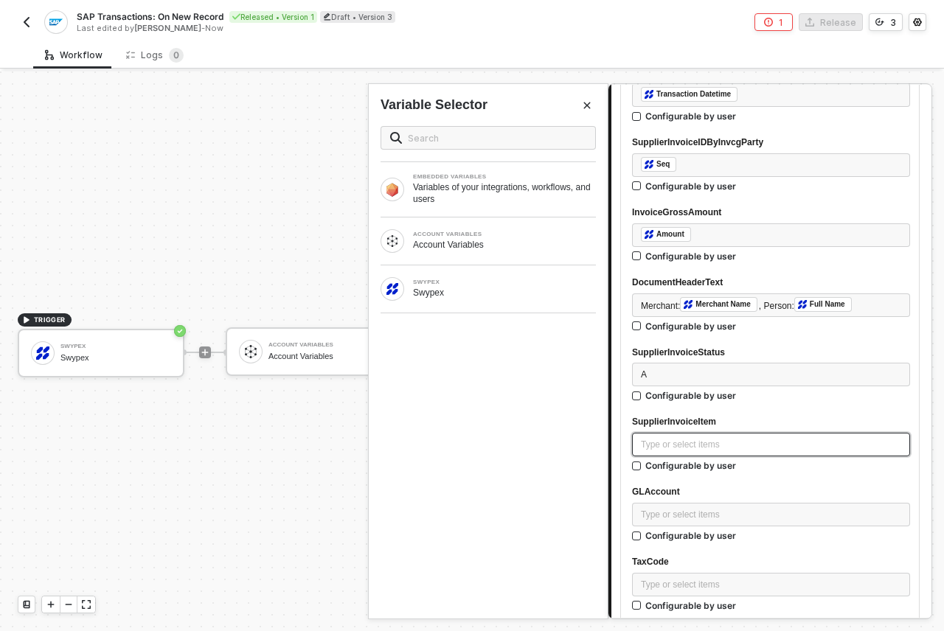
click at [686, 446] on div "Type or select items ﻿" at bounding box center [771, 445] width 260 height 14
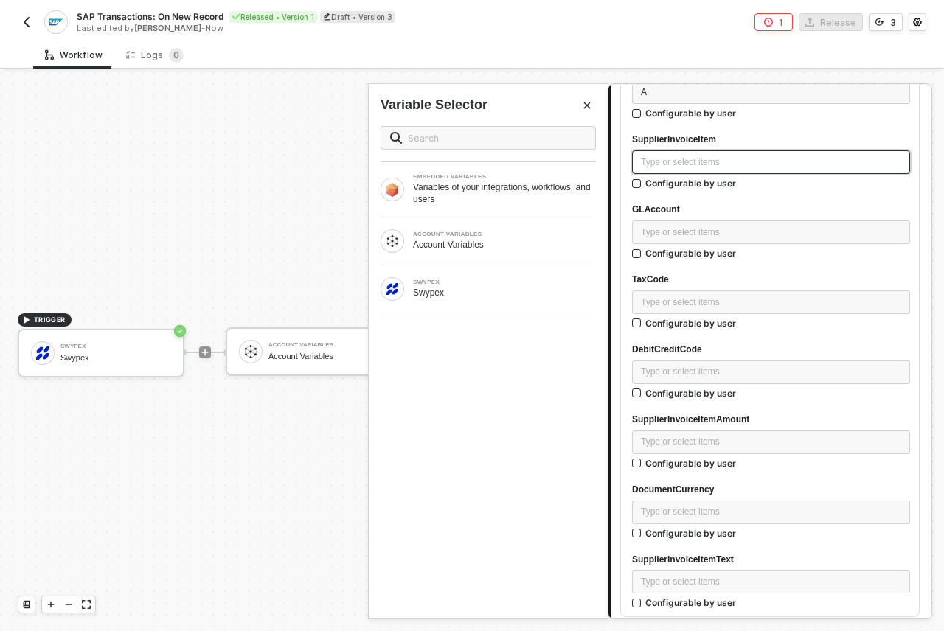
scroll to position [870, 0]
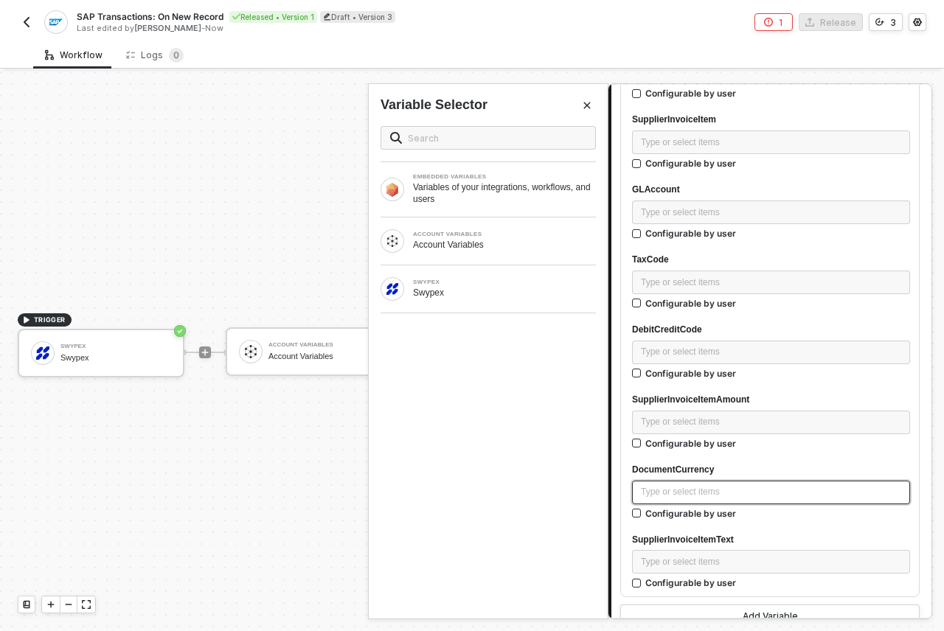
click at [702, 493] on div "Type or select items ﻿" at bounding box center [771, 492] width 260 height 14
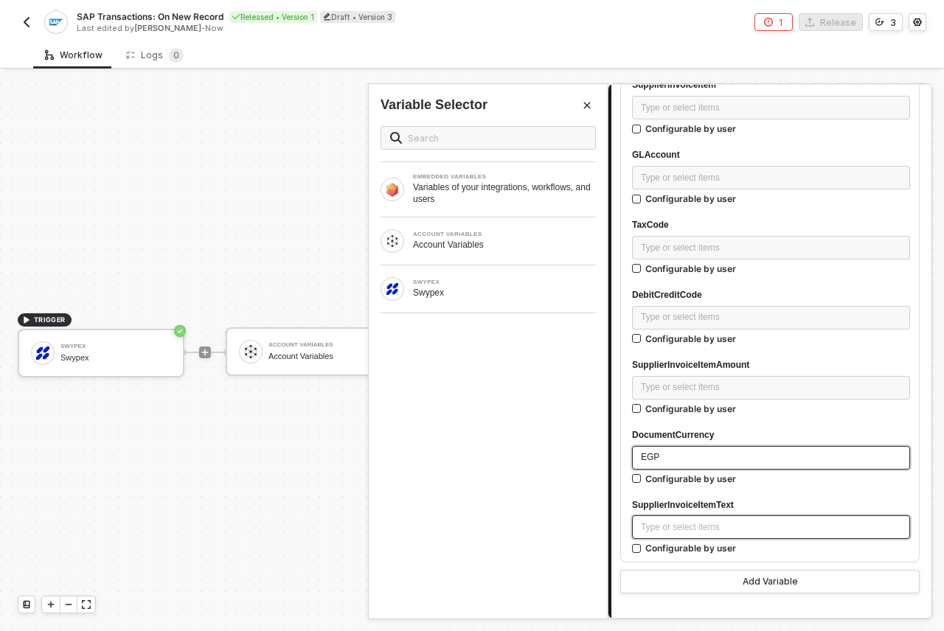
scroll to position [906, 0]
click at [722, 531] on div "Type or select items ﻿" at bounding box center [771, 527] width 260 height 14
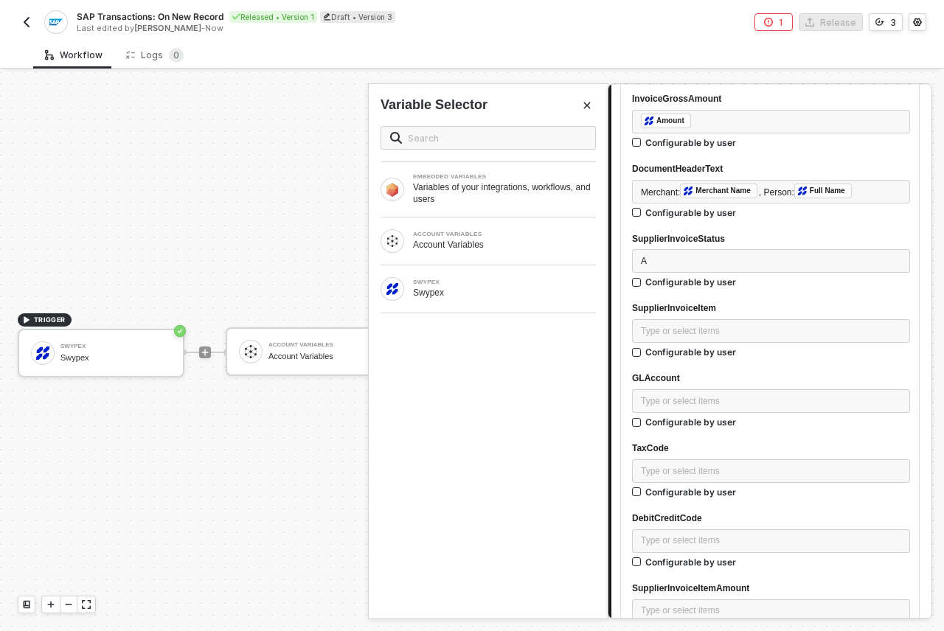
scroll to position [993, 0]
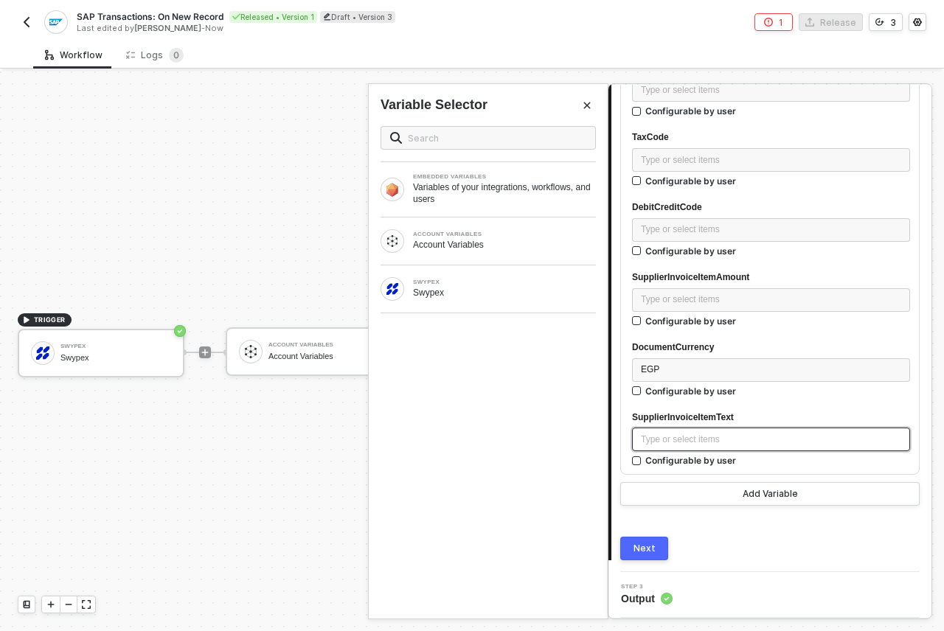
click at [683, 444] on div "Type or select items ﻿" at bounding box center [771, 440] width 260 height 14
click at [502, 302] on div "SWYPEX Swypex" at bounding box center [488, 289] width 239 height 47
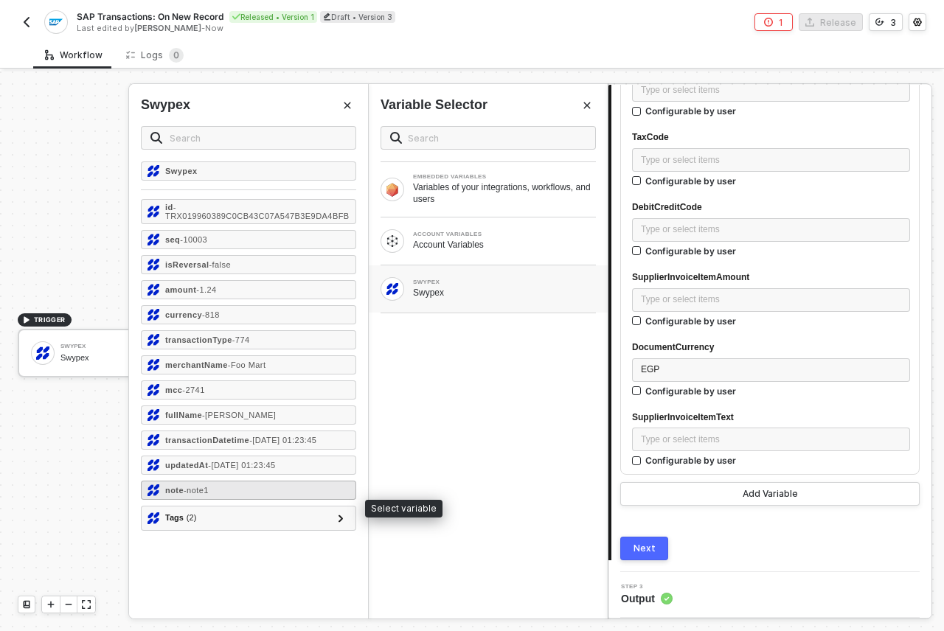
click at [289, 500] on div "note - note1" at bounding box center [248, 490] width 215 height 19
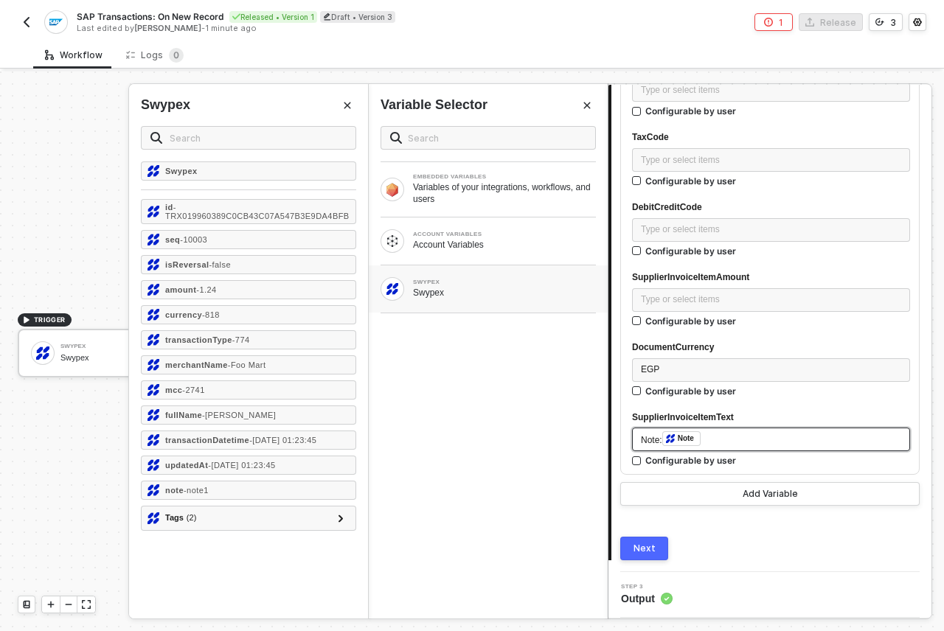
click at [721, 437] on div "Note: ﻿ Note ﻿" at bounding box center [771, 440] width 260 height 16
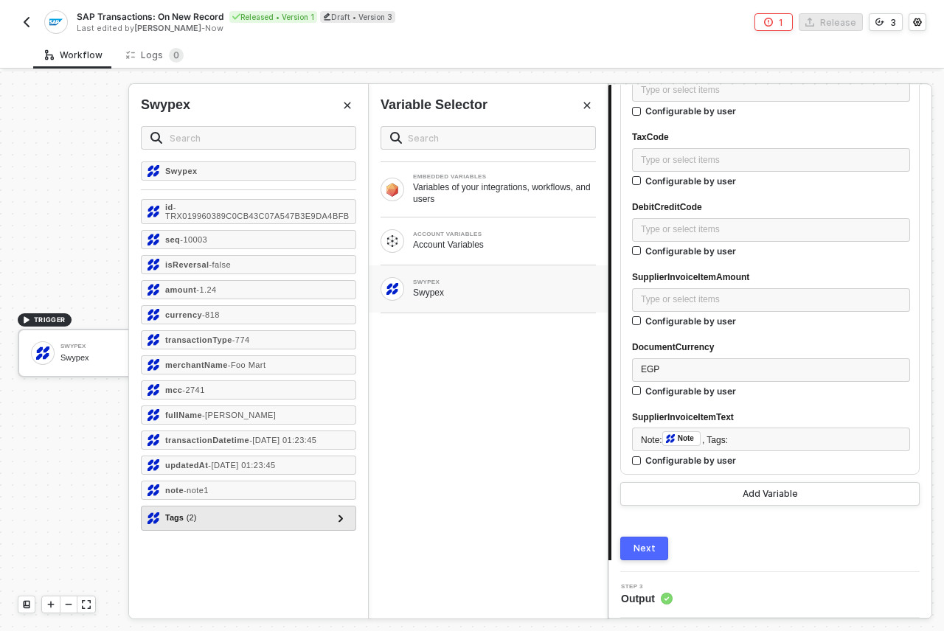
click at [215, 527] on div "Tags ( 2 )" at bounding box center [240, 519] width 184 height 18
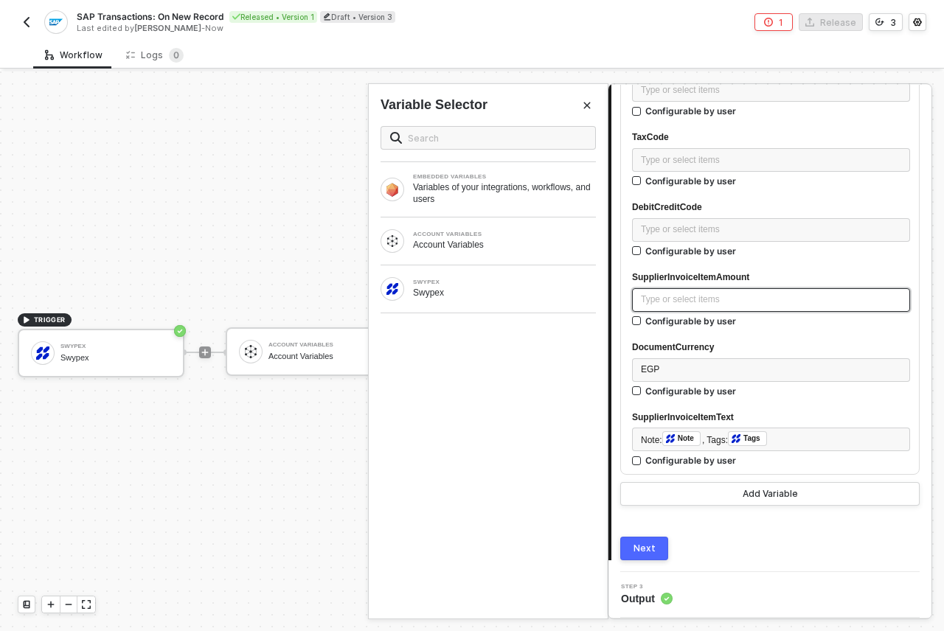
click at [689, 300] on div "Type or select items ﻿" at bounding box center [771, 300] width 260 height 14
click at [544, 285] on div "SWYPEX" at bounding box center [504, 283] width 183 height 6
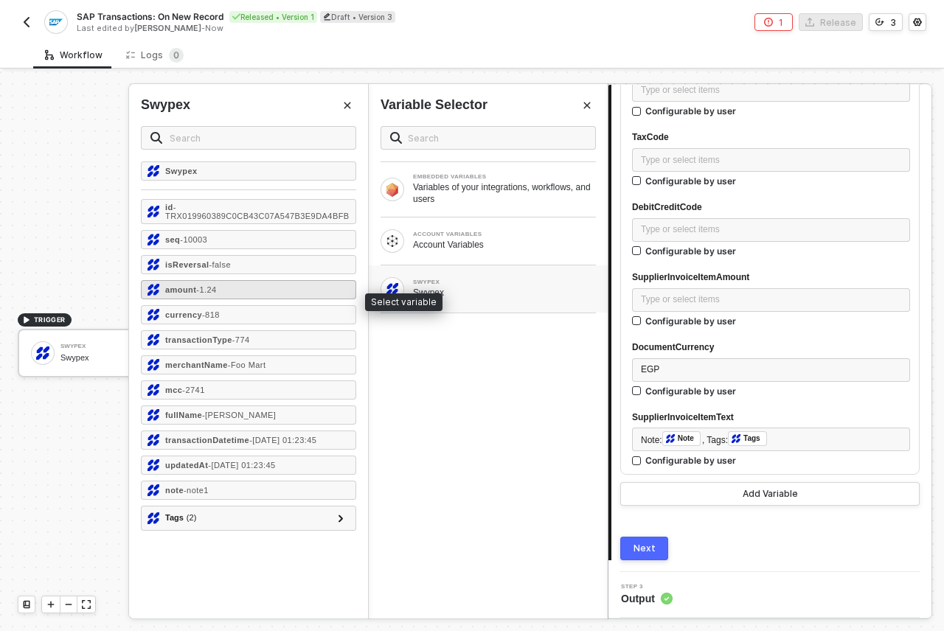
click at [325, 299] on div "amount - 1.24" at bounding box center [248, 289] width 215 height 19
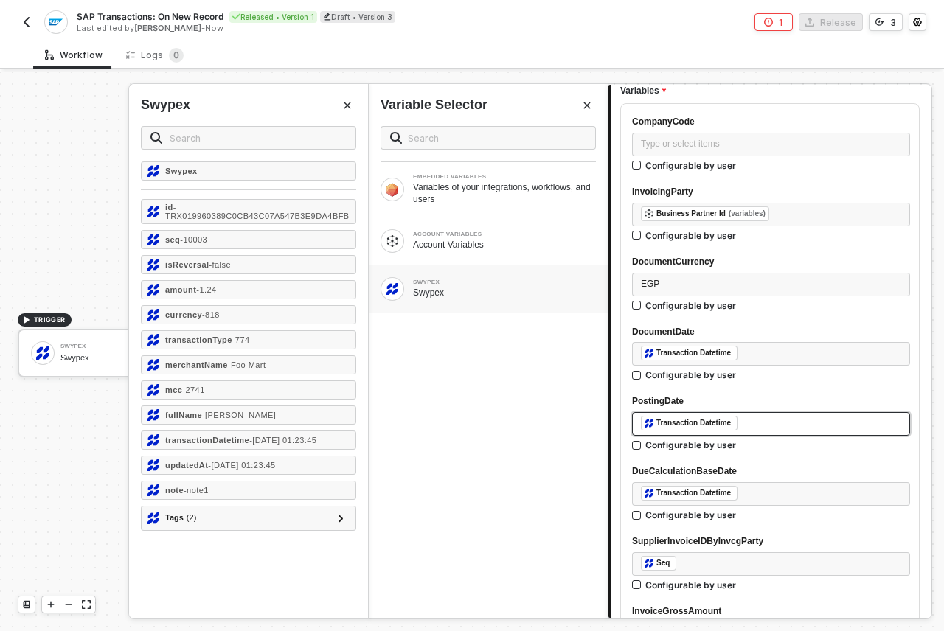
scroll to position [499, 0]
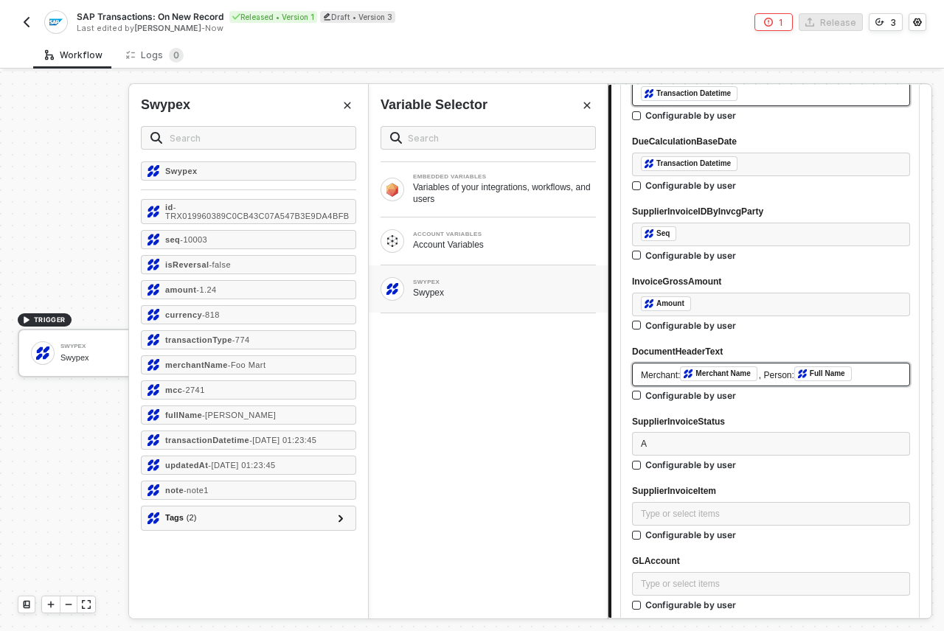
click at [658, 375] on span "Merchant:" at bounding box center [660, 375] width 39 height 10
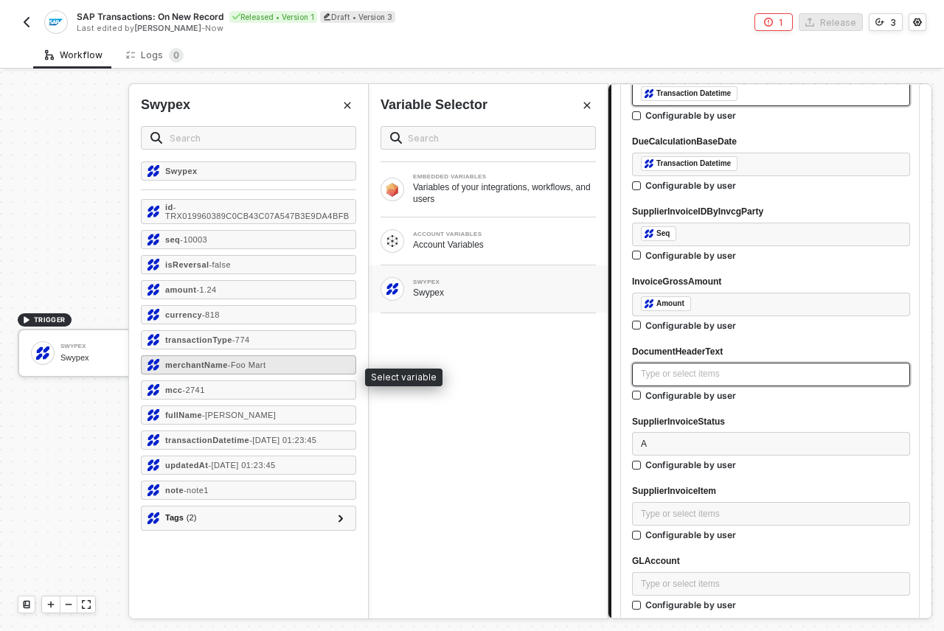
click at [291, 375] on div "merchantName - Foo Mart" at bounding box center [248, 365] width 215 height 19
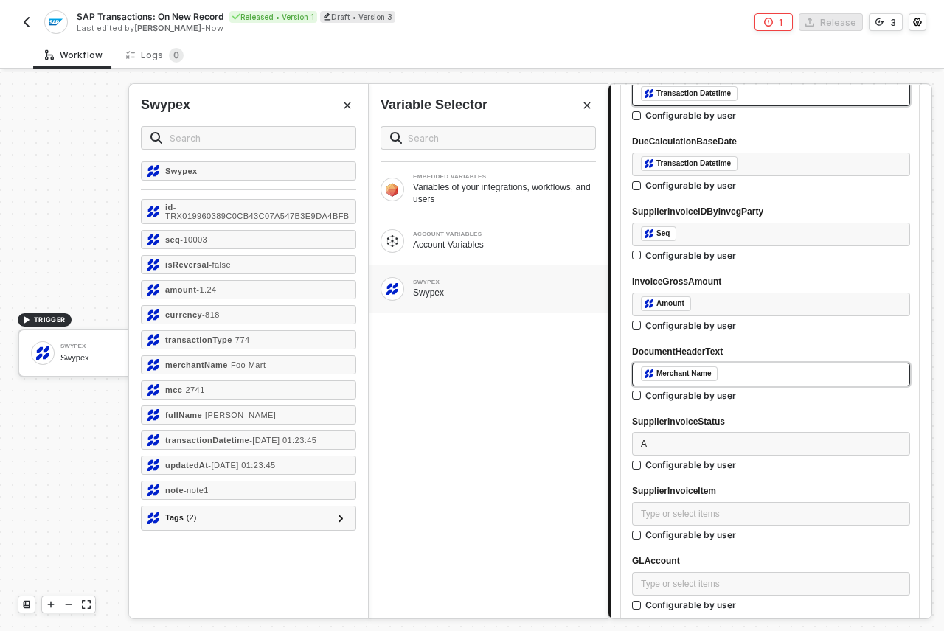
click at [488, 474] on div "EMBEDDED VARIABLES Variables of your integrations, workflows, and users ACCOUNT…" at bounding box center [488, 366] width 239 height 505
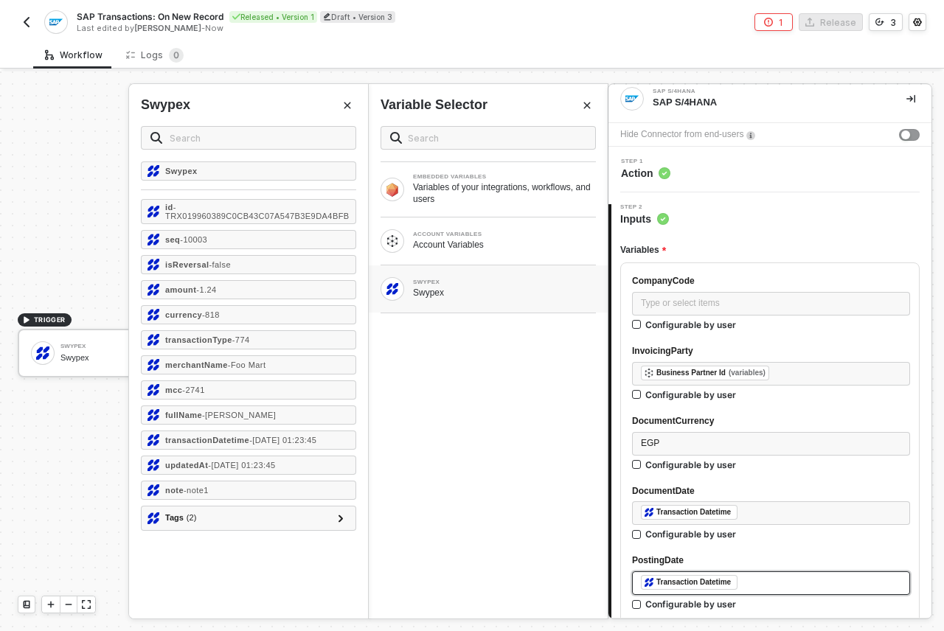
scroll to position [0, 0]
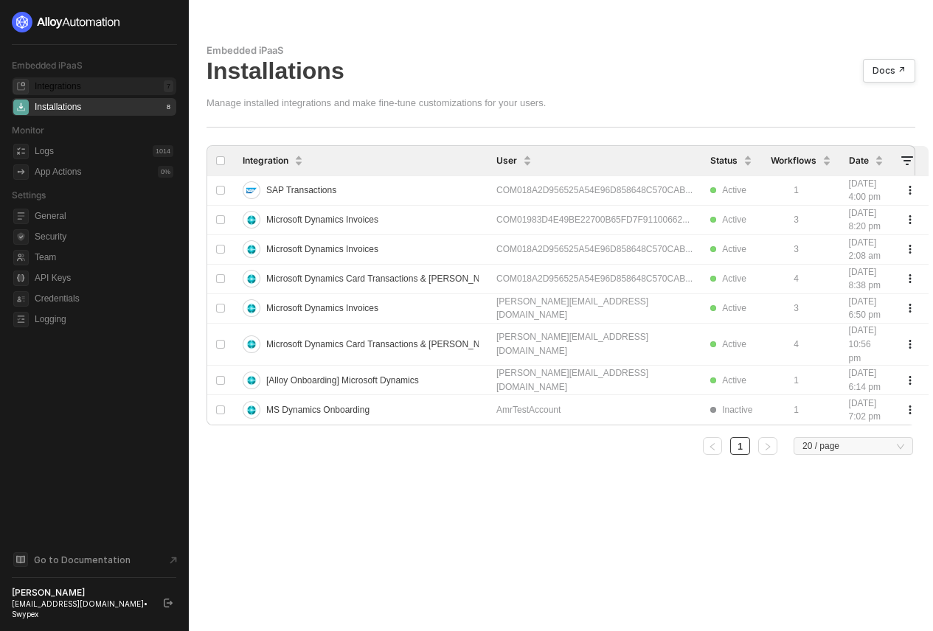
click at [75, 80] on div "Integrations" at bounding box center [58, 86] width 46 height 13
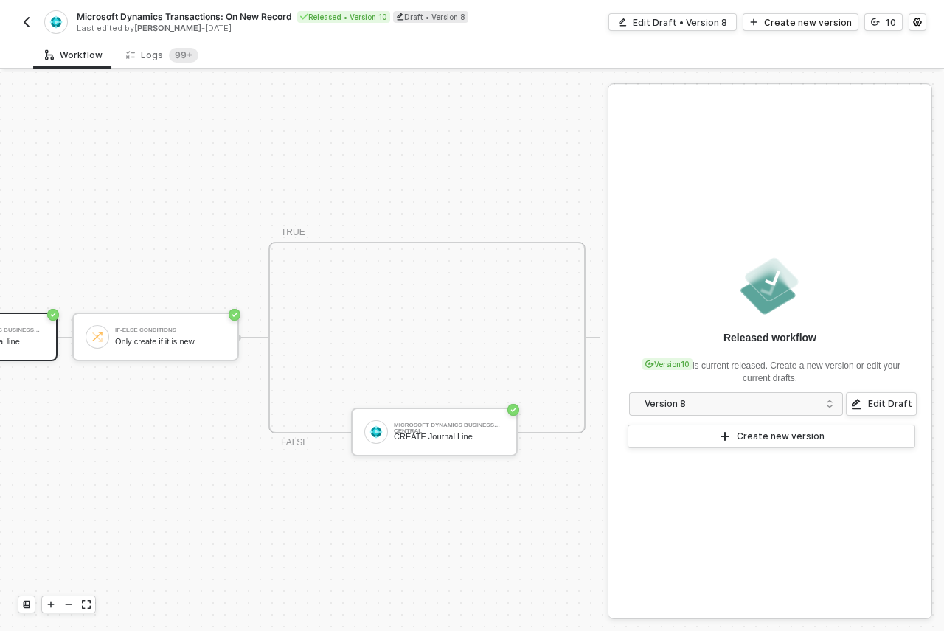
scroll to position [38, 501]
click at [429, 418] on div "Microsoft Dynamics Business Central CREATE Journal Line" at bounding box center [449, 432] width 111 height 28
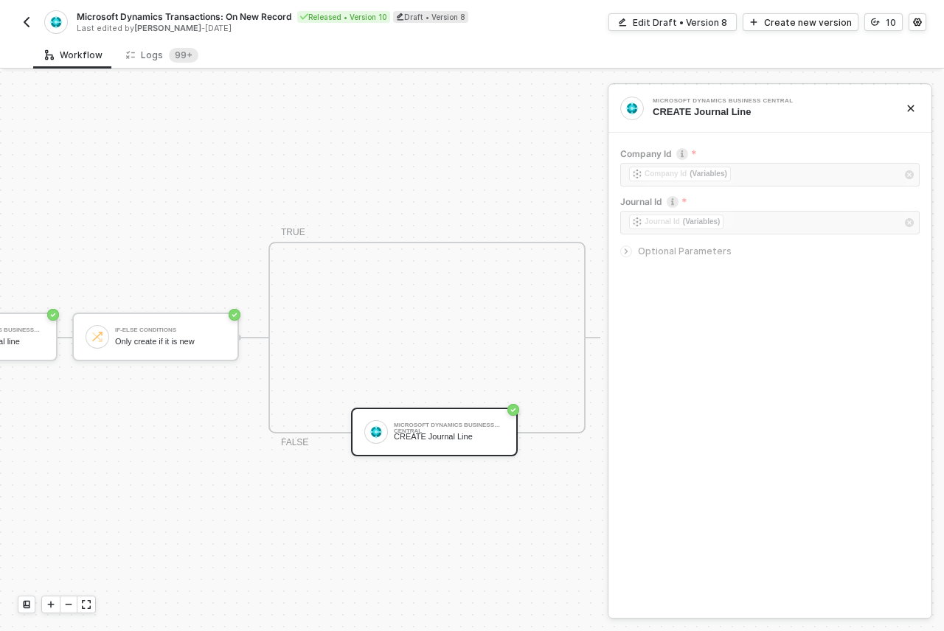
click at [651, 248] on span "Optional Parameters" at bounding box center [685, 251] width 94 height 11
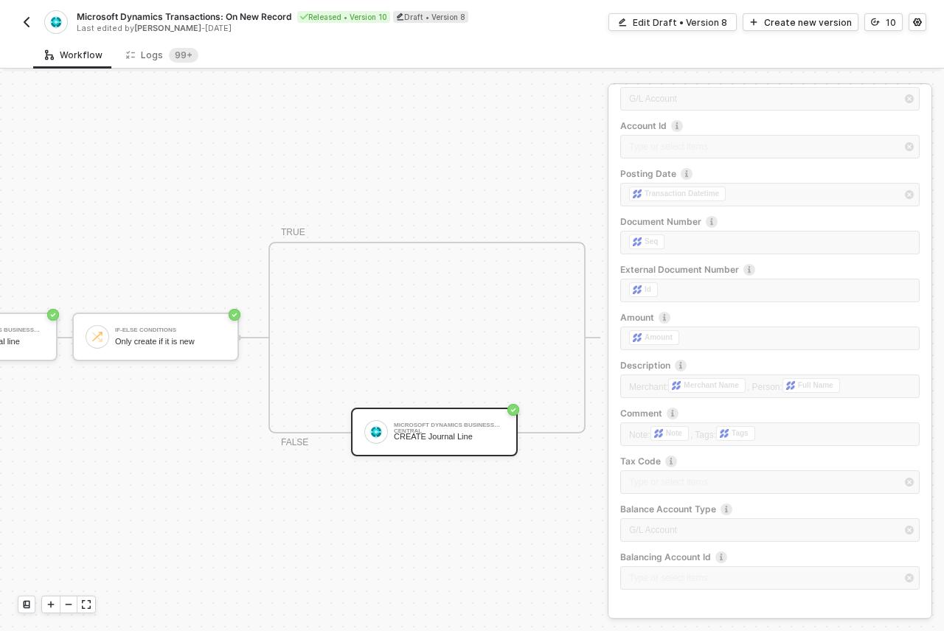
scroll to position [248, 0]
